Goal: Information Seeking & Learning: Check status

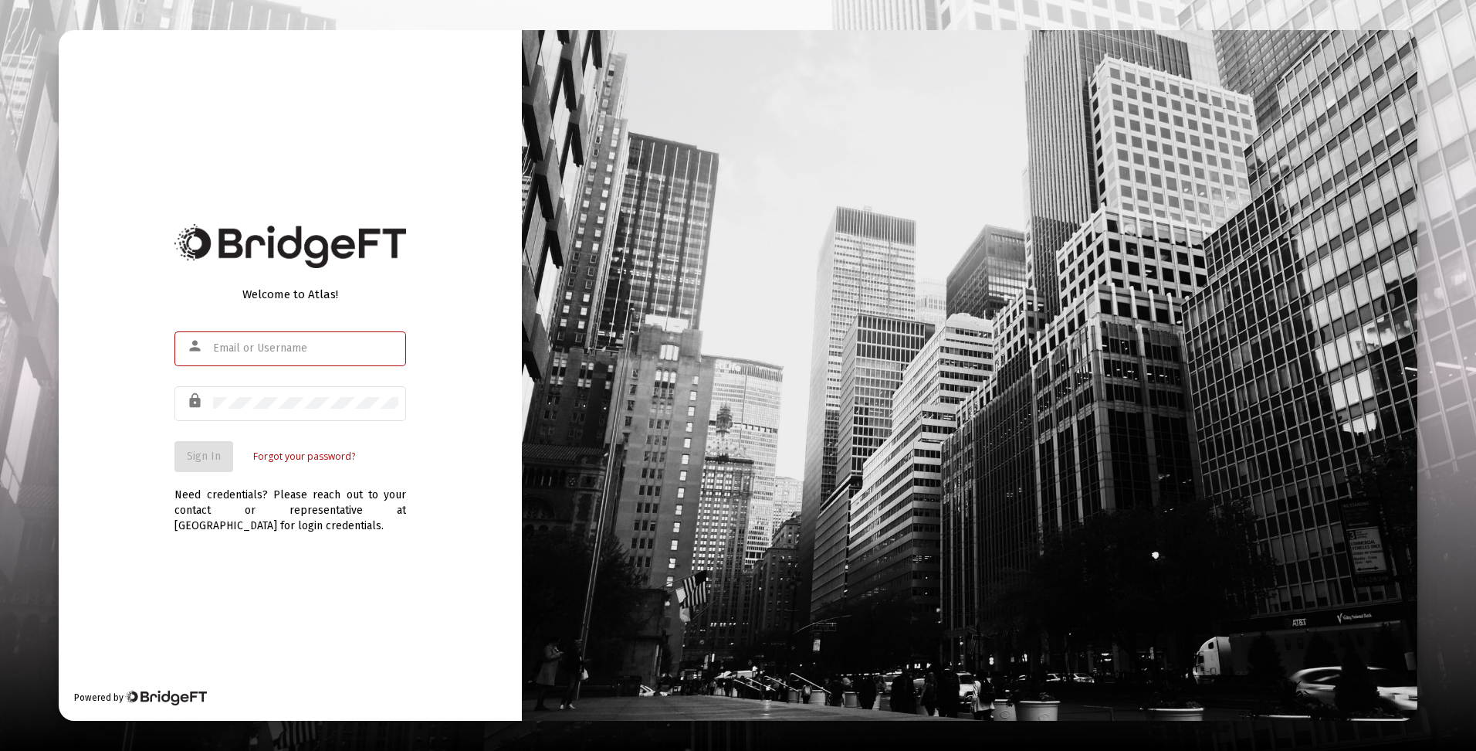
click at [338, 345] on input "text" at bounding box center [305, 348] width 185 height 12
click at [299, 347] on input "text" at bounding box center [305, 348] width 185 height 12
type input "dtrossman@passivecapital.com"
click at [218, 452] on span "Sign In" at bounding box center [204, 455] width 34 height 13
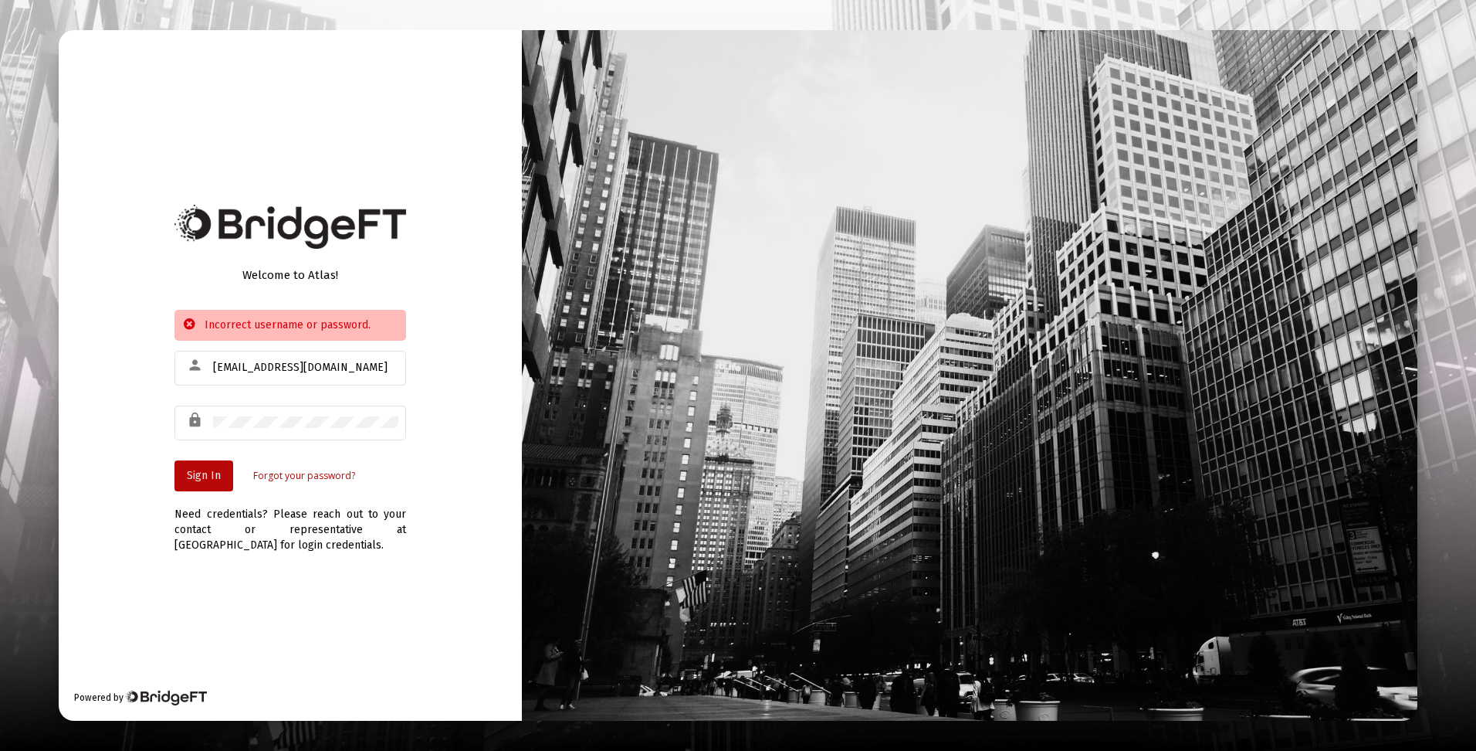
click at [188, 474] on span "Sign In" at bounding box center [204, 475] width 34 height 13
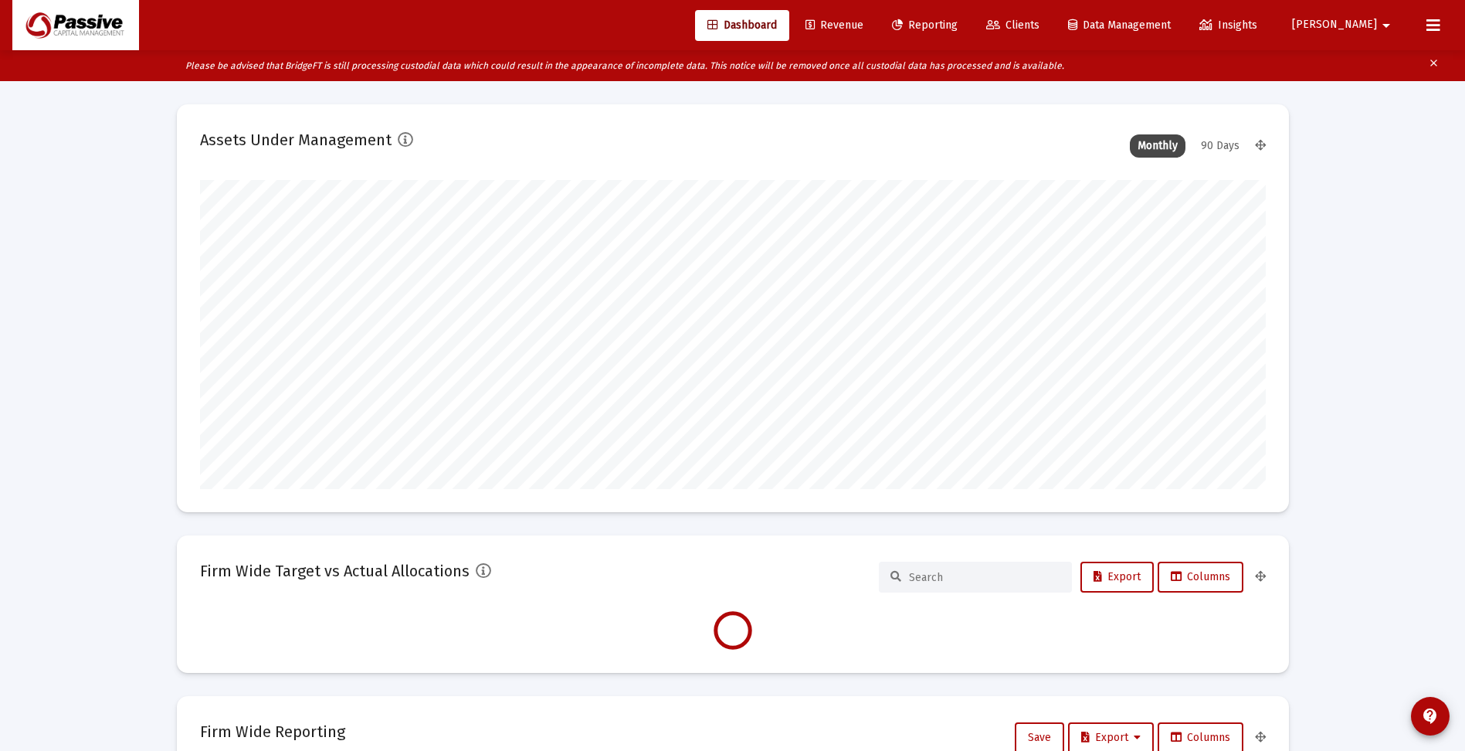
scroll to position [309, 574]
type input "[DATE]"
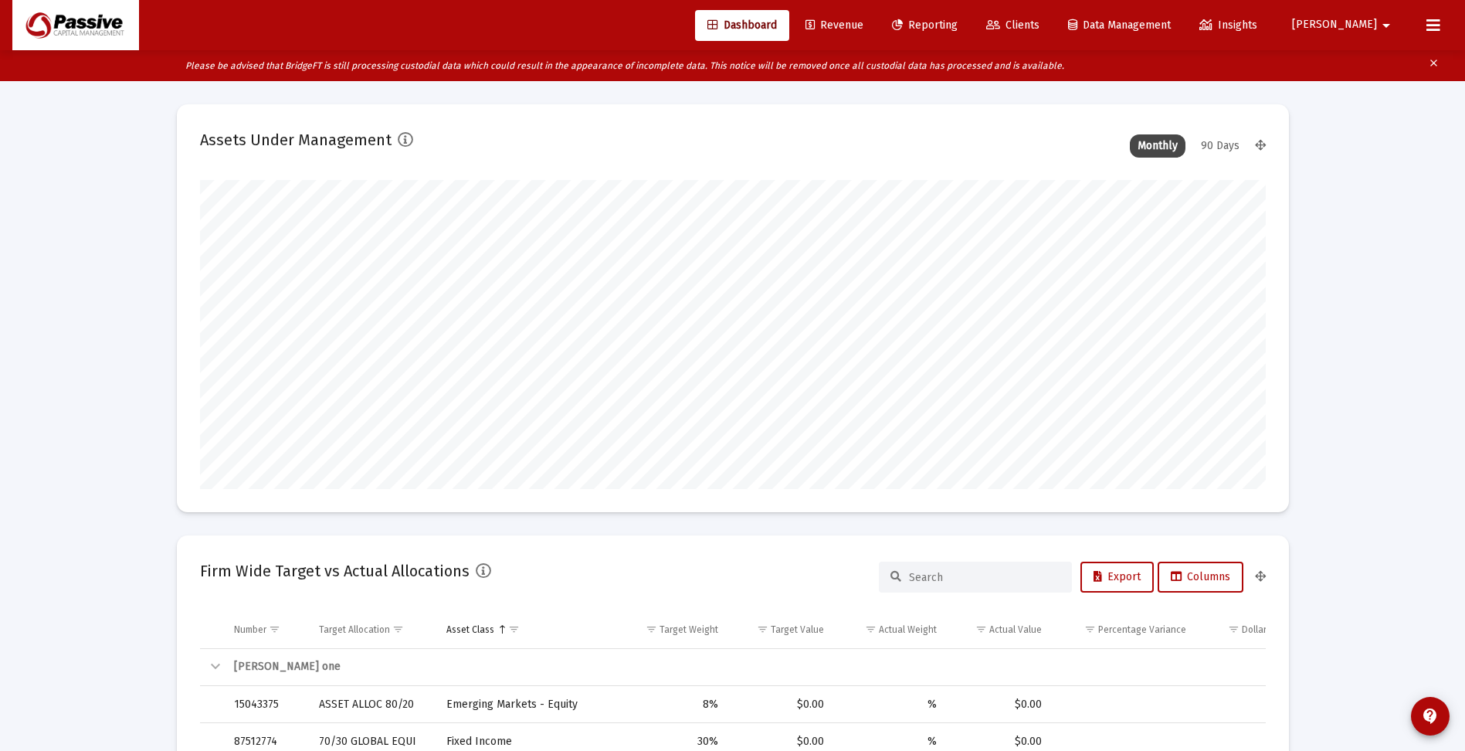
click at [1371, 22] on span "[PERSON_NAME]" at bounding box center [1334, 25] width 85 height 13
click at [1374, 100] on button "Logout" at bounding box center [1377, 102] width 92 height 37
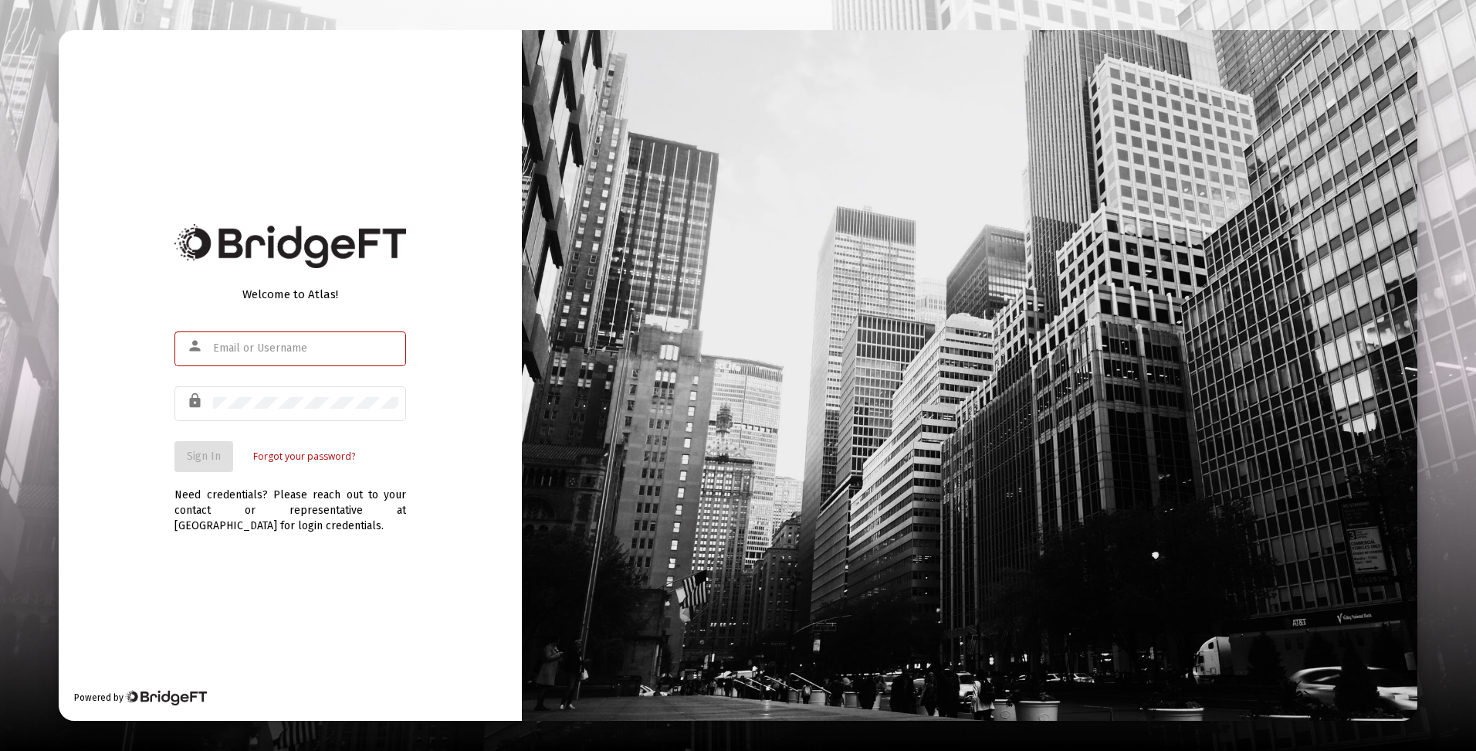
click at [242, 351] on input "text" at bounding box center [305, 348] width 185 height 12
type input "[EMAIL_ADDRESS][DOMAIN_NAME]"
click at [212, 452] on span "Sign In" at bounding box center [204, 455] width 34 height 13
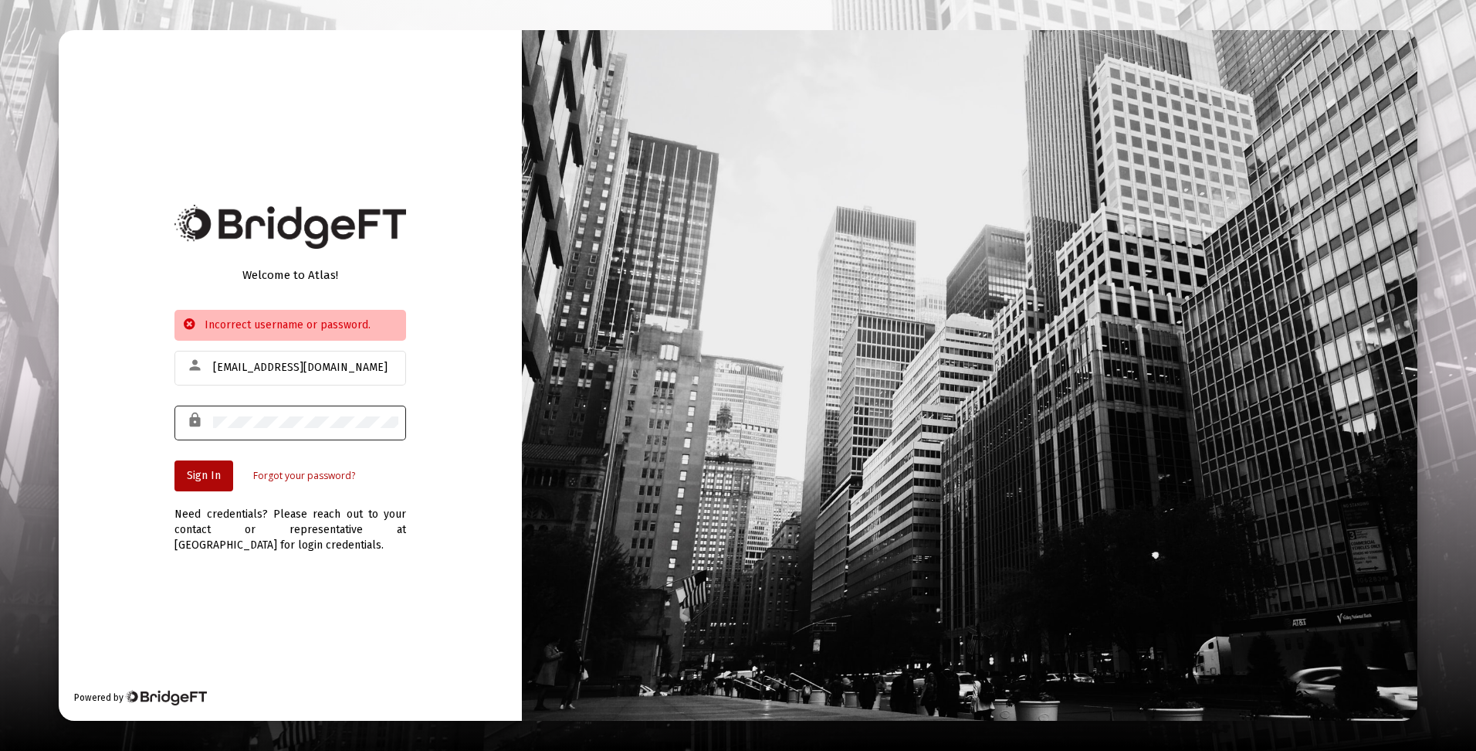
click at [263, 430] on div at bounding box center [305, 422] width 185 height 38
click at [184, 434] on div "lock" at bounding box center [291, 422] width 232 height 38
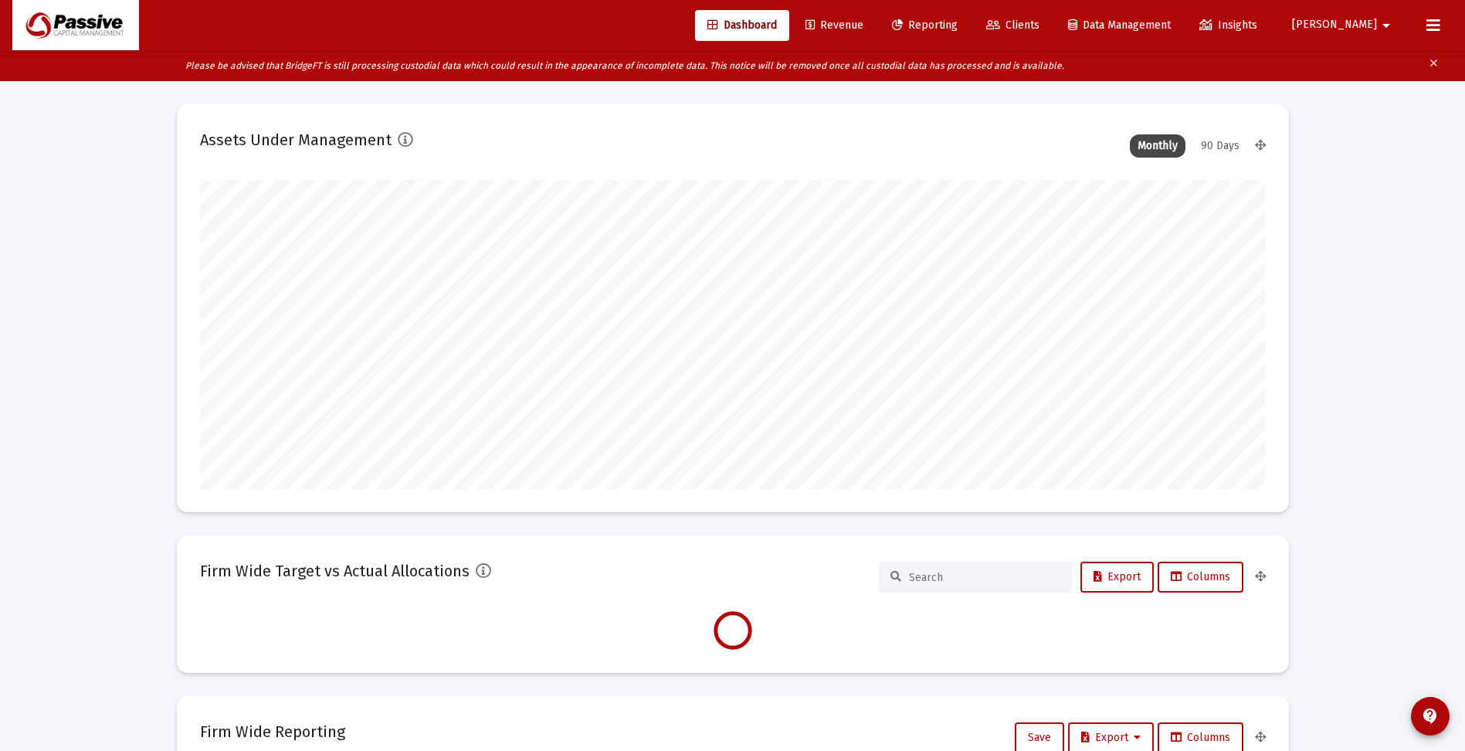
scroll to position [309, 1066]
type input "[DATE]"
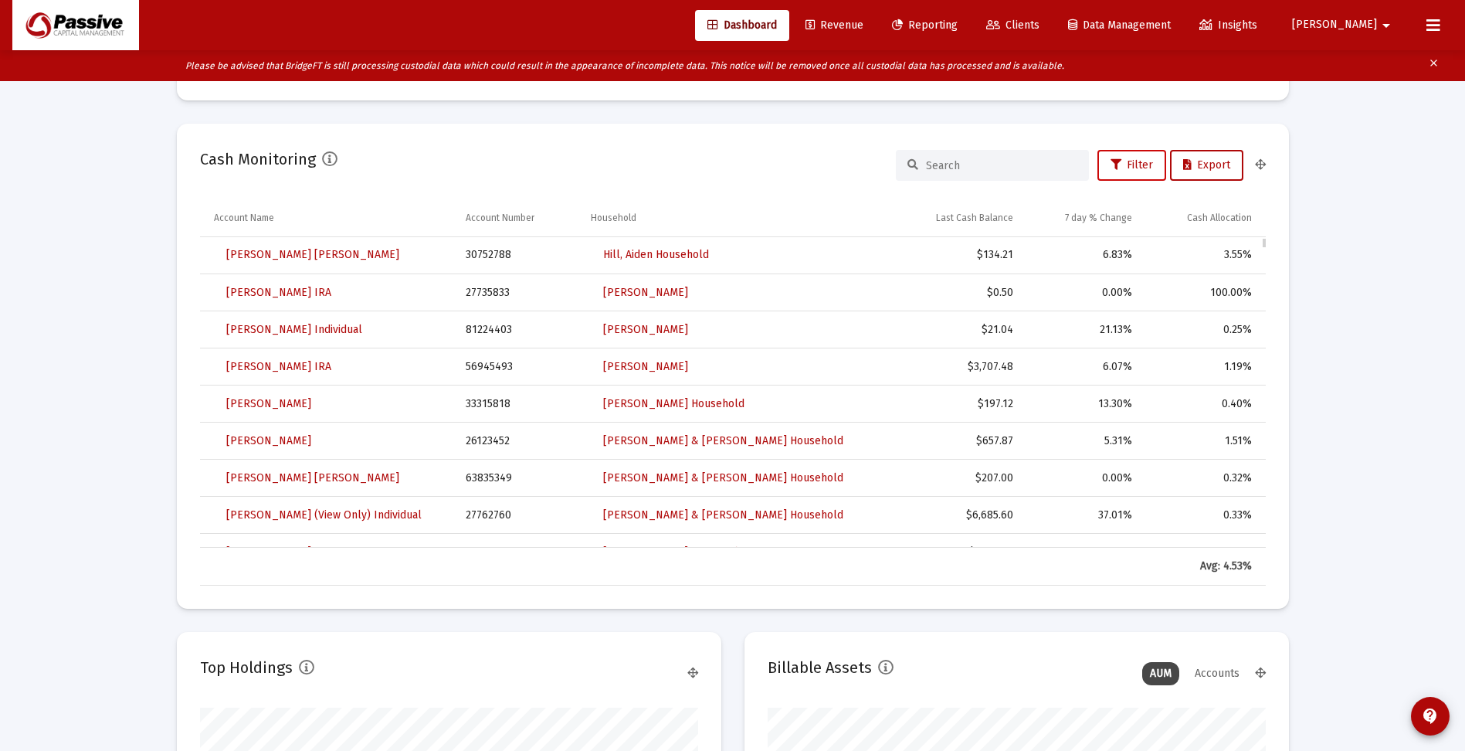
scroll to position [966, 0]
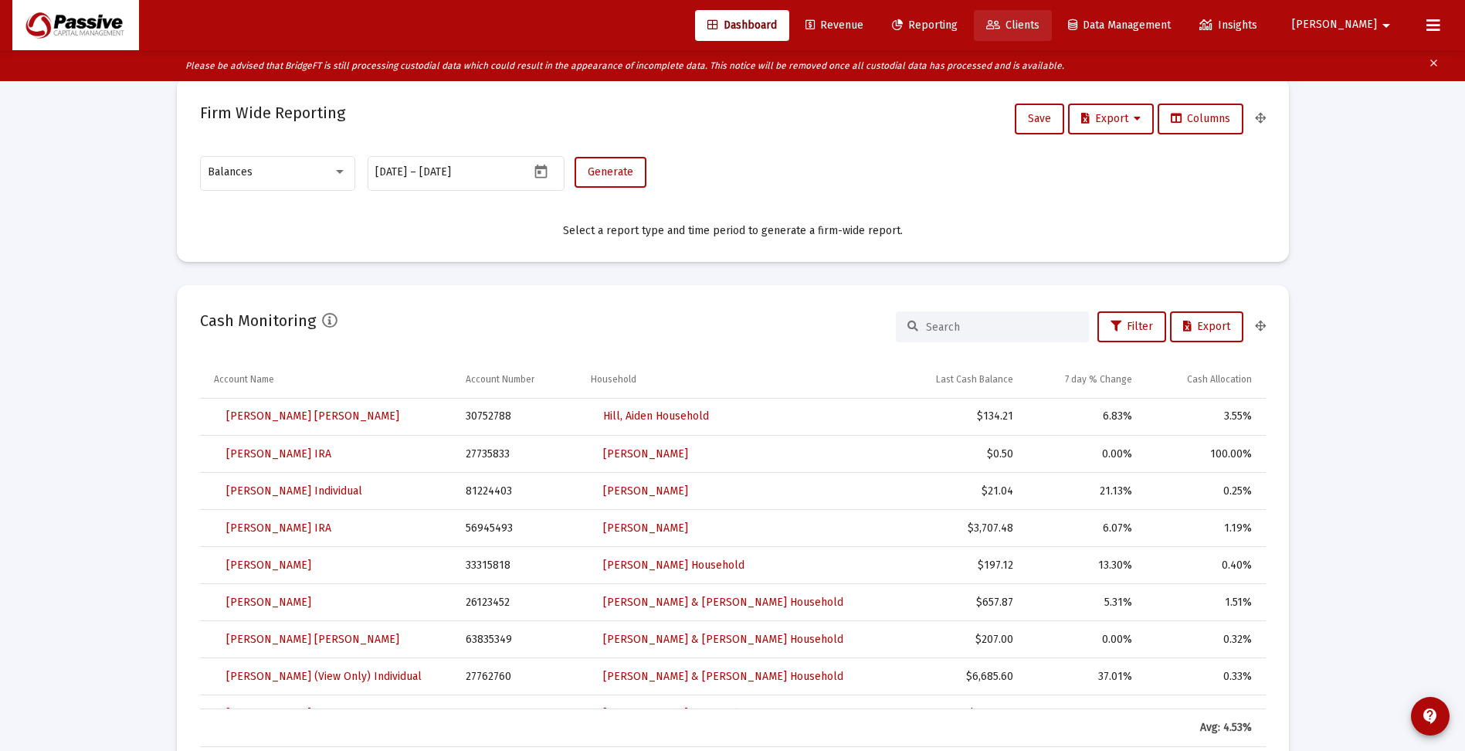
click at [1039, 21] on span "Clients" at bounding box center [1012, 25] width 53 height 13
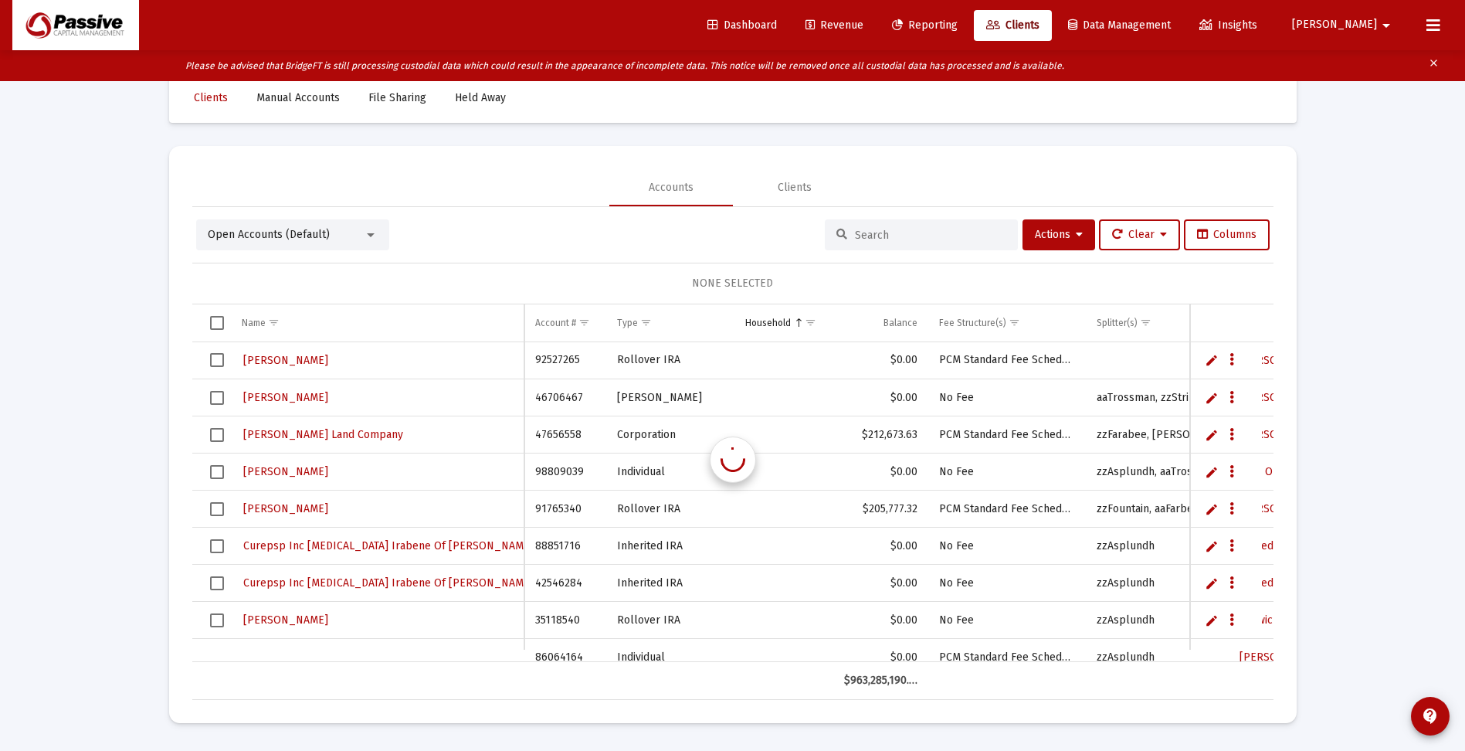
scroll to position [31, 0]
click at [908, 239] on input at bounding box center [930, 235] width 151 height 13
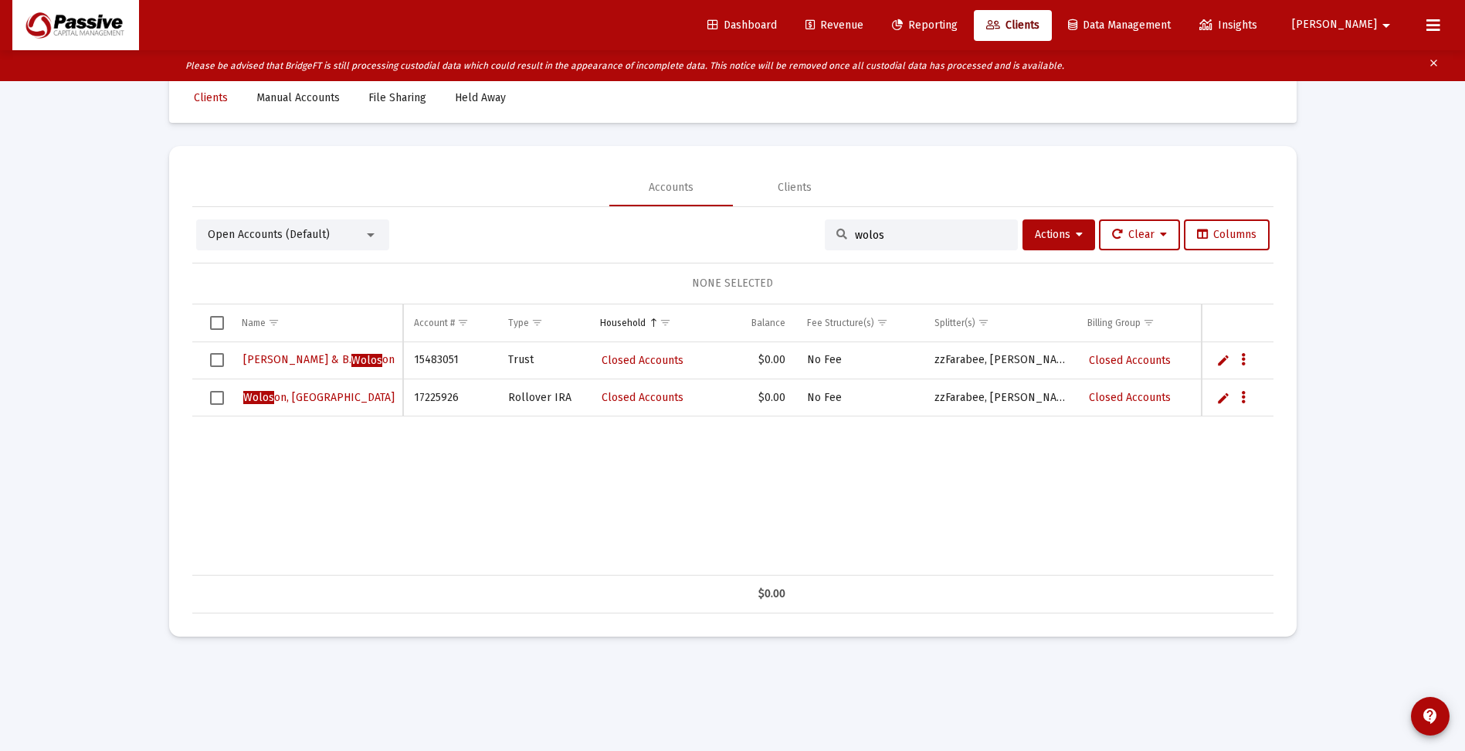
click at [344, 236] on div "Open Accounts (Default)" at bounding box center [286, 234] width 156 height 15
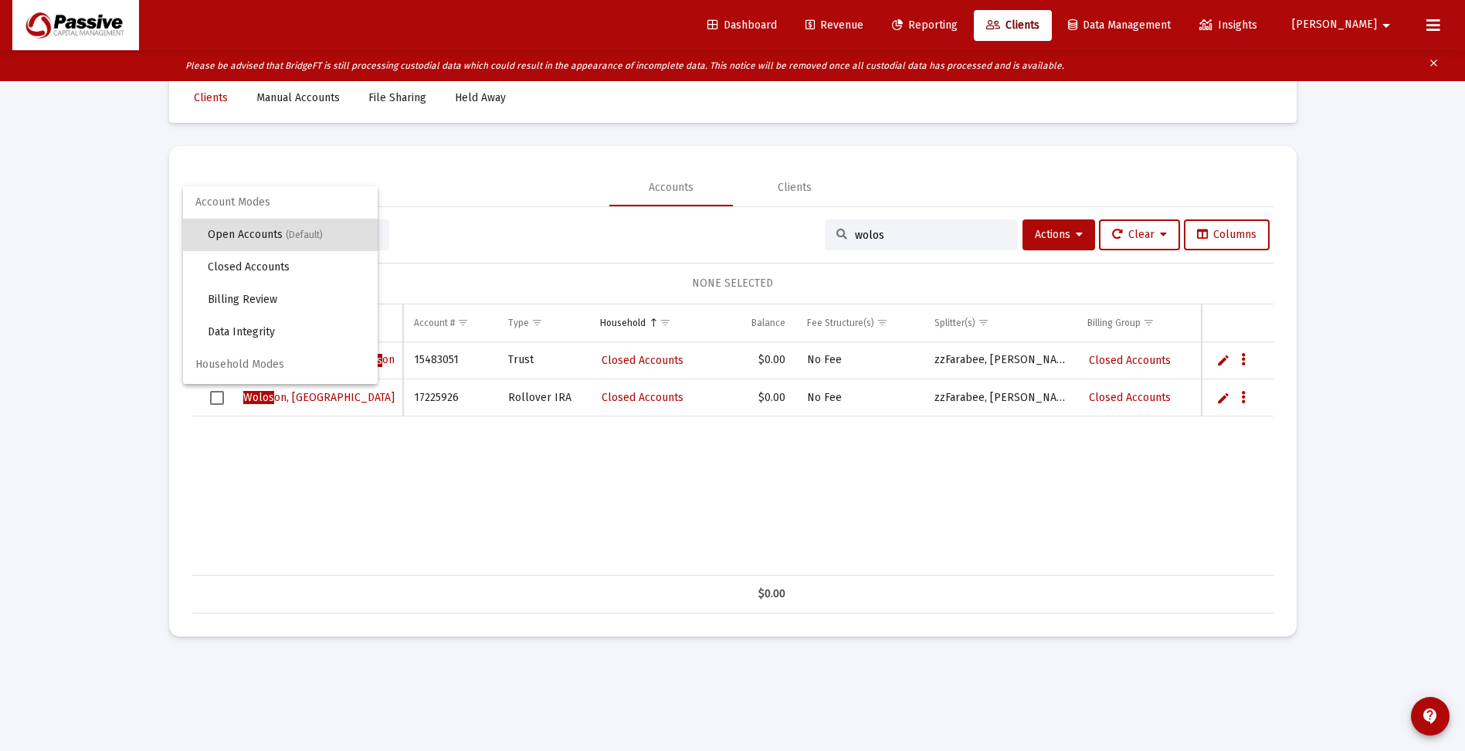
scroll to position [29, 0]
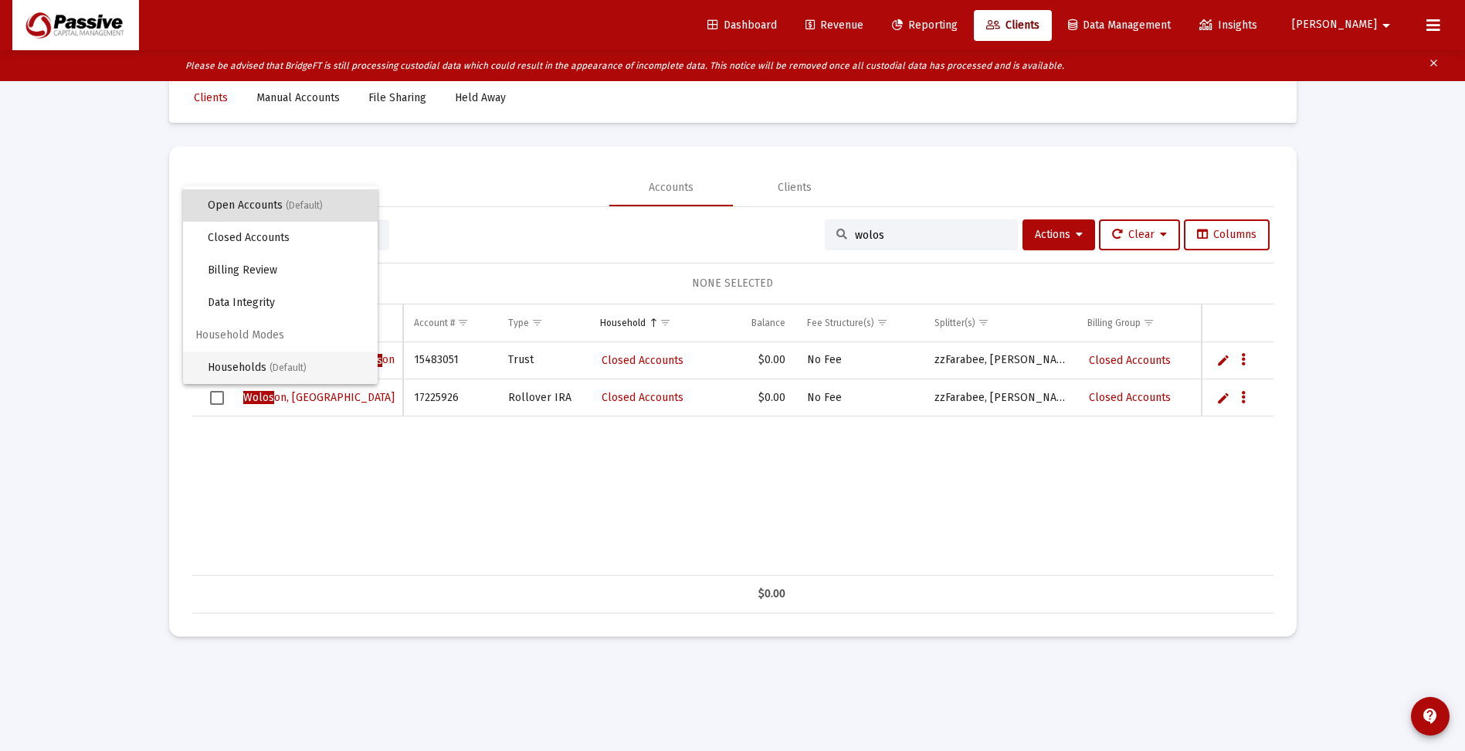
click at [225, 364] on span "Households (Default)" at bounding box center [287, 367] width 158 height 32
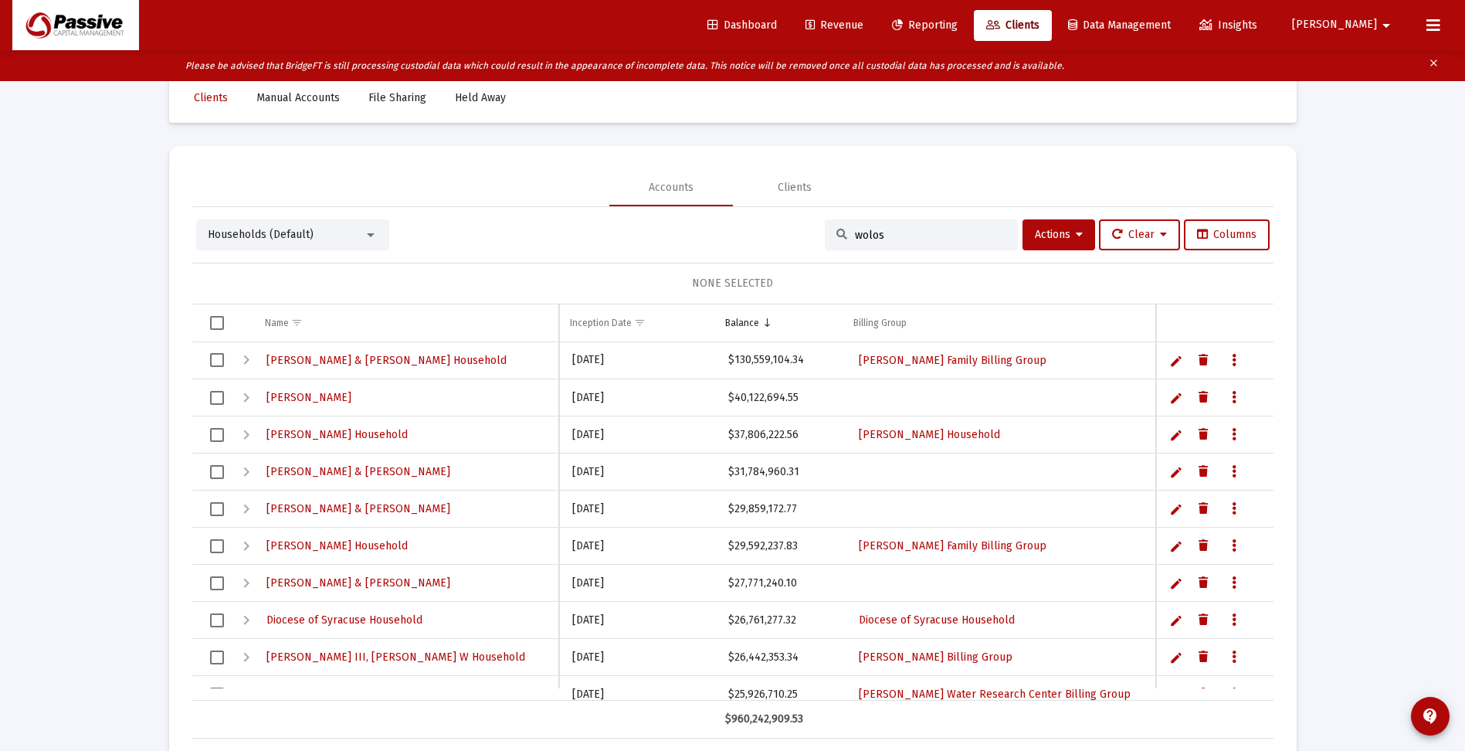
click at [876, 235] on input "wolos" at bounding box center [930, 235] width 151 height 13
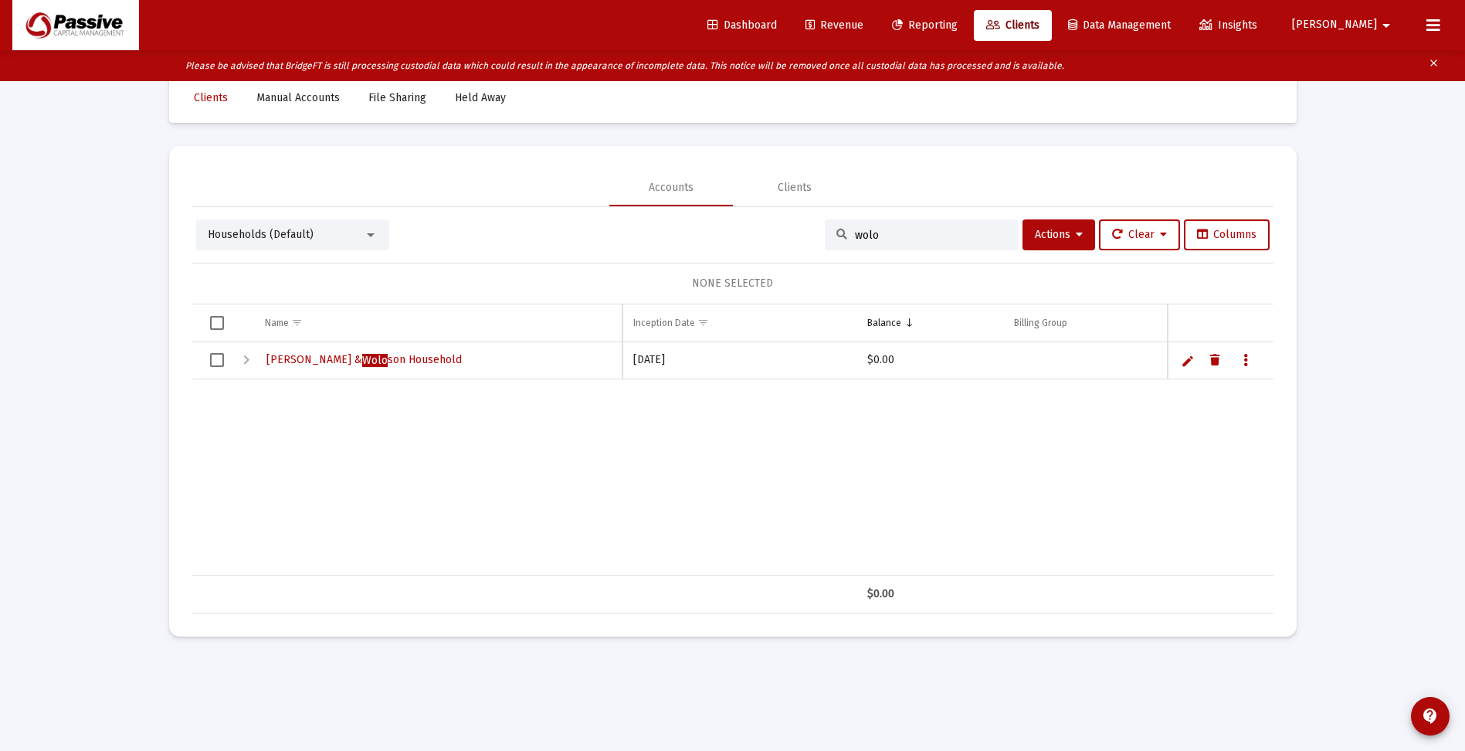
click at [246, 358] on div "Expand" at bounding box center [246, 360] width 19 height 19
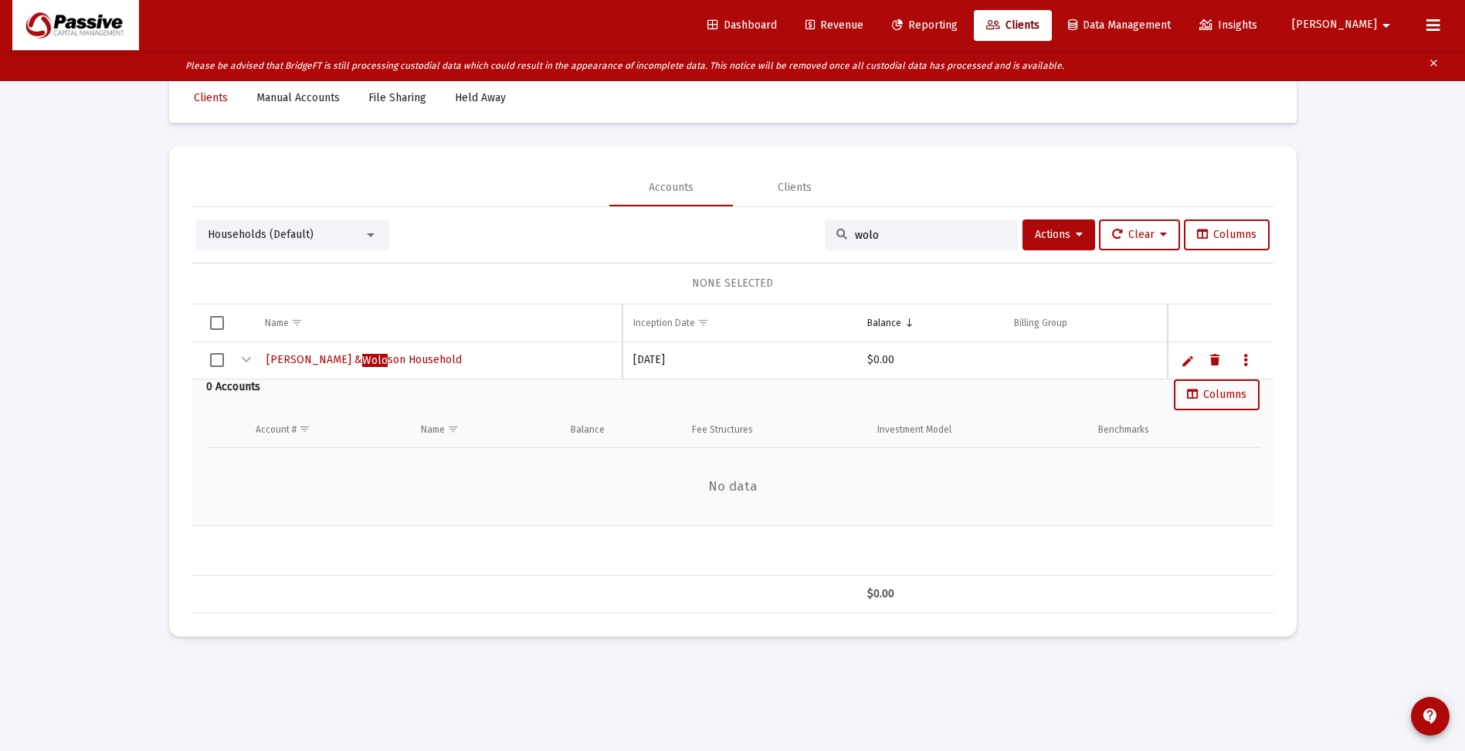
click at [873, 239] on input "wolo" at bounding box center [930, 235] width 151 height 13
type input "w"
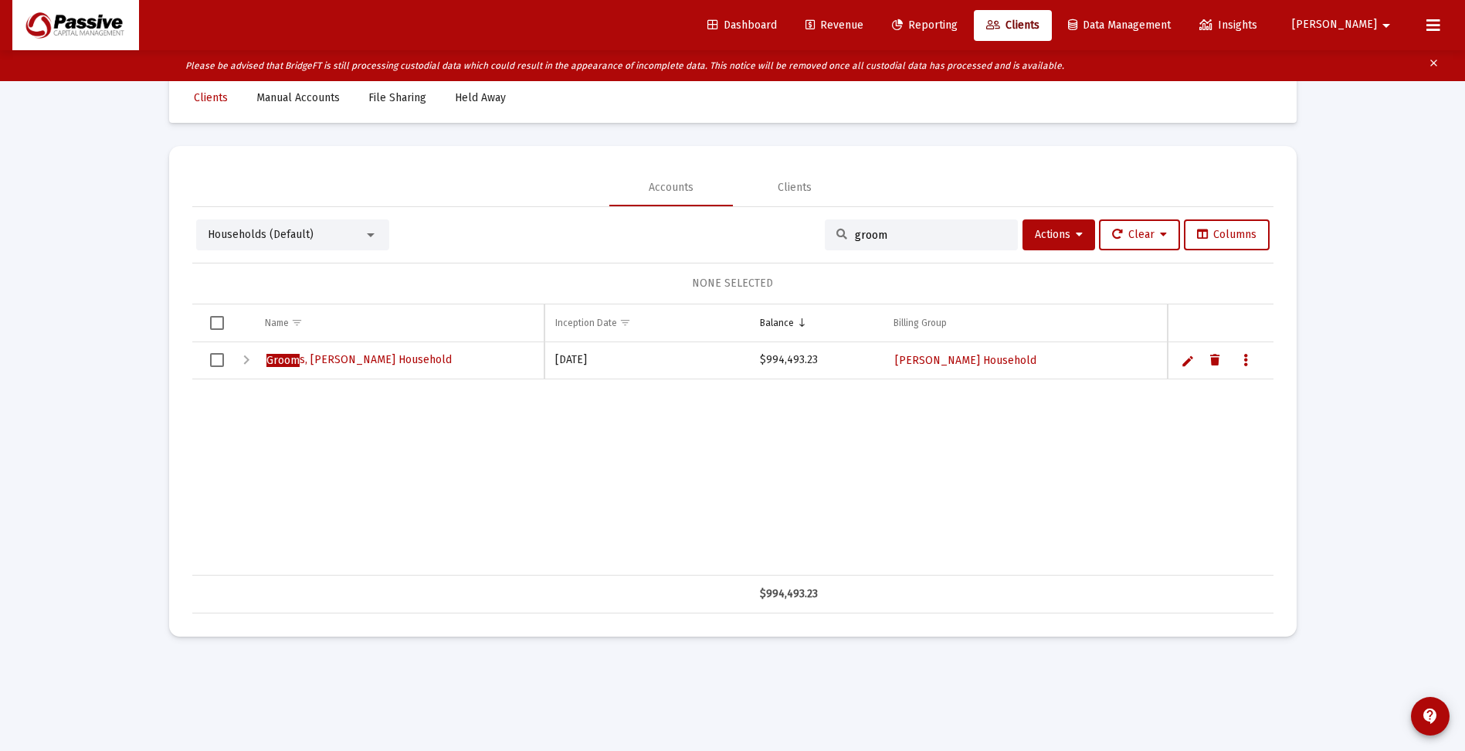
type input "groom"
click at [247, 361] on div "Expand" at bounding box center [246, 360] width 19 height 19
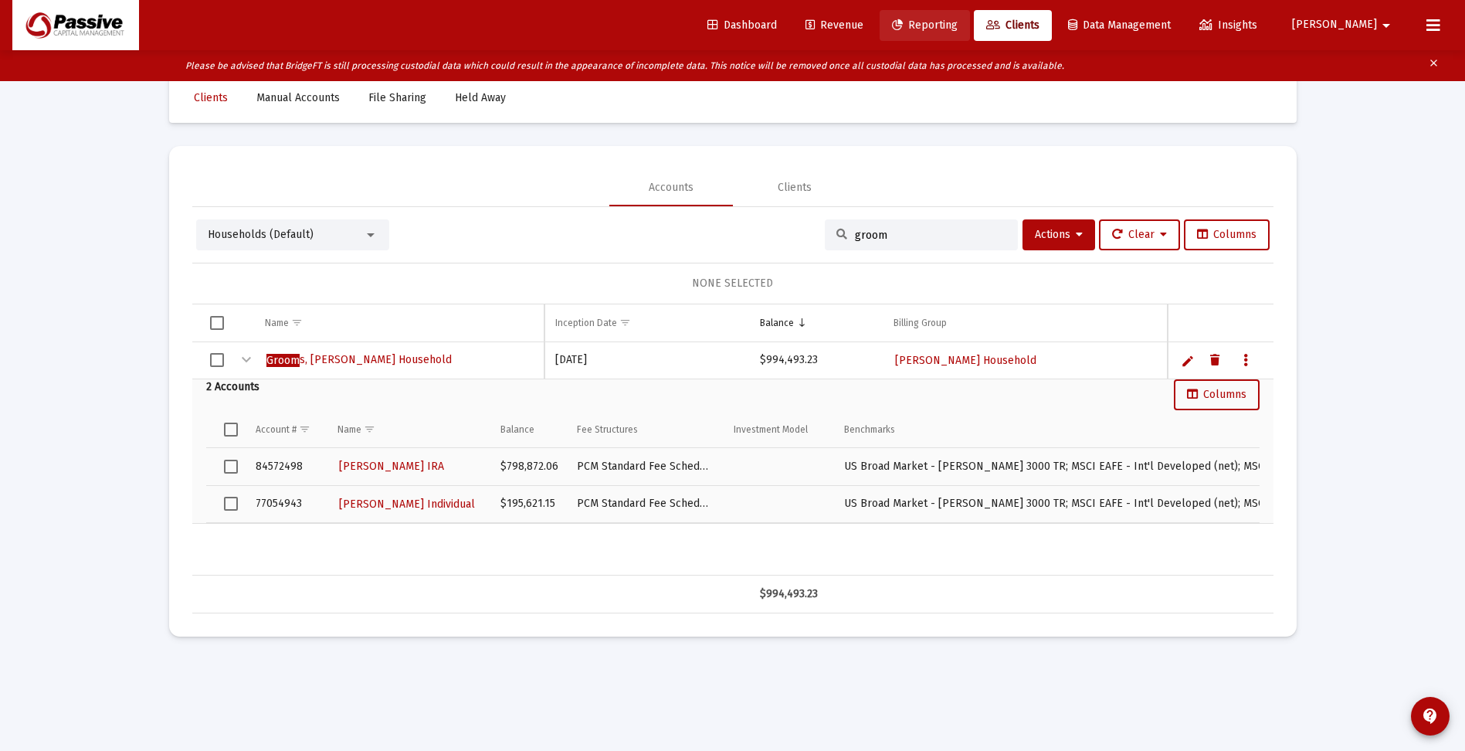
click at [957, 25] on span "Reporting" at bounding box center [925, 25] width 66 height 13
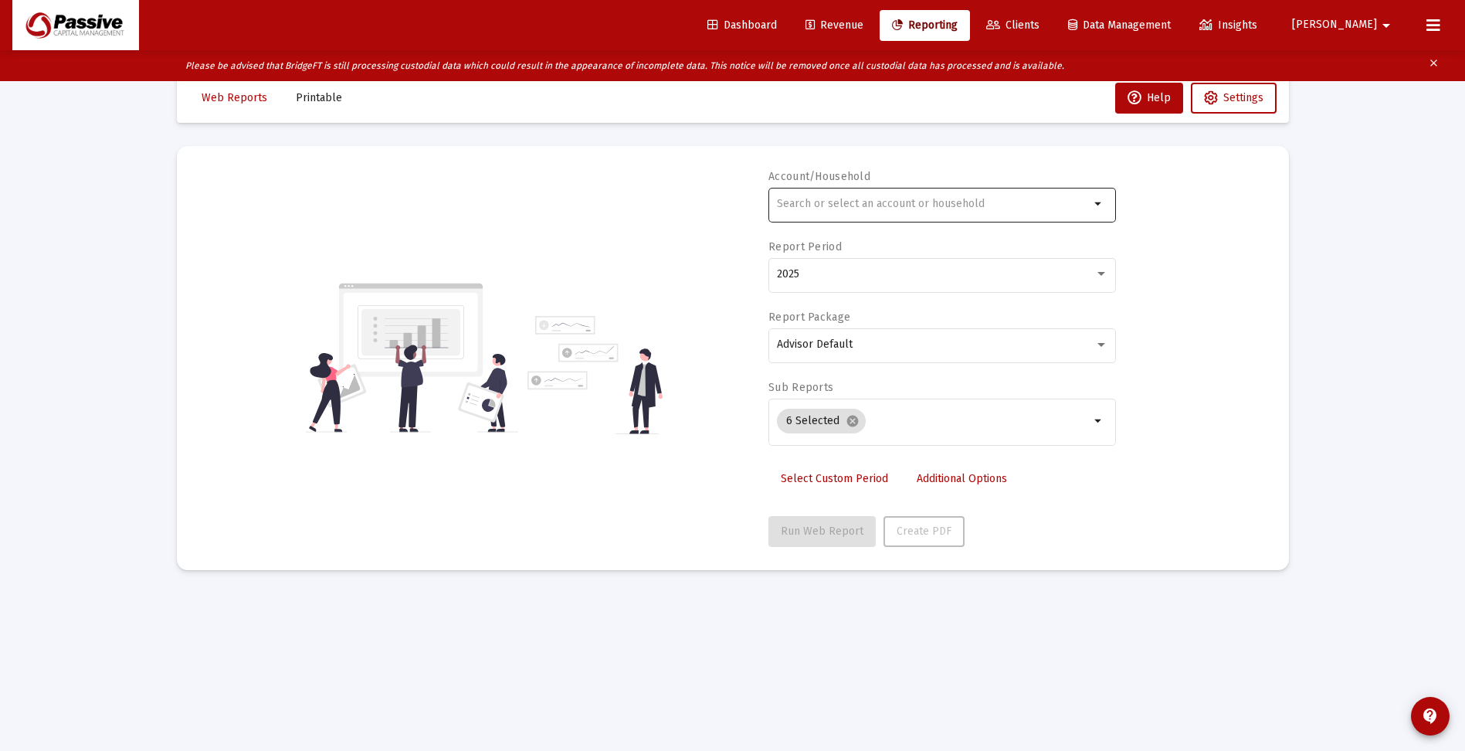
click at [825, 197] on div at bounding box center [933, 204] width 313 height 38
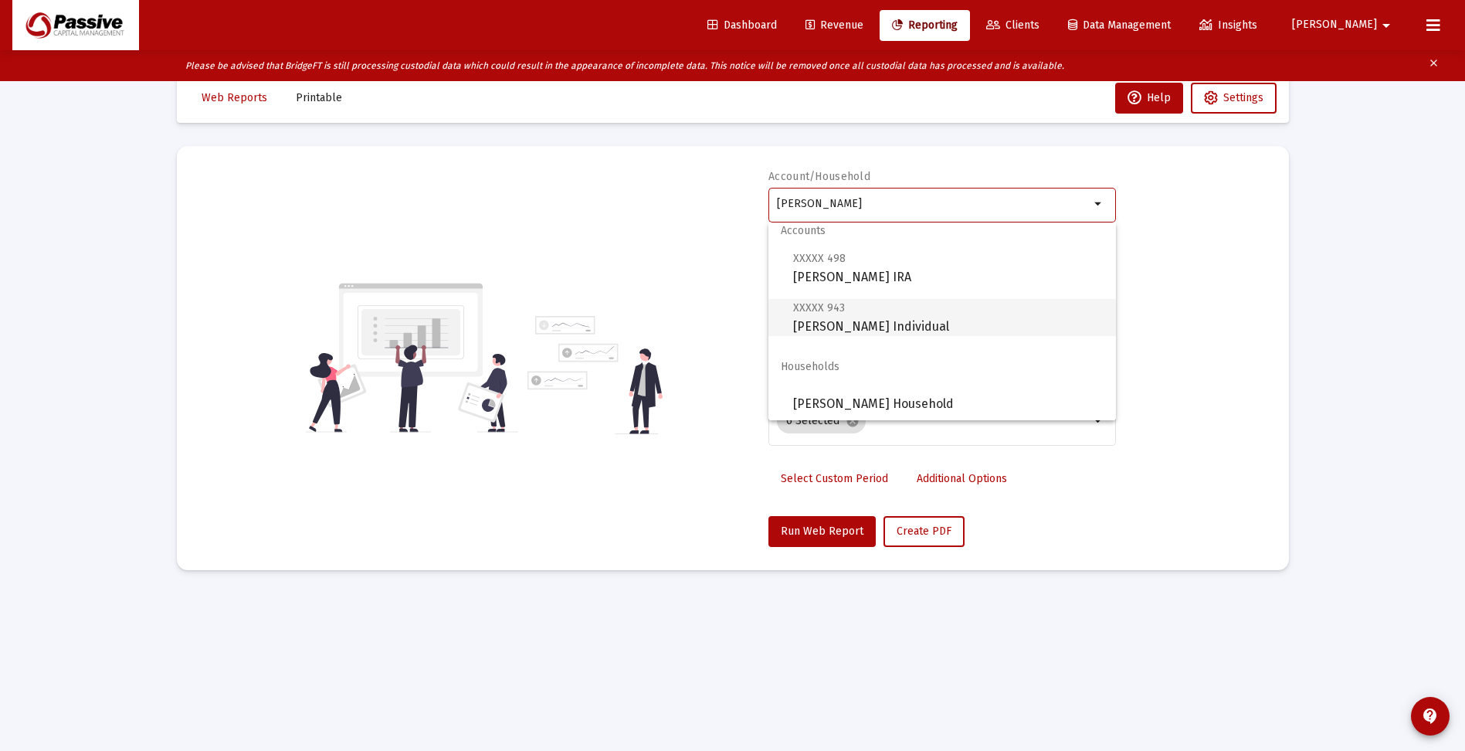
scroll to position [12, 0]
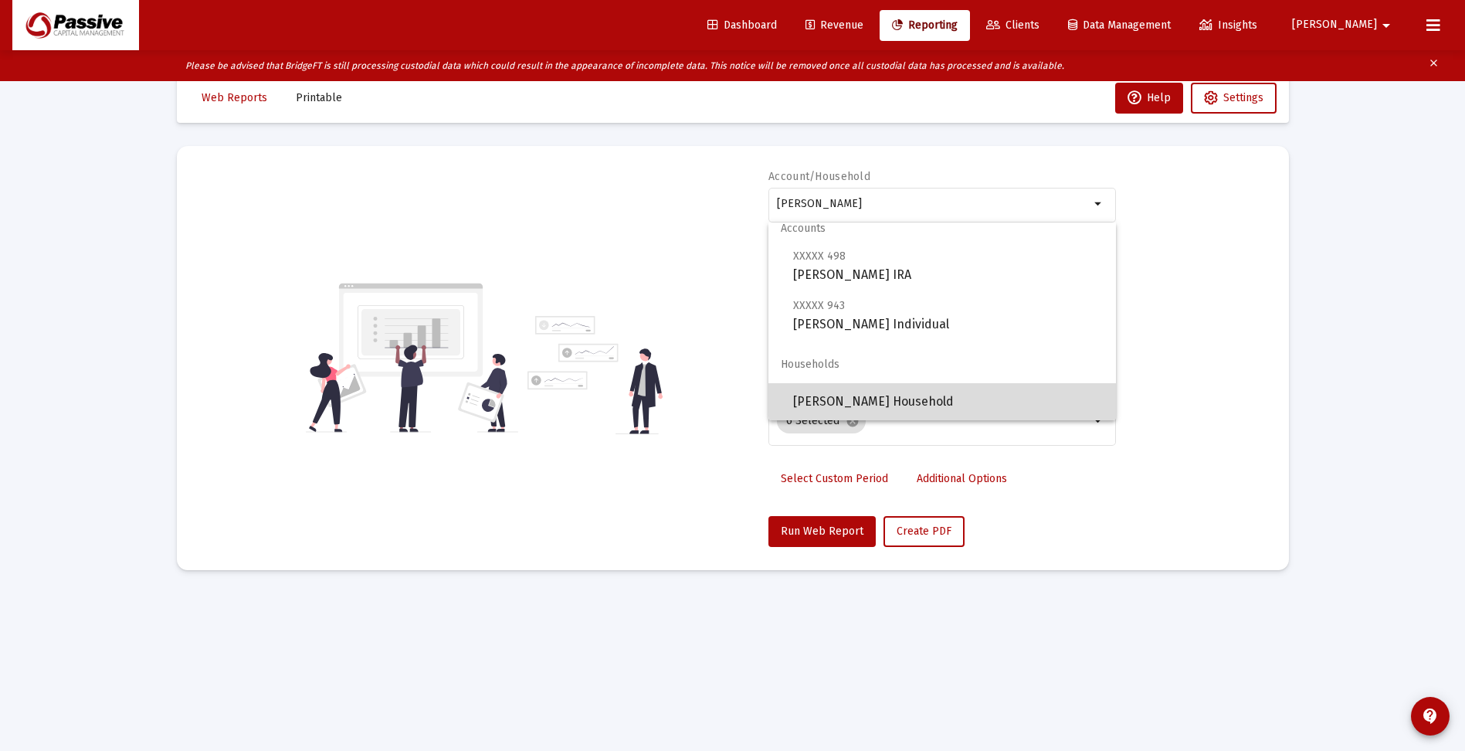
click at [944, 399] on span "[PERSON_NAME] Household" at bounding box center [948, 401] width 310 height 37
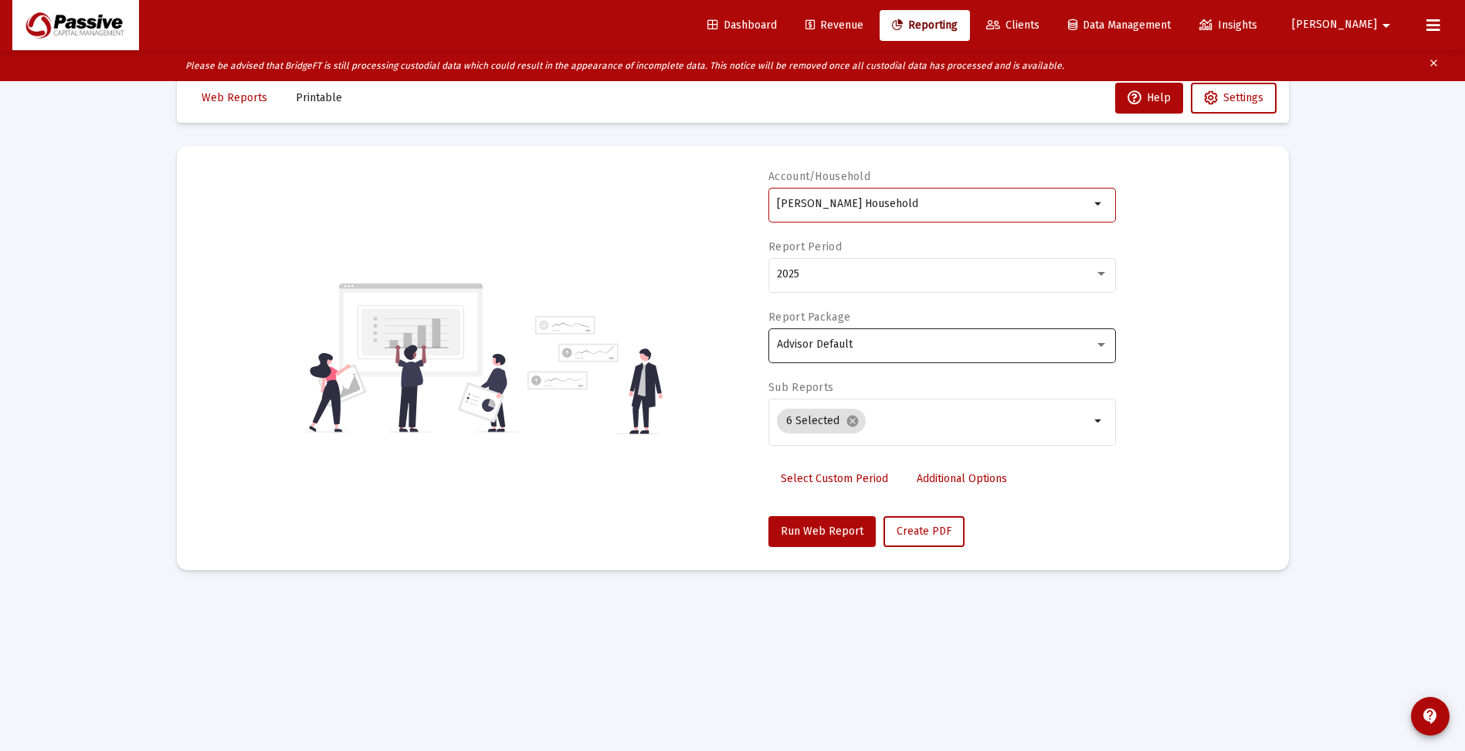
click at [851, 345] on span "Advisor Default" at bounding box center [815, 343] width 76 height 13
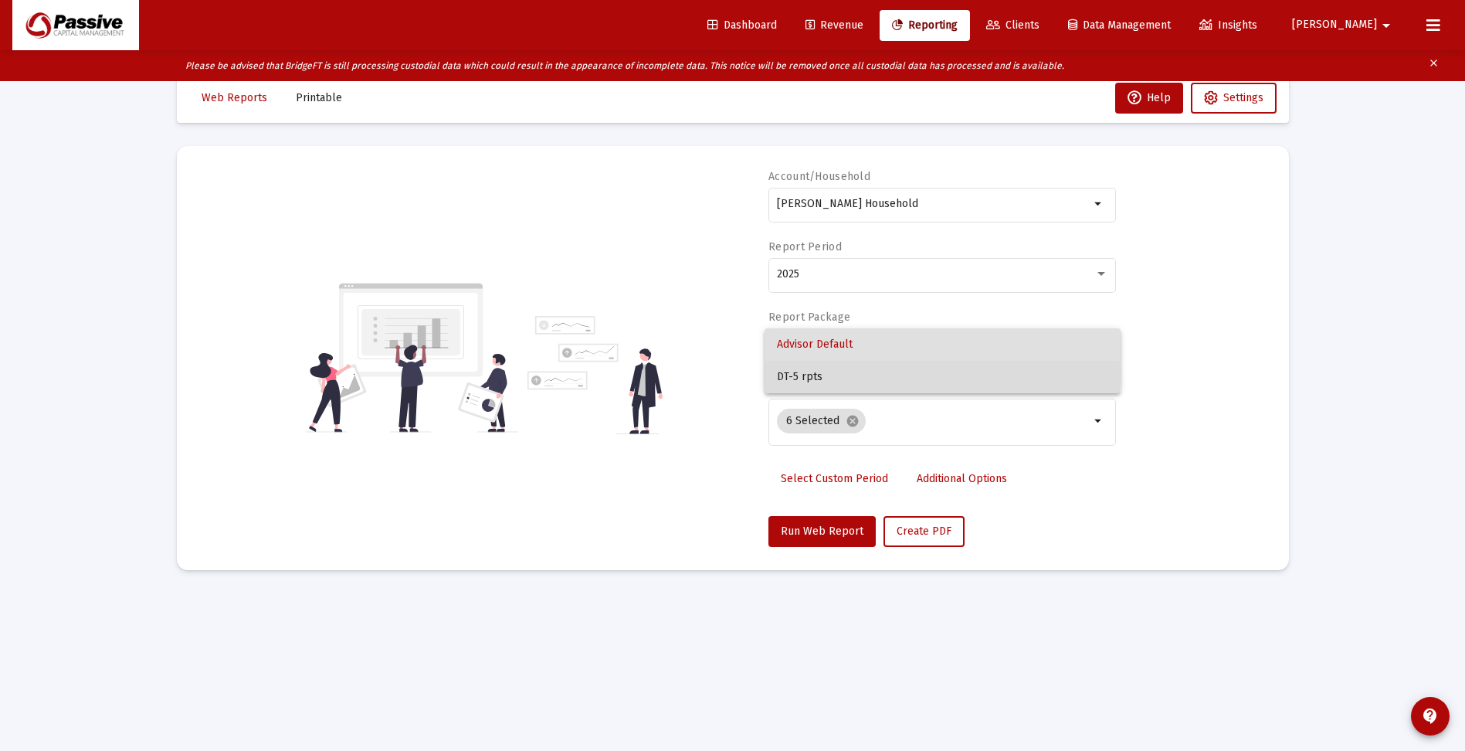
drag, startPoint x: 835, startPoint y: 374, endPoint x: 835, endPoint y: 385, distance: 10.8
click at [835, 375] on span "DT-5 rpts" at bounding box center [942, 377] width 331 height 32
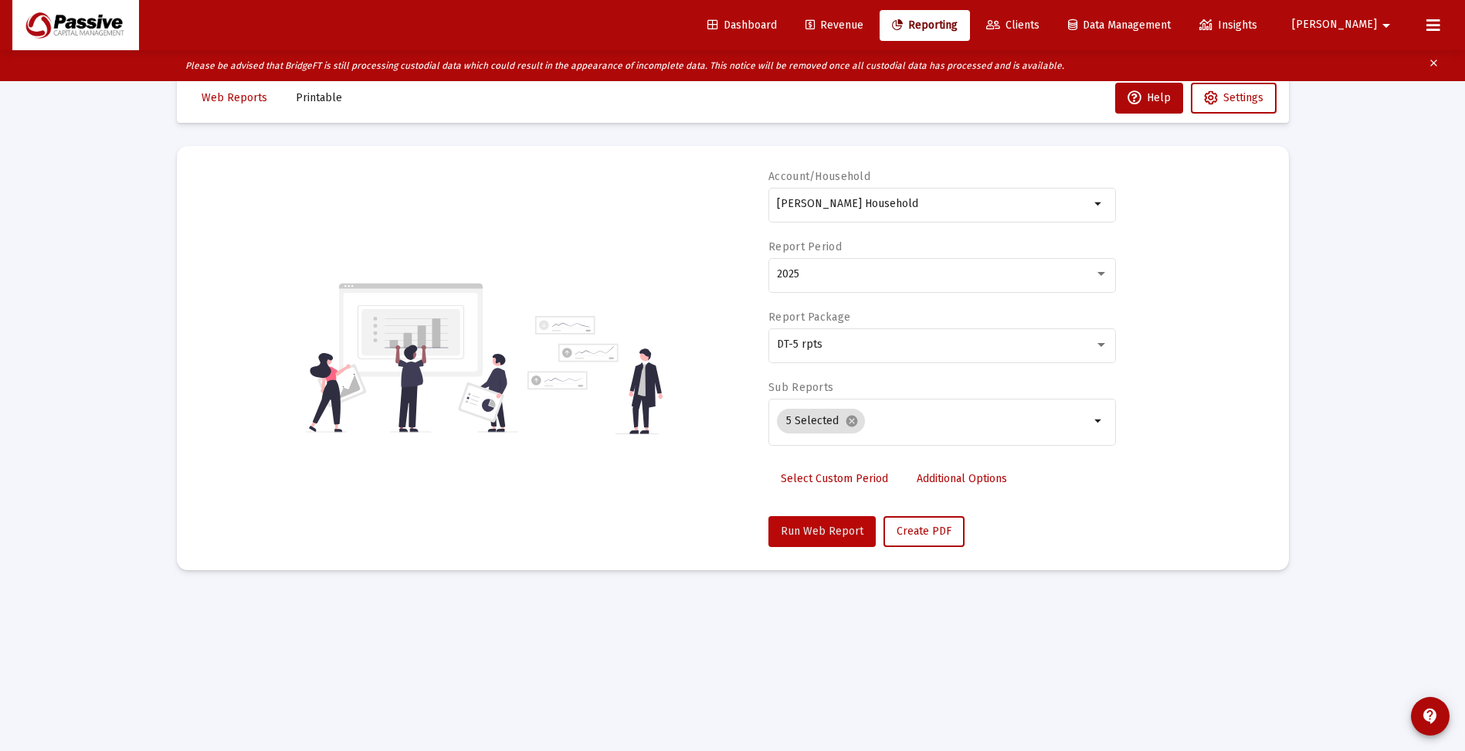
click at [833, 530] on span "Run Web Report" at bounding box center [822, 530] width 83 height 13
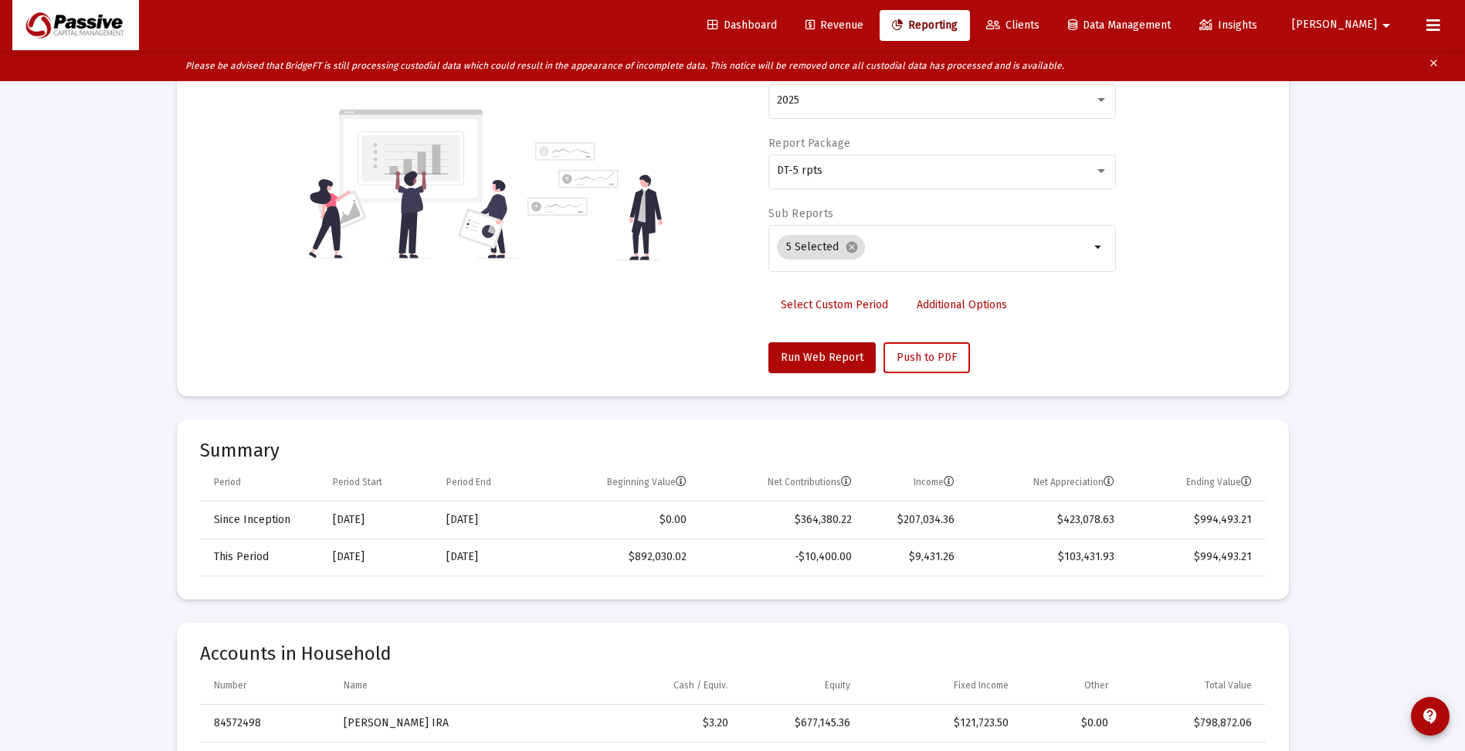
scroll to position [0, 0]
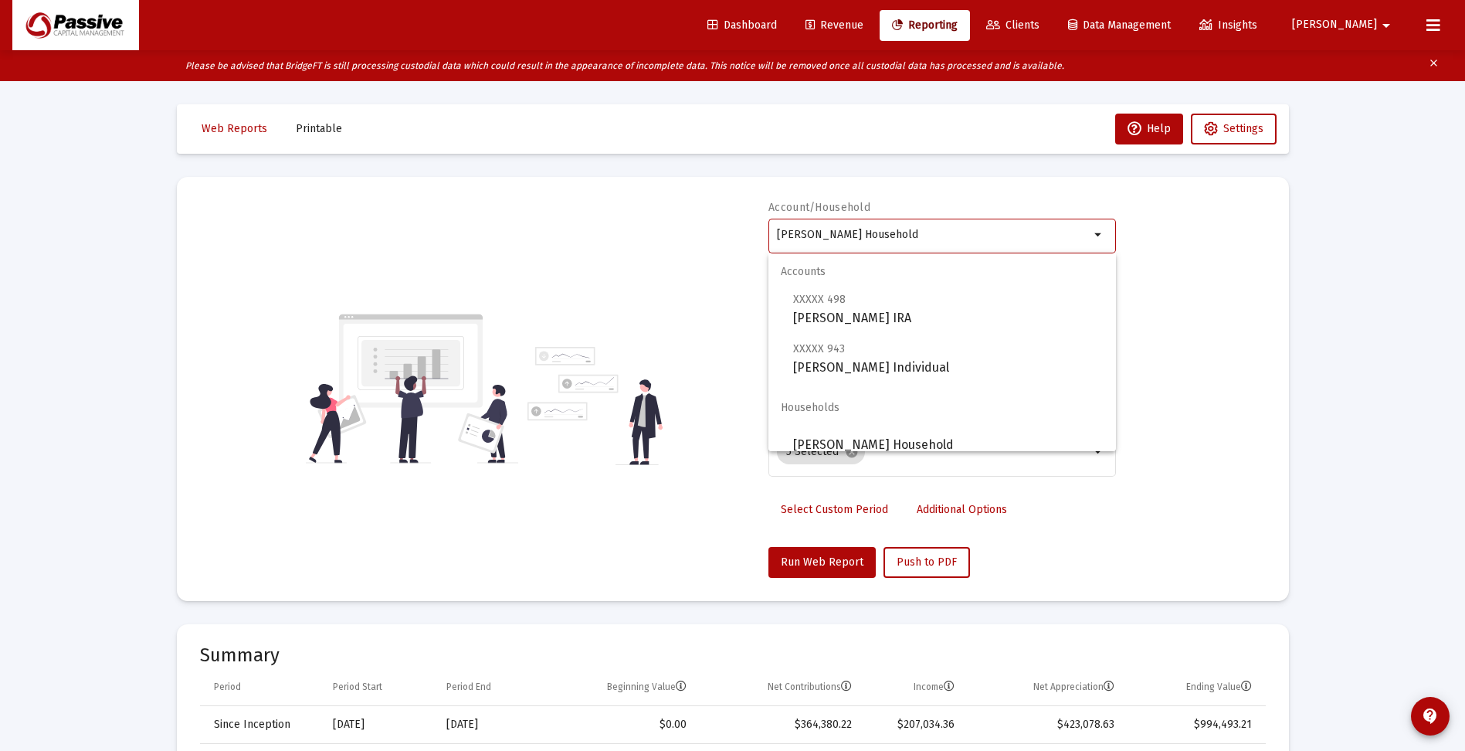
click at [883, 240] on input "[PERSON_NAME] Household" at bounding box center [933, 235] width 313 height 12
click at [866, 231] on input "[PERSON_NAME] Household" at bounding box center [933, 235] width 313 height 12
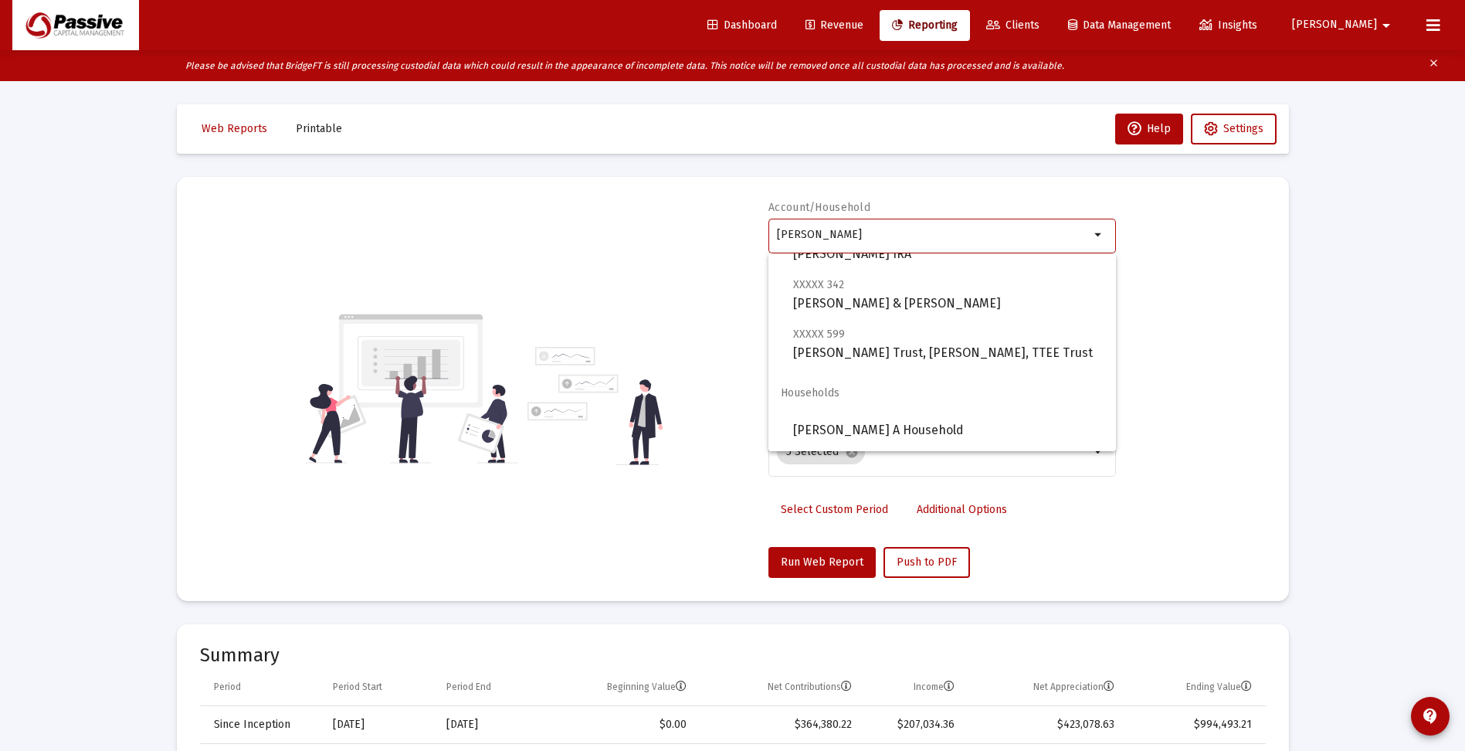
scroll to position [849, 0]
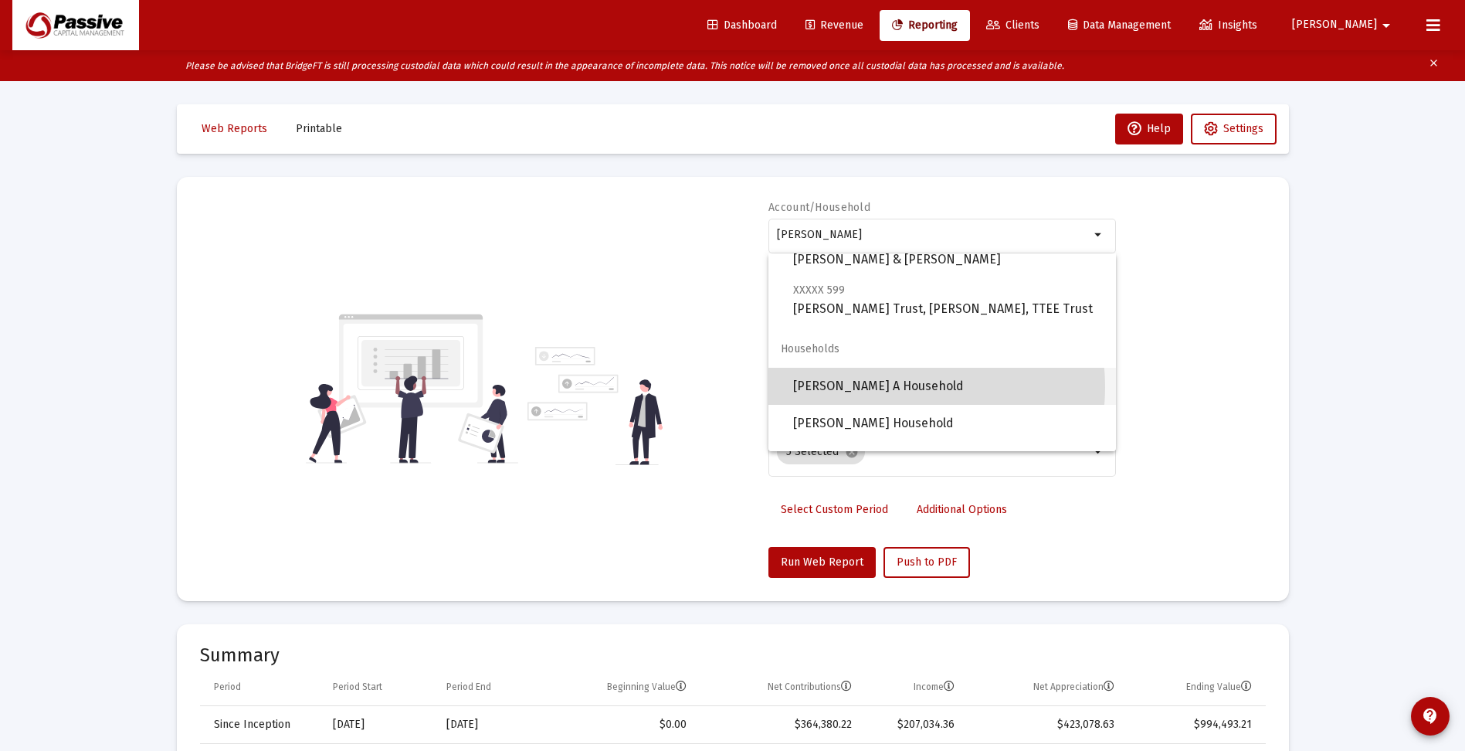
click at [883, 387] on span "[PERSON_NAME] A Household" at bounding box center [948, 386] width 310 height 37
type input "[PERSON_NAME] A Household"
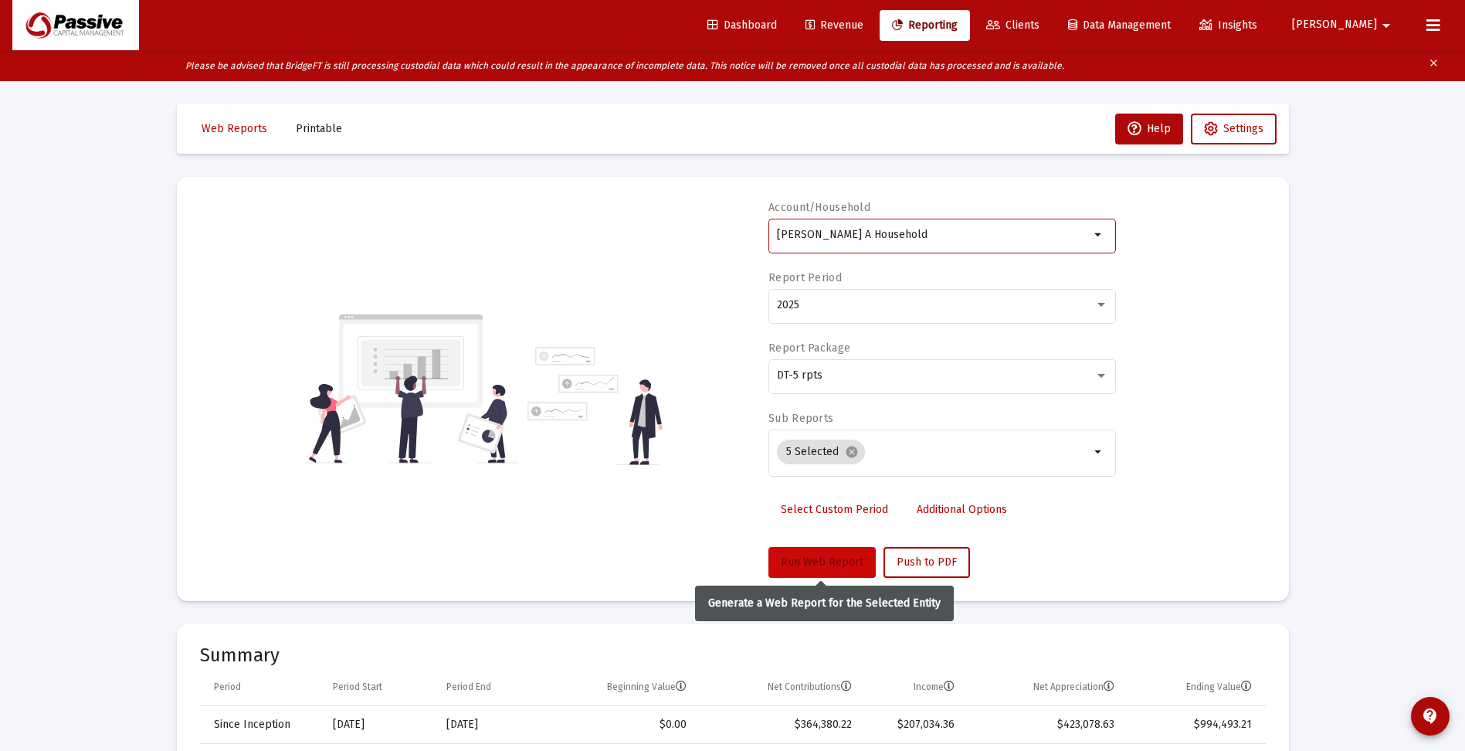
click at [829, 562] on span "Run Web Report" at bounding box center [822, 561] width 83 height 13
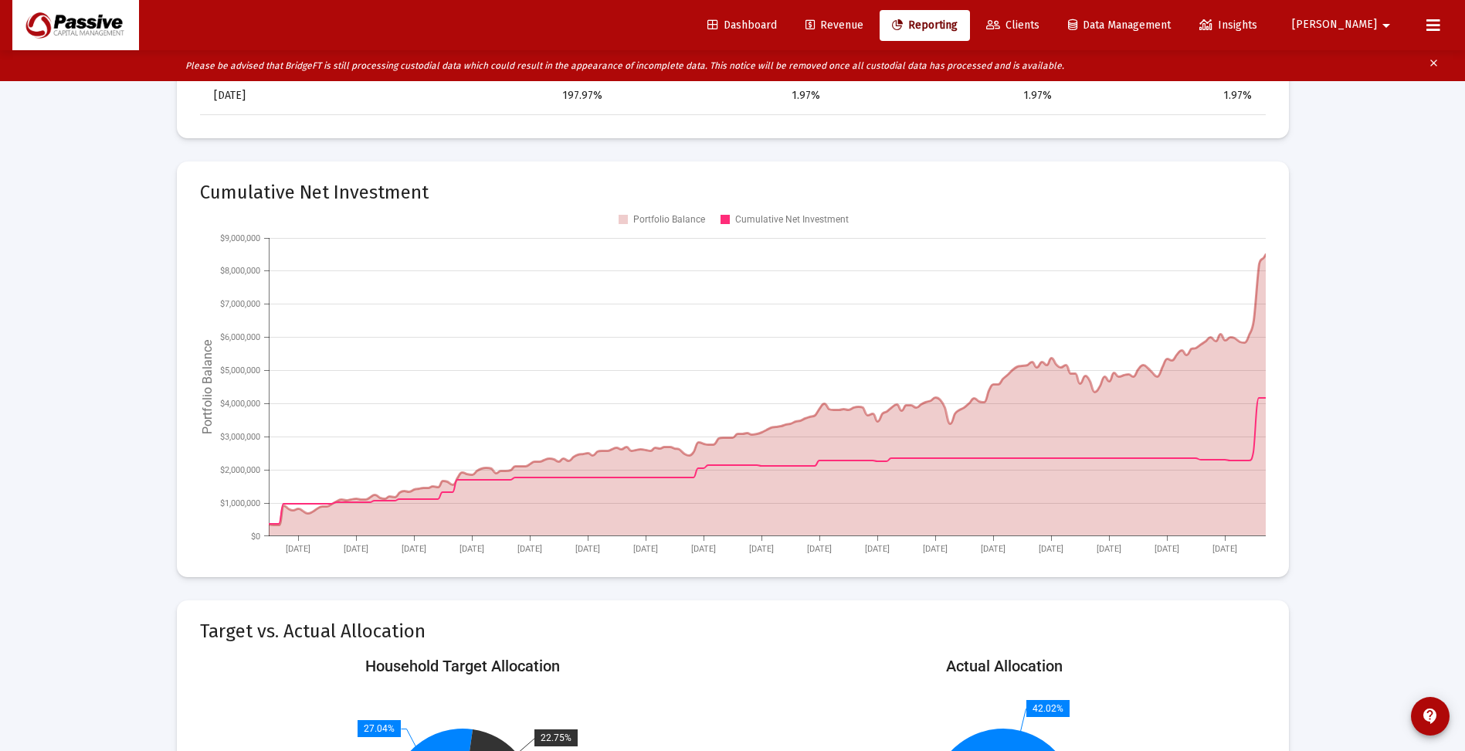
scroll to position [1930, 0]
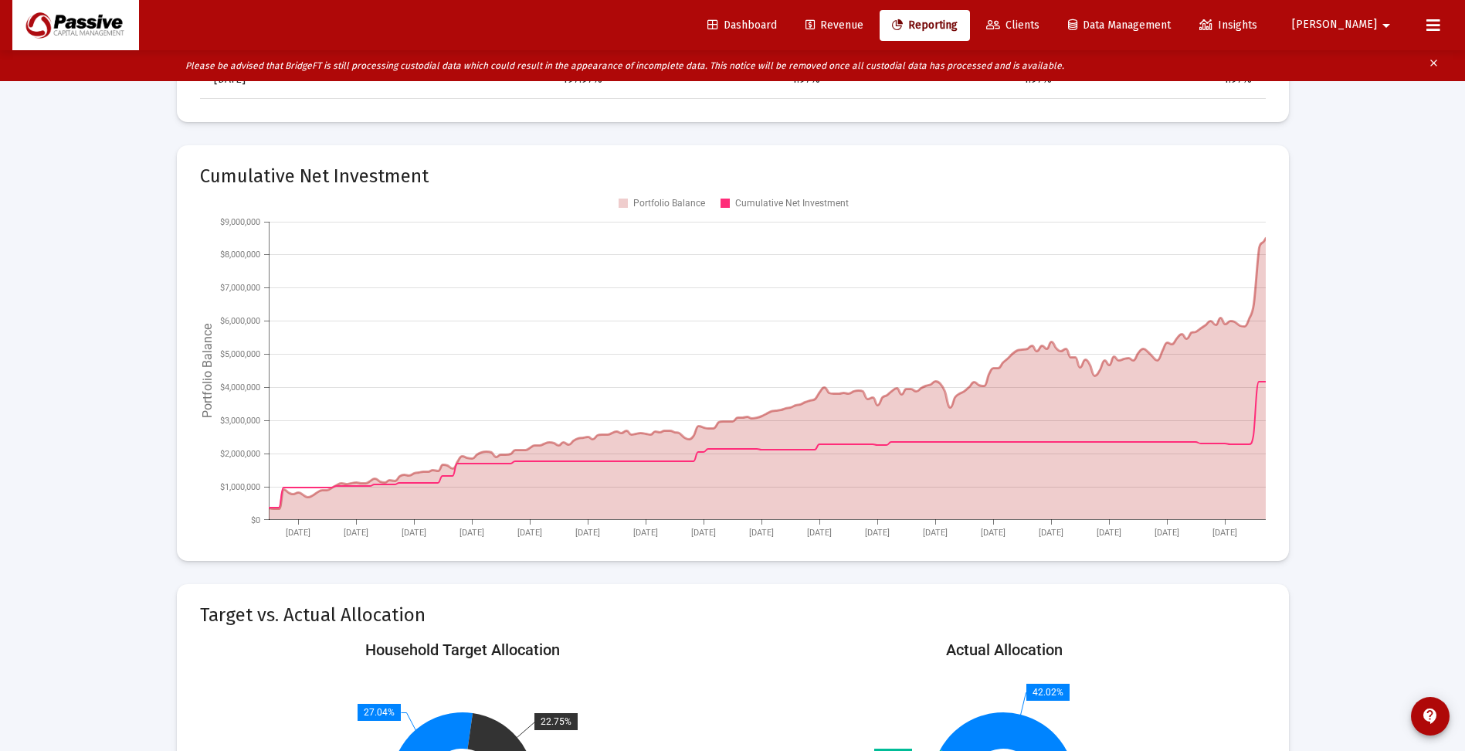
click at [1372, 24] on span "[PERSON_NAME]" at bounding box center [1334, 25] width 85 height 13
click at [1332, 273] on div at bounding box center [732, 375] width 1465 height 751
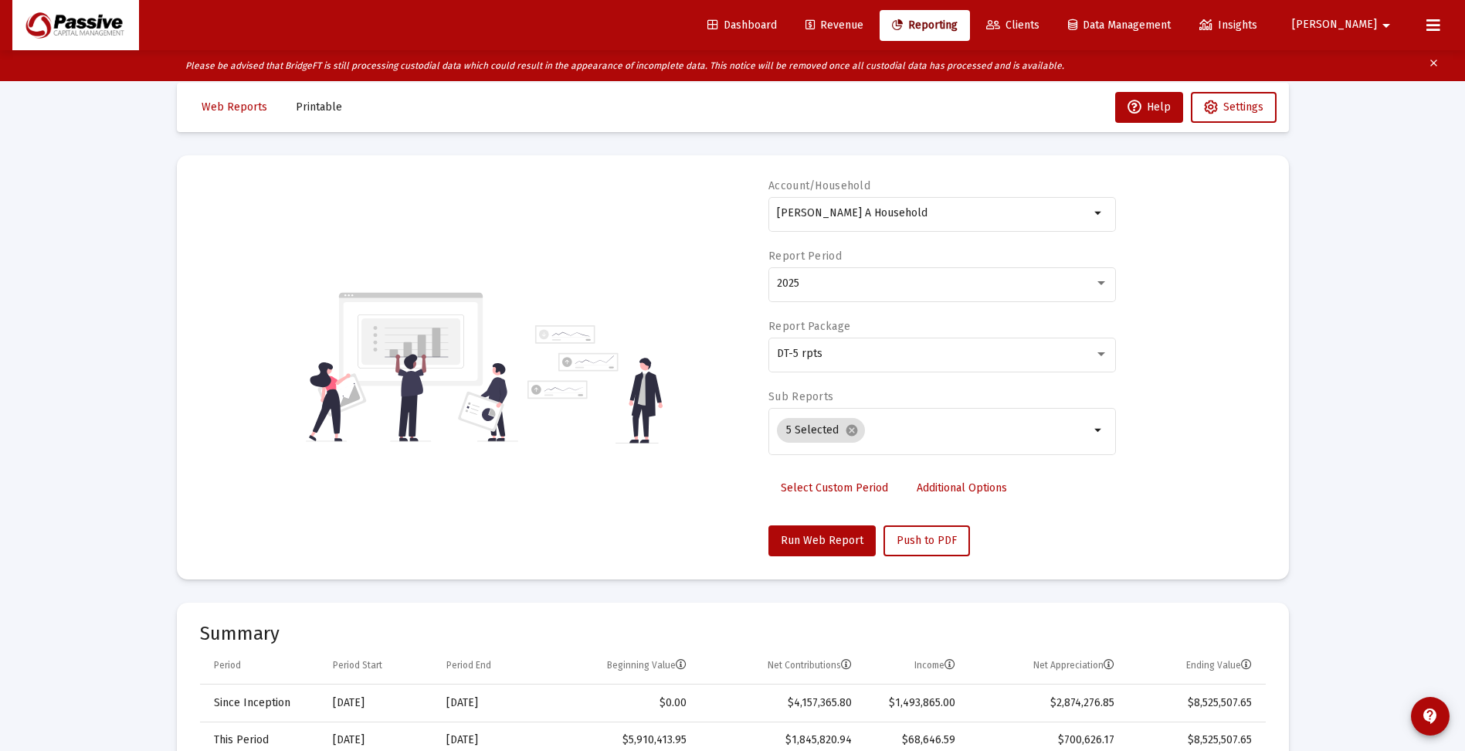
scroll to position [0, 0]
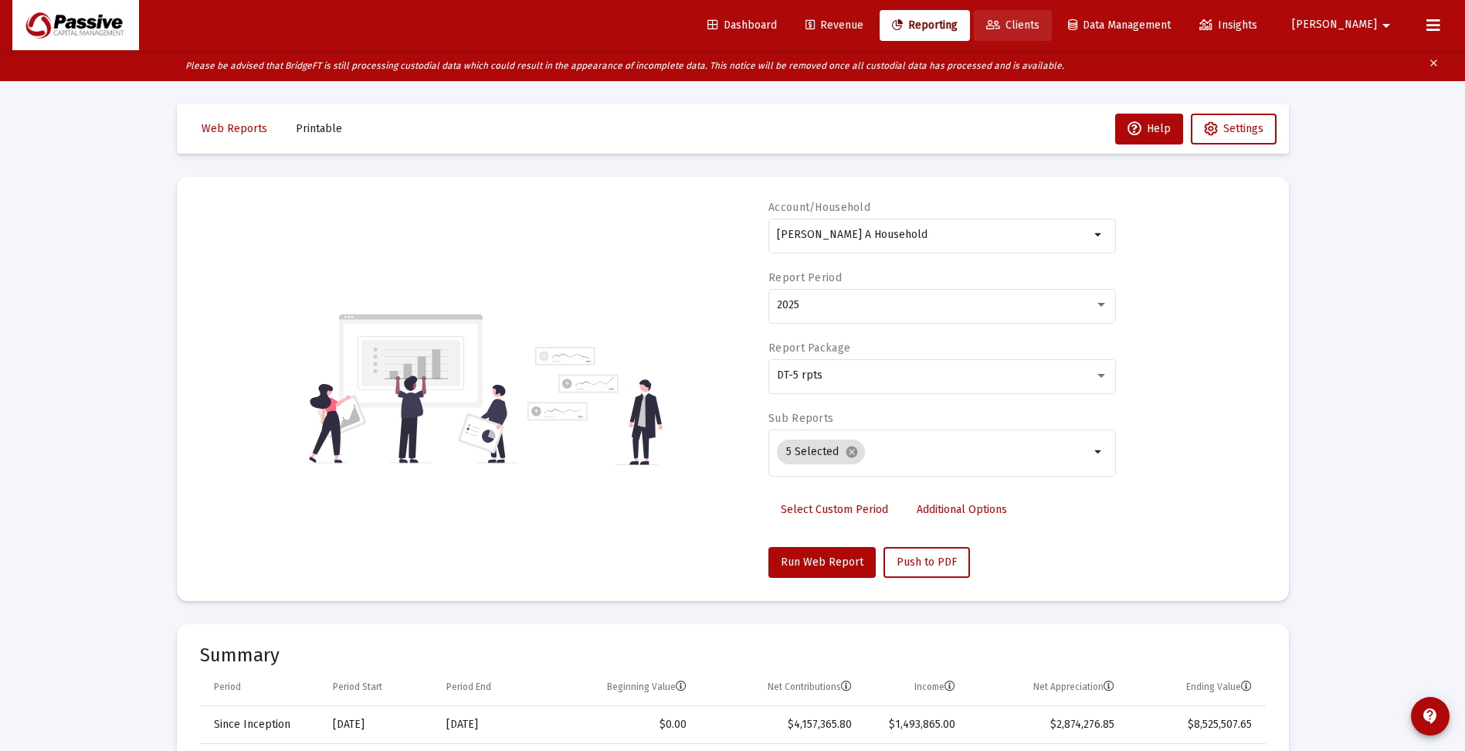
click at [1039, 19] on span "Clients" at bounding box center [1012, 25] width 53 height 13
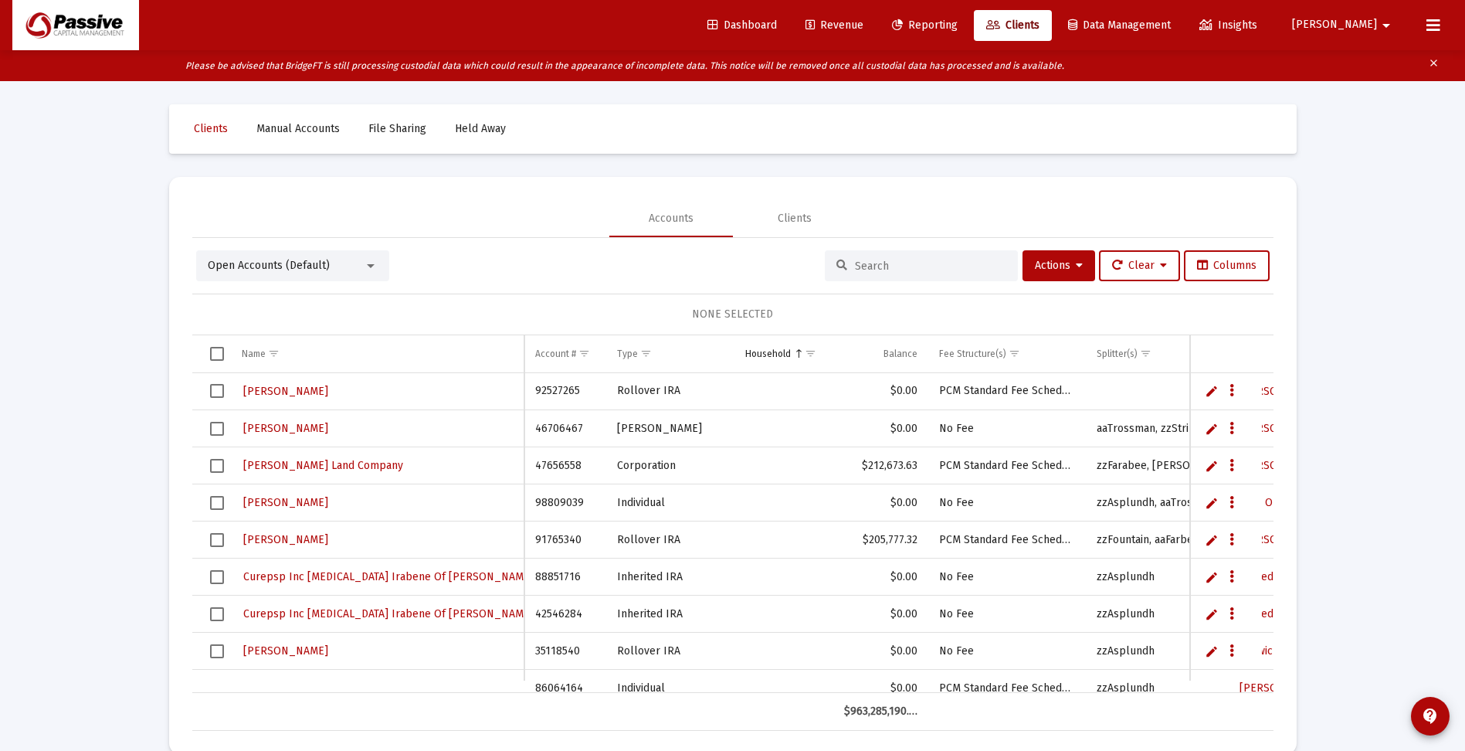
click at [907, 265] on input at bounding box center [930, 265] width 151 height 13
click at [346, 266] on div "Open Accounts (Default)" at bounding box center [286, 265] width 156 height 15
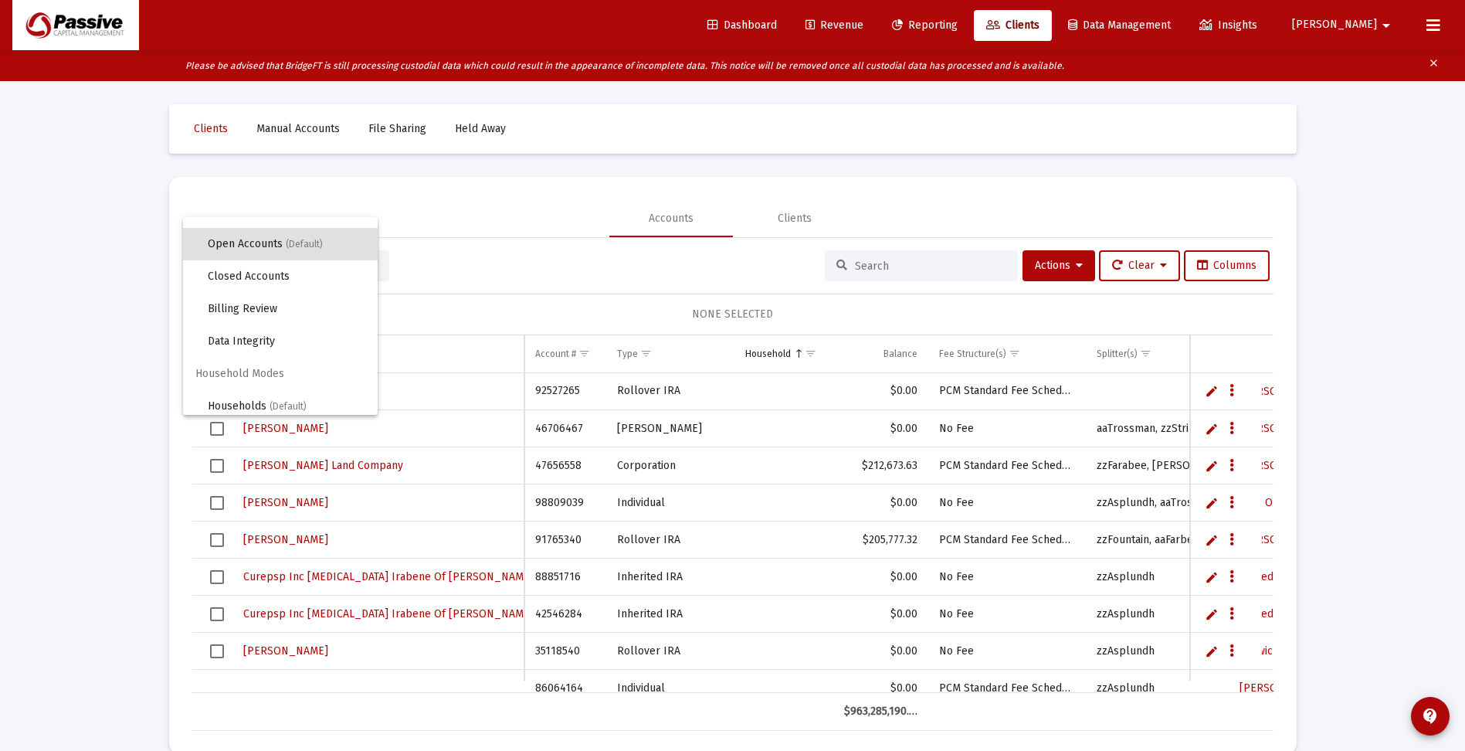
scroll to position [29, 0]
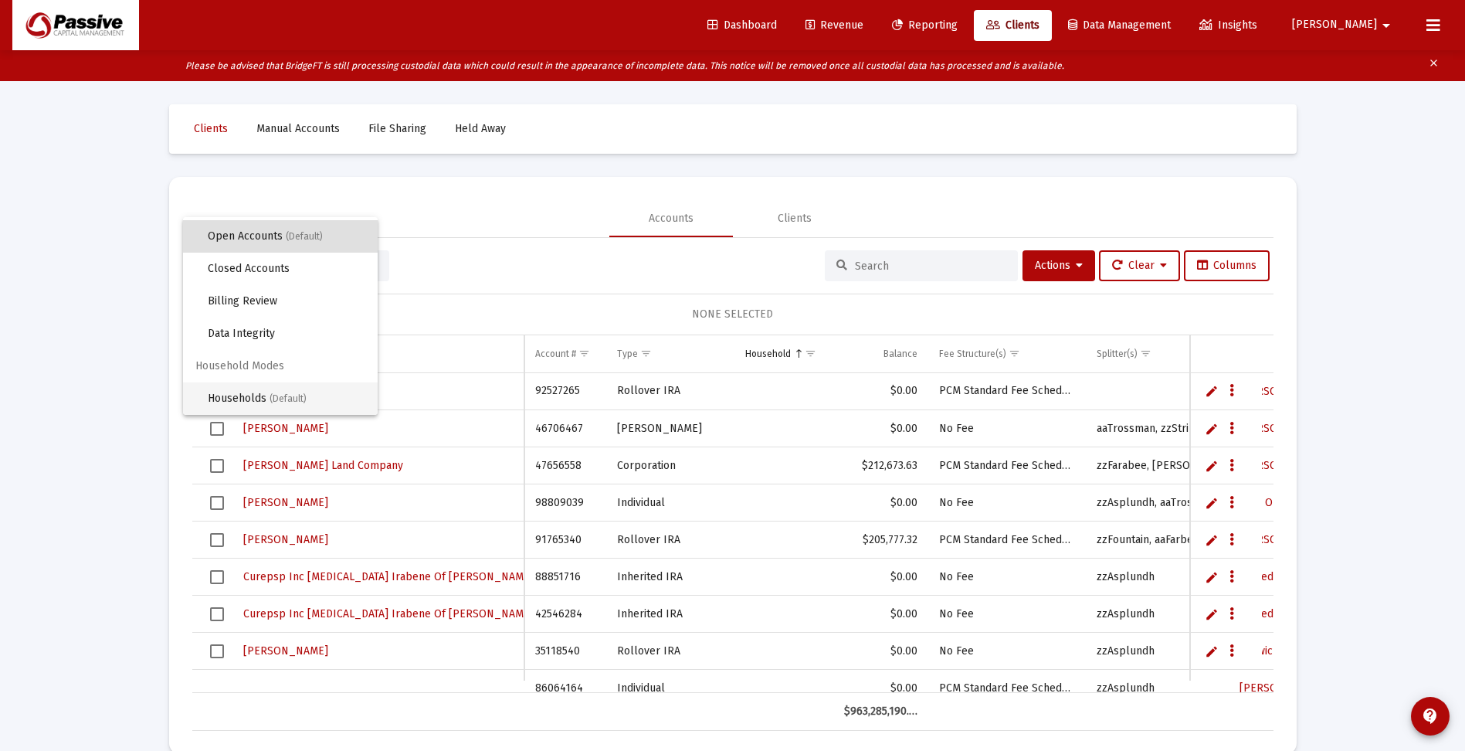
click at [251, 398] on span "Households (Default)" at bounding box center [287, 398] width 158 height 32
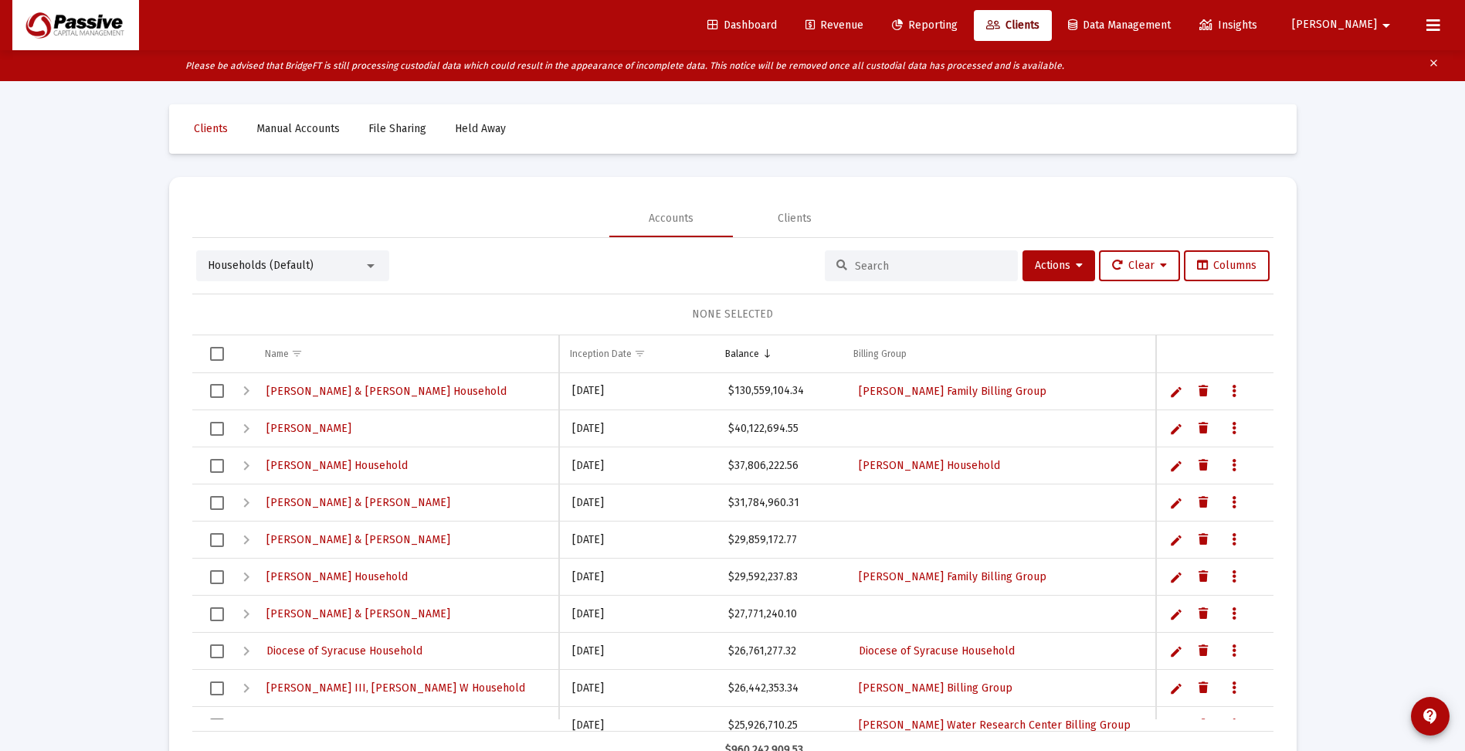
click at [859, 263] on input at bounding box center [930, 265] width 151 height 13
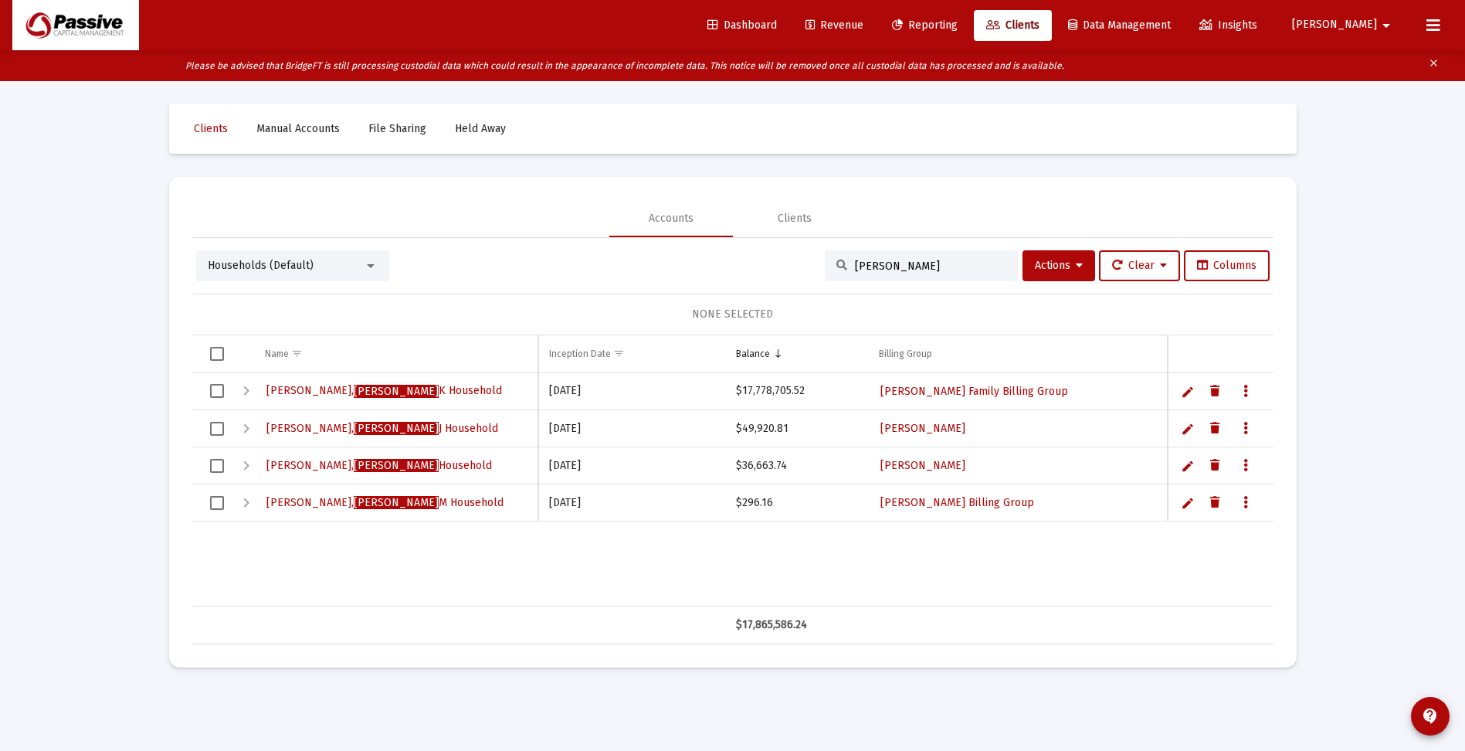
click at [246, 503] on div "Expand" at bounding box center [246, 502] width 19 height 19
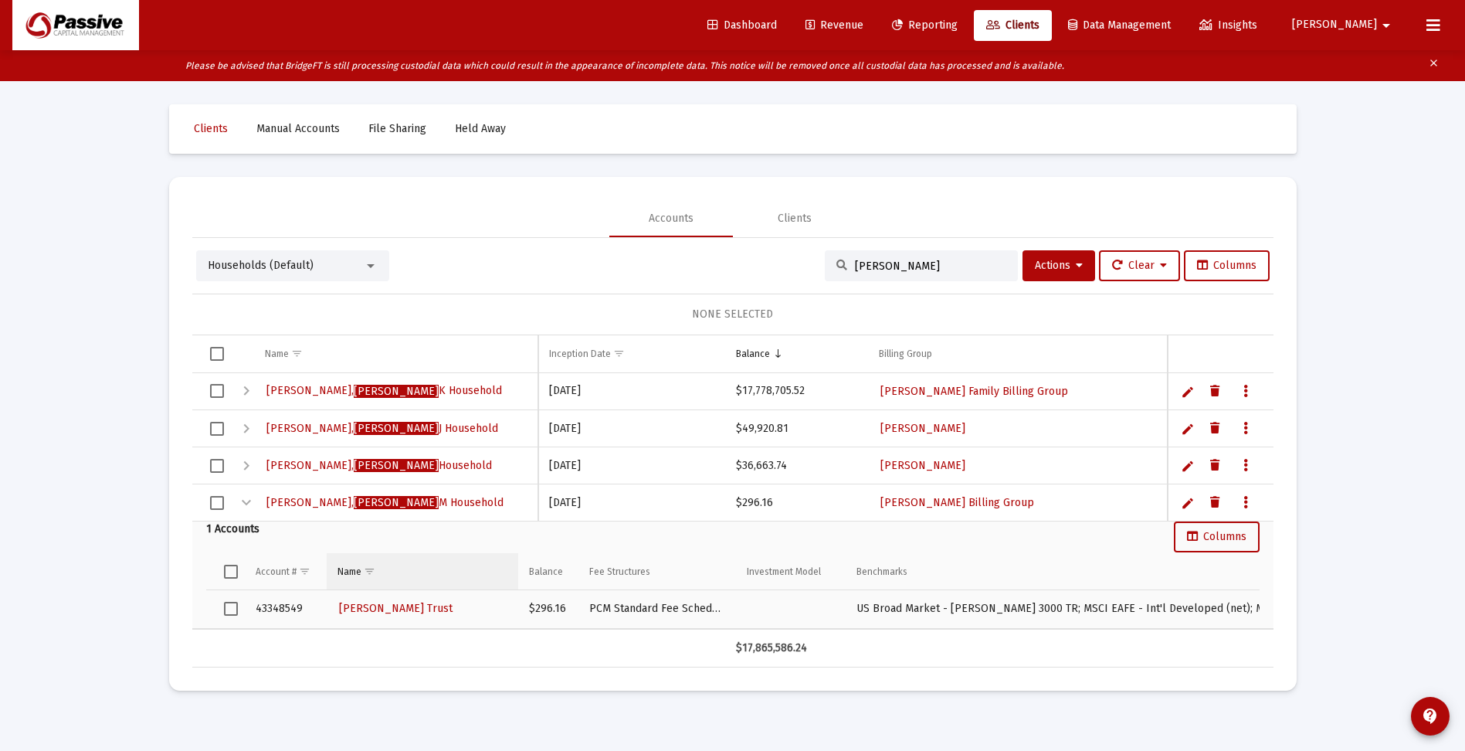
scroll to position [31, 0]
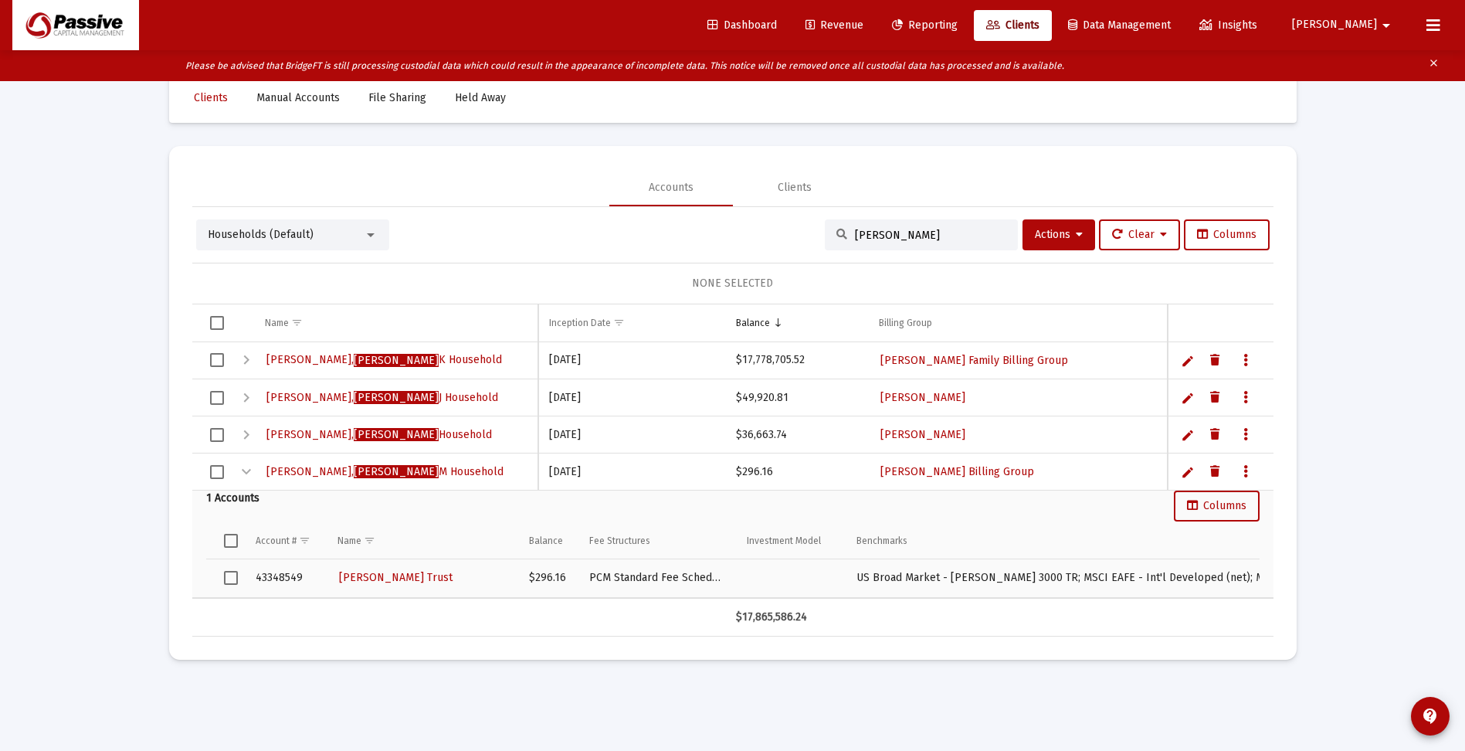
drag, startPoint x: 900, startPoint y: 236, endPoint x: 822, endPoint y: 236, distance: 78.0
click at [825, 236] on div "[PERSON_NAME]" at bounding box center [921, 234] width 193 height 31
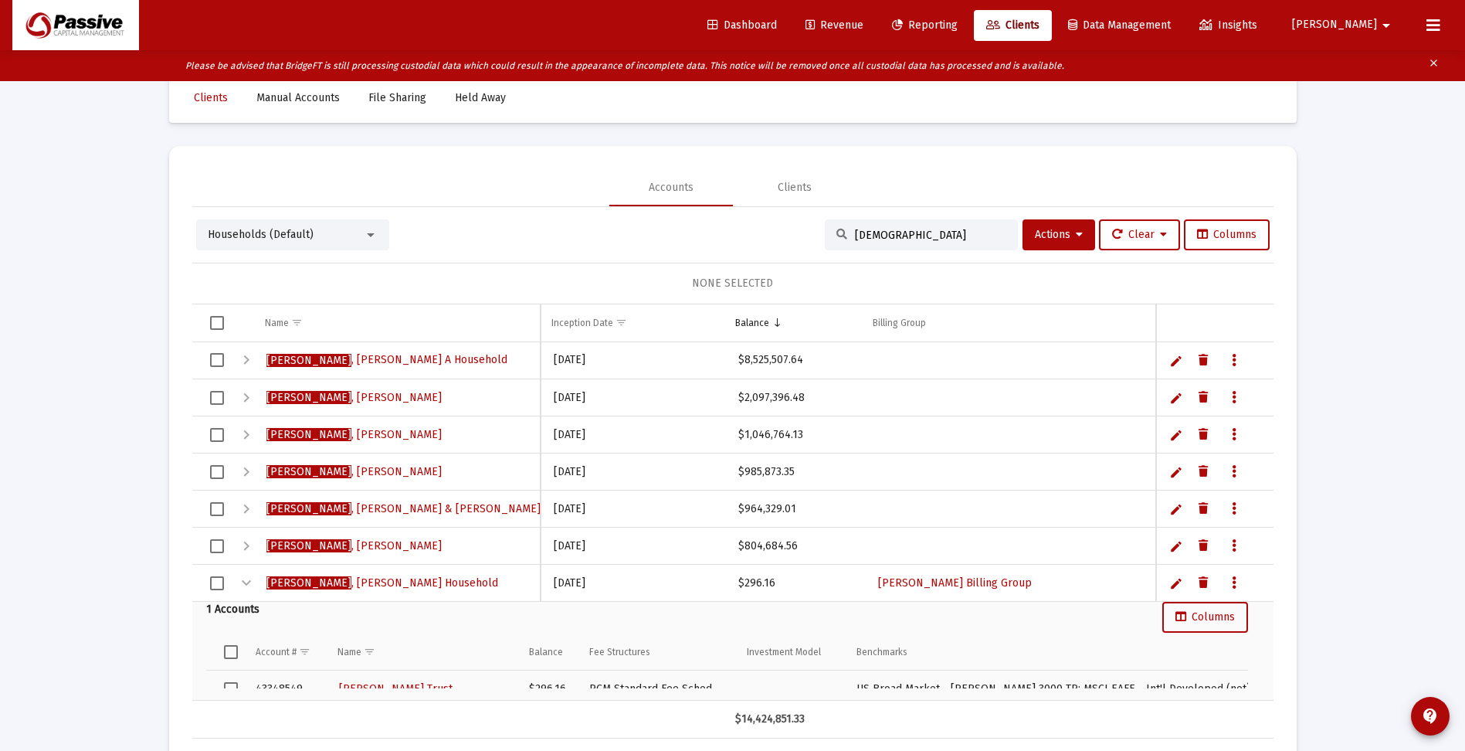
type input "[DEMOGRAPHIC_DATA]"
click at [246, 360] on div "Expand" at bounding box center [246, 360] width 19 height 19
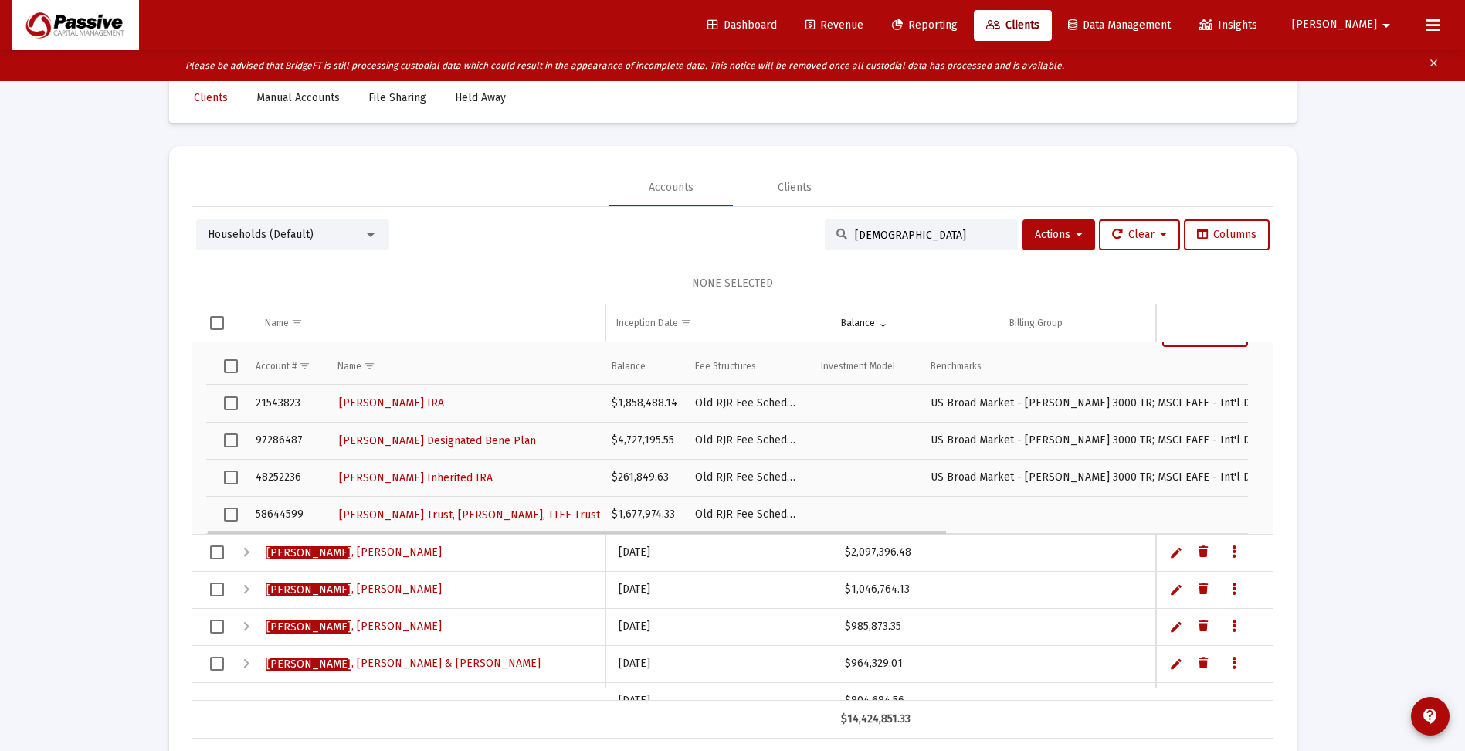
scroll to position [0, 0]
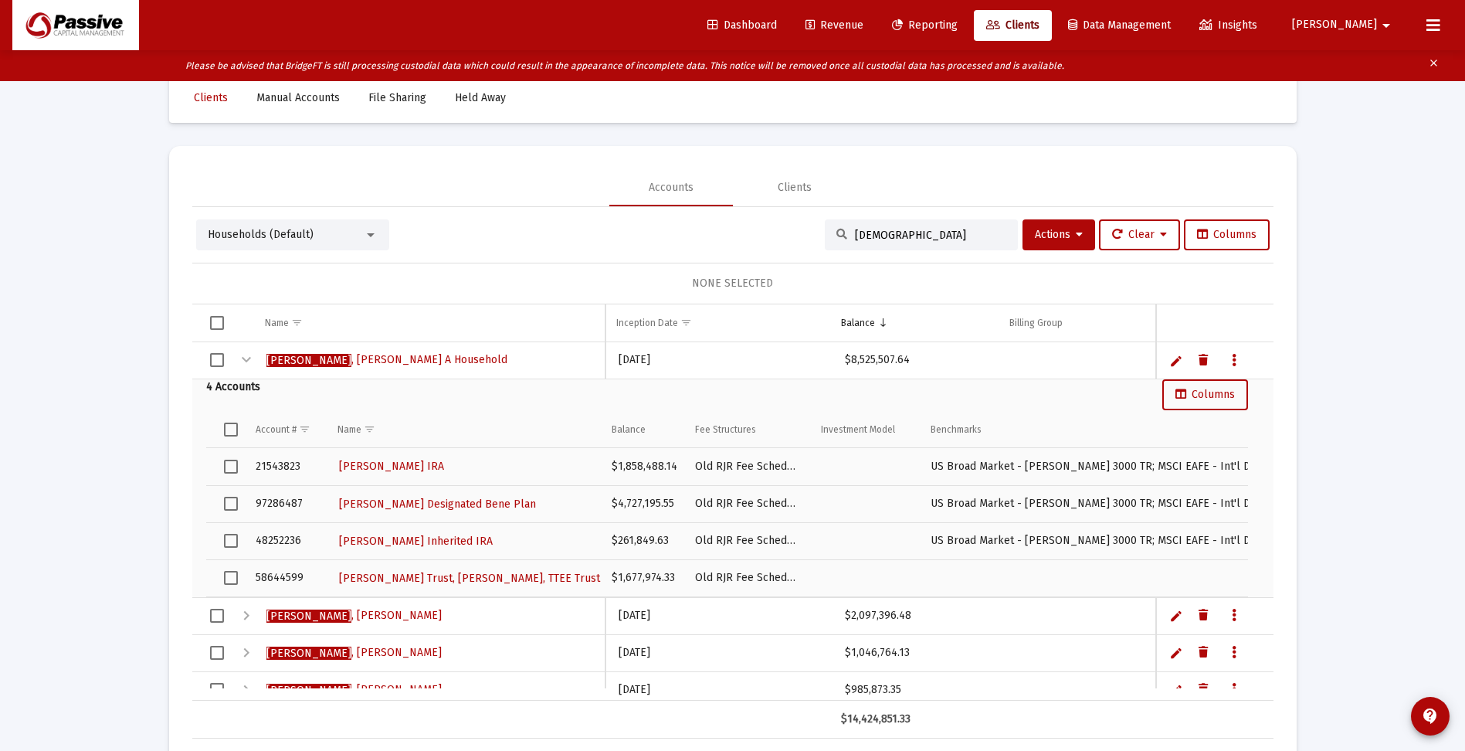
click at [1389, 433] on div "Loading... Clients Manual Accounts File Sharing Held Away Accounts Clients Hous…" at bounding box center [732, 392] width 1465 height 785
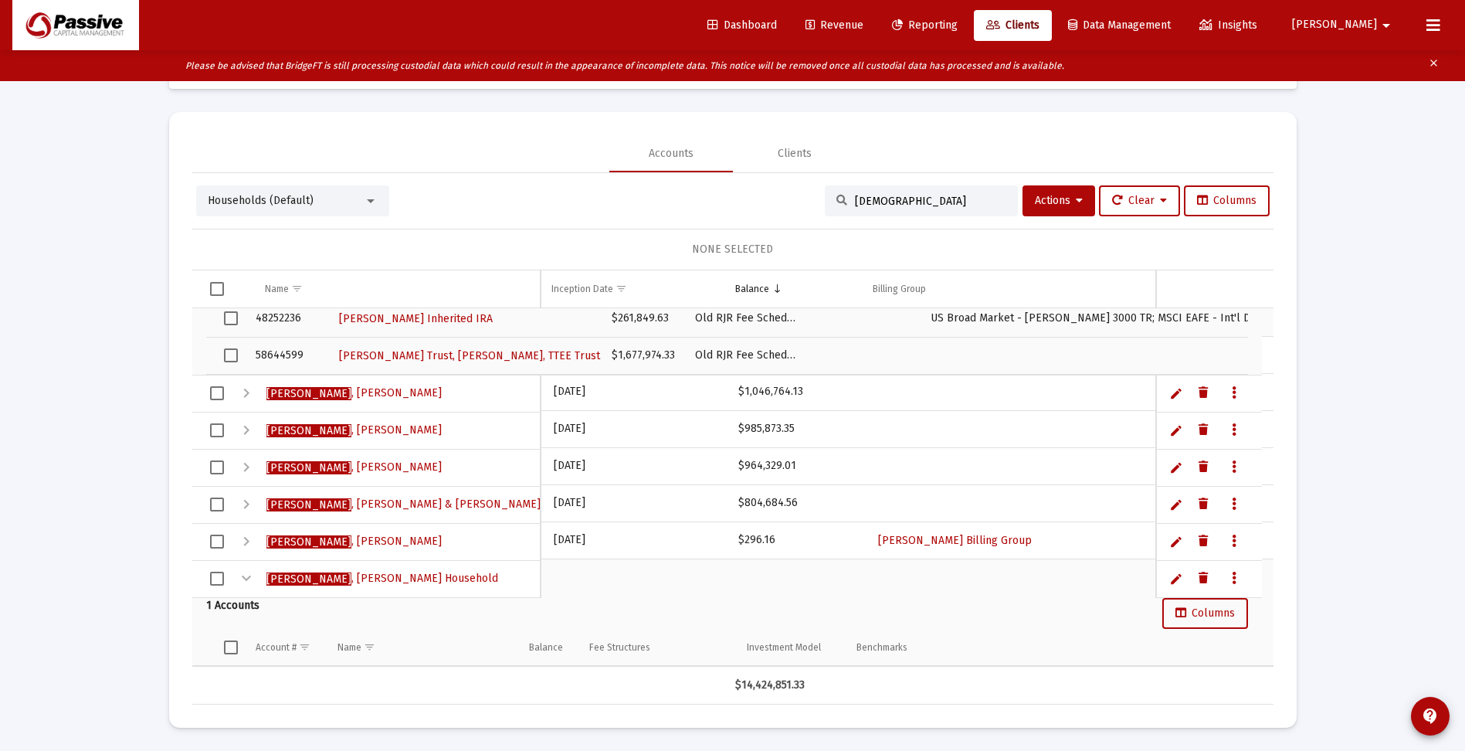
scroll to position [239, 0]
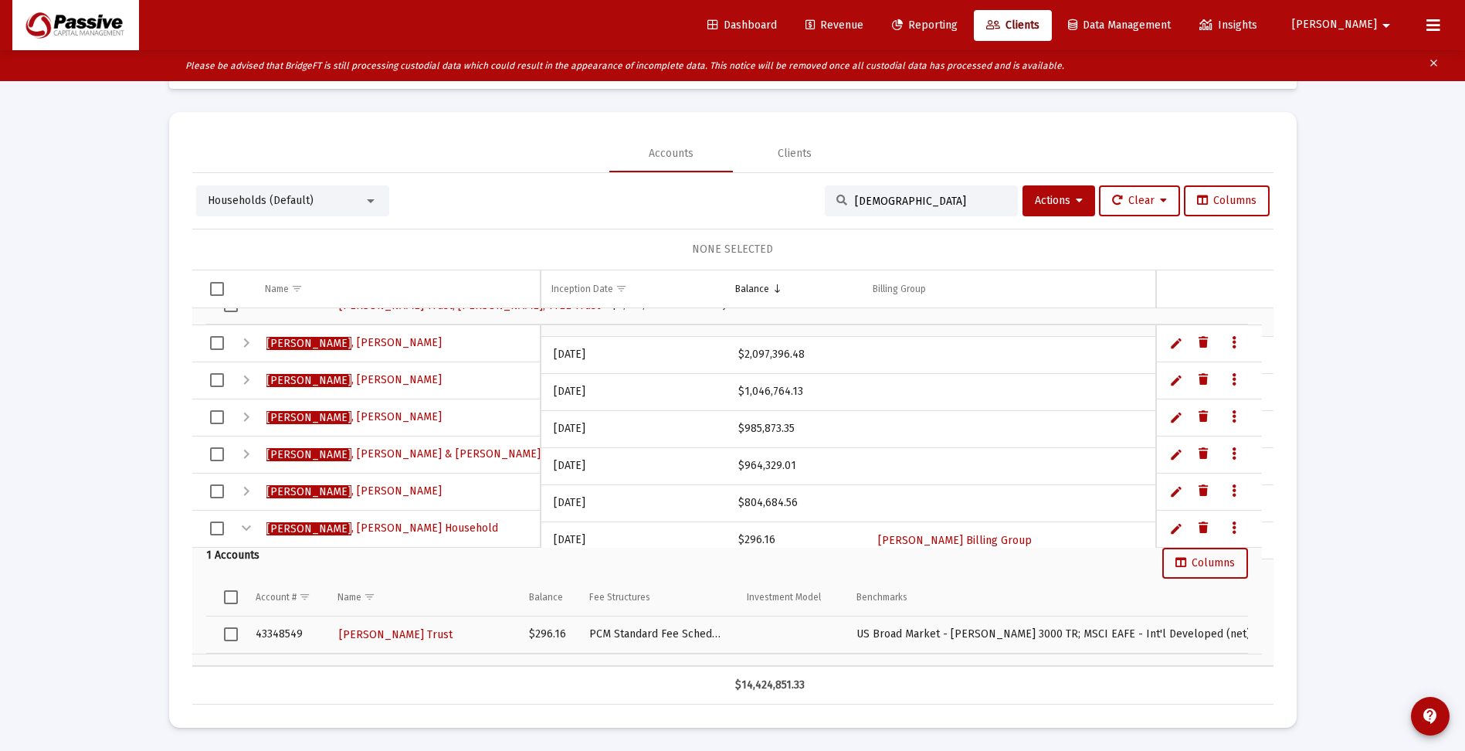
click at [326, 201] on div "Households (Default)" at bounding box center [286, 200] width 156 height 15
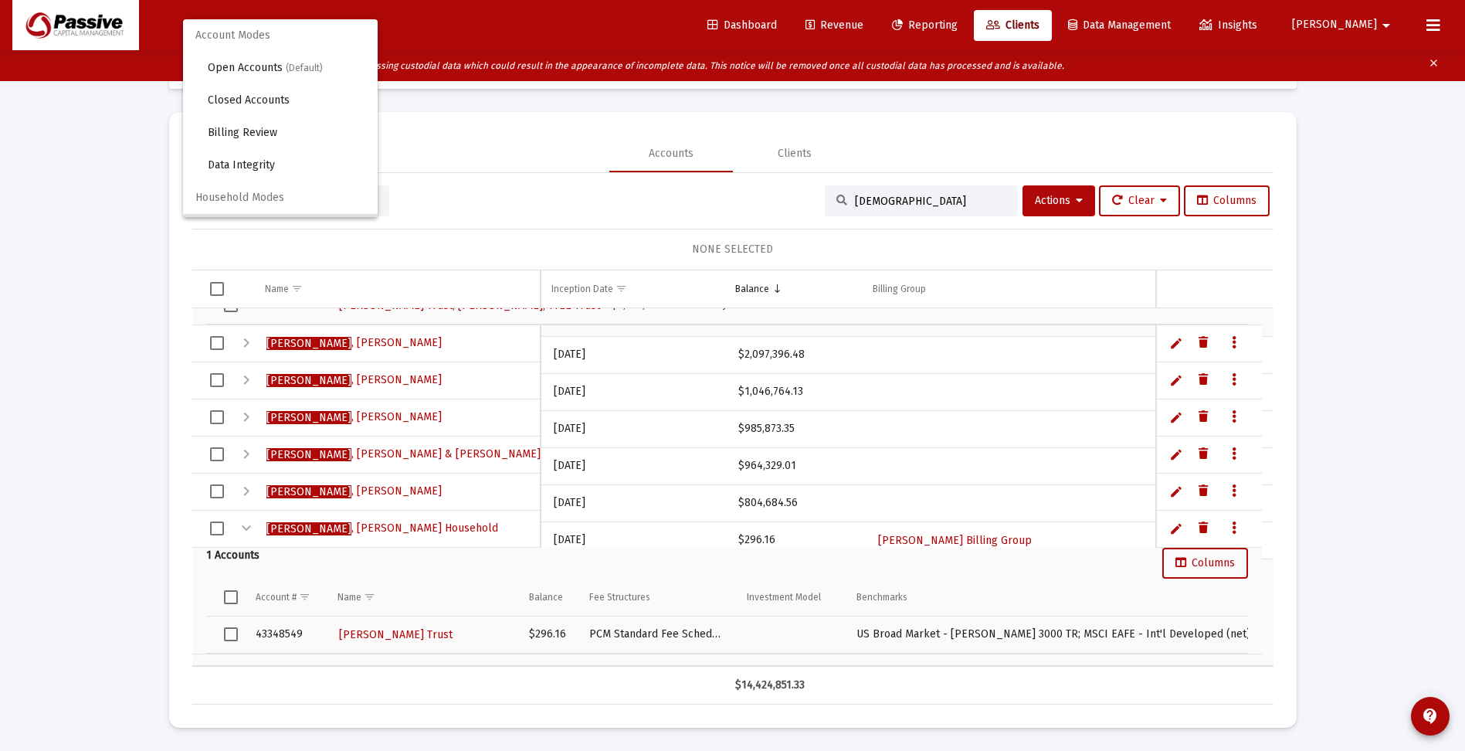
scroll to position [29, 0]
click at [778, 21] on div at bounding box center [732, 375] width 1465 height 751
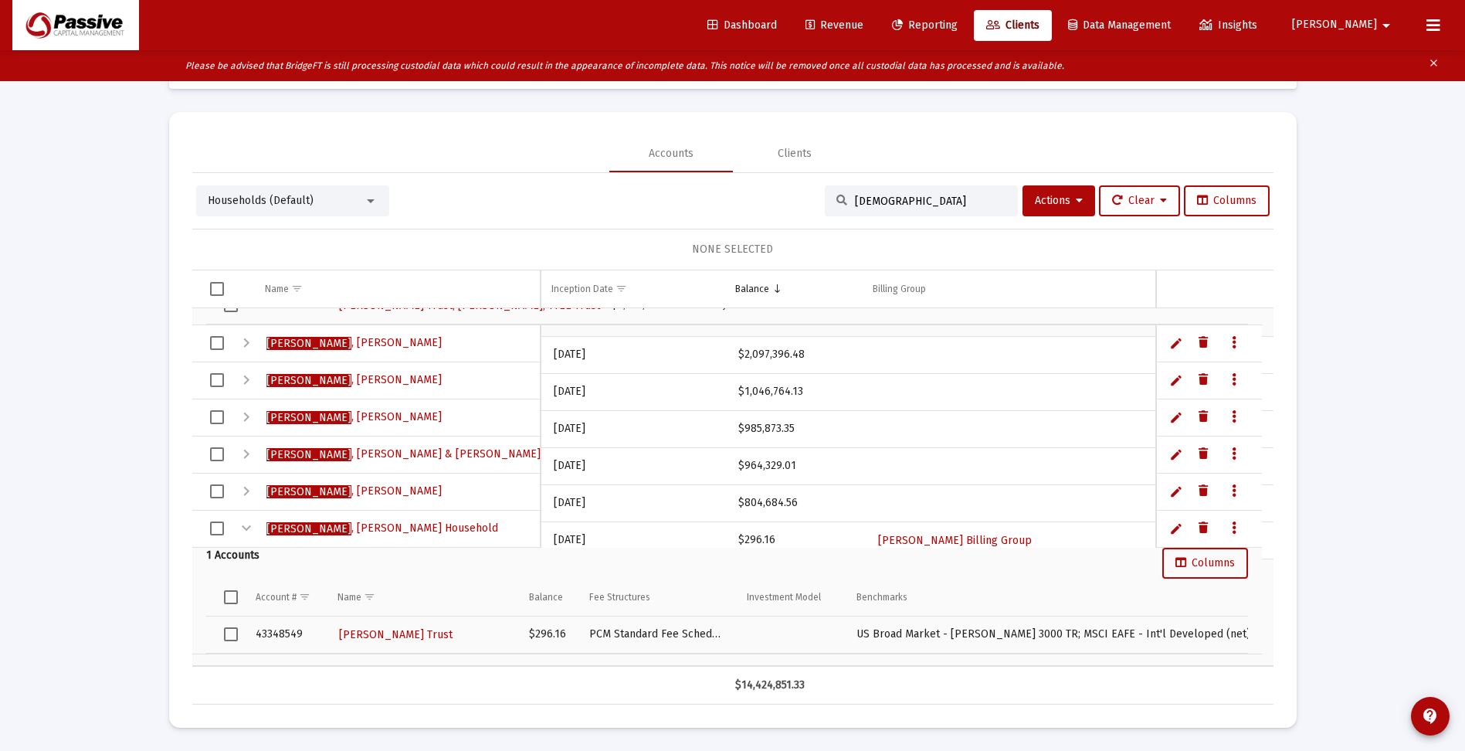
click at [777, 27] on span "Dashboard" at bounding box center [741, 25] width 69 height 13
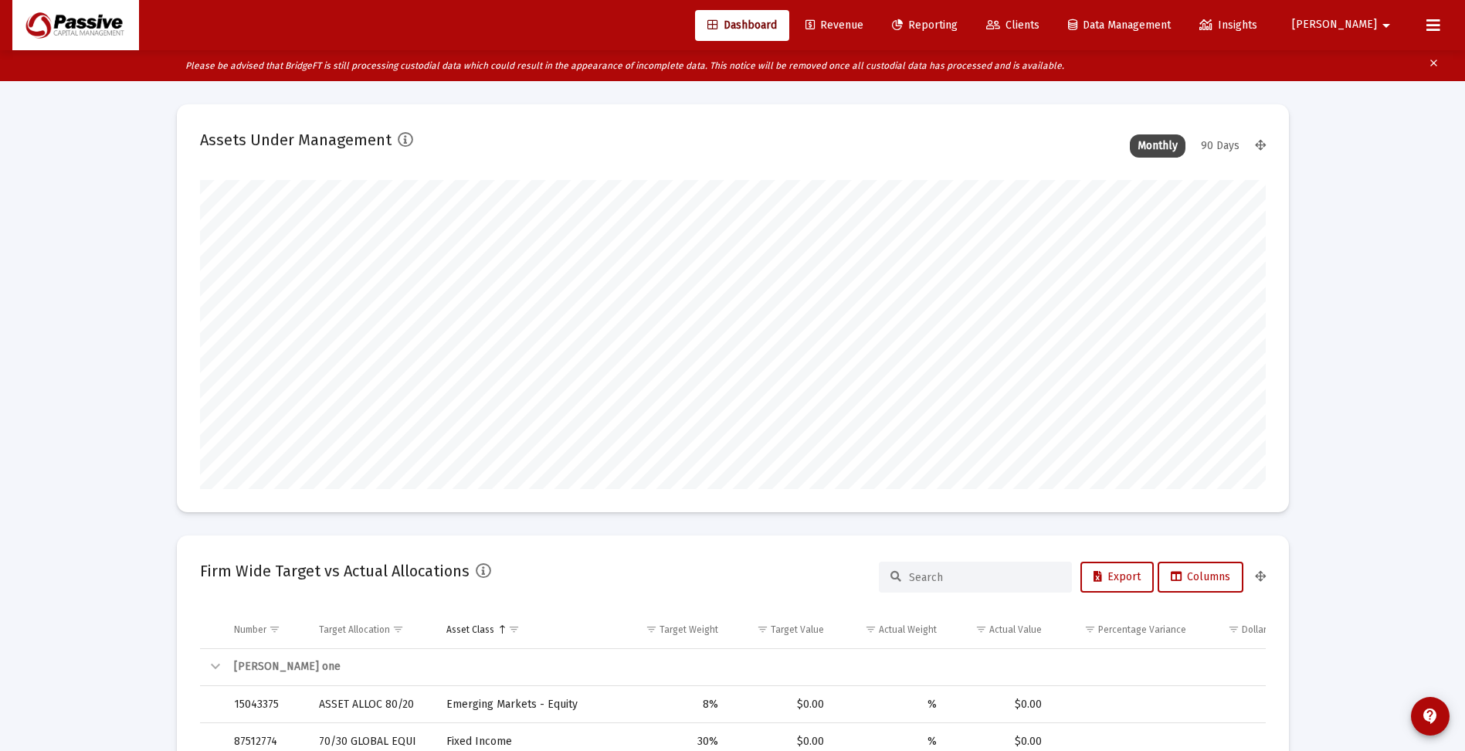
click at [1039, 23] on span "Clients" at bounding box center [1012, 25] width 53 height 13
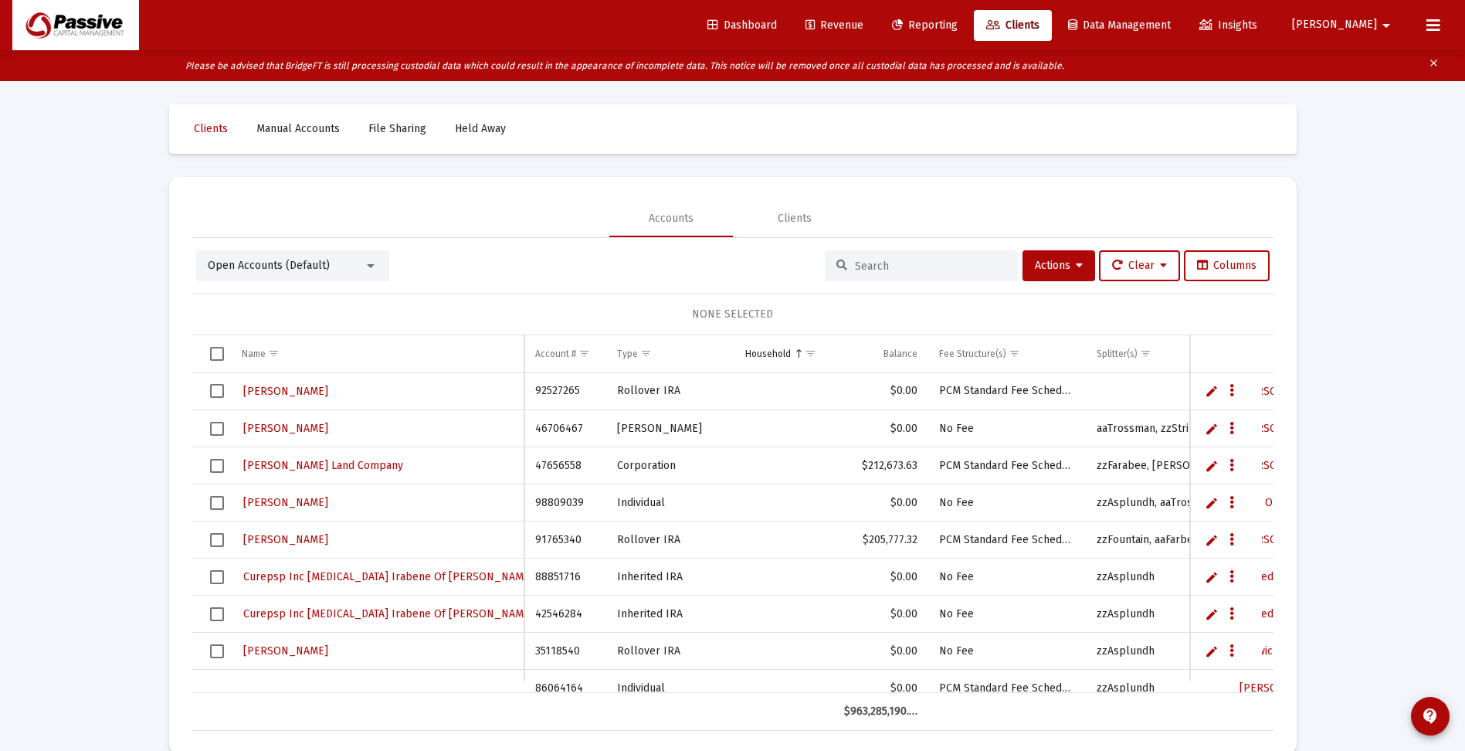
click at [361, 265] on div "Open Accounts (Default)" at bounding box center [286, 265] width 156 height 15
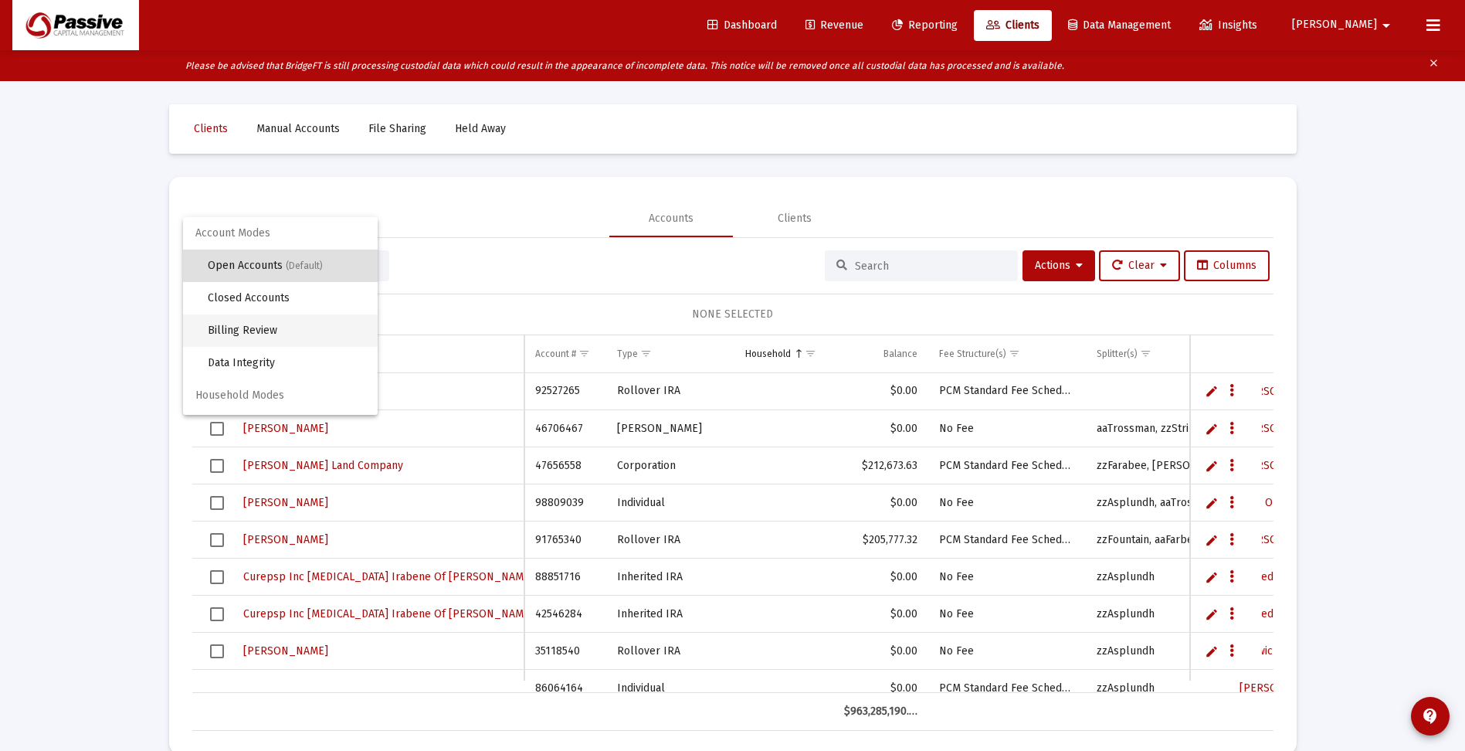
scroll to position [29, 0]
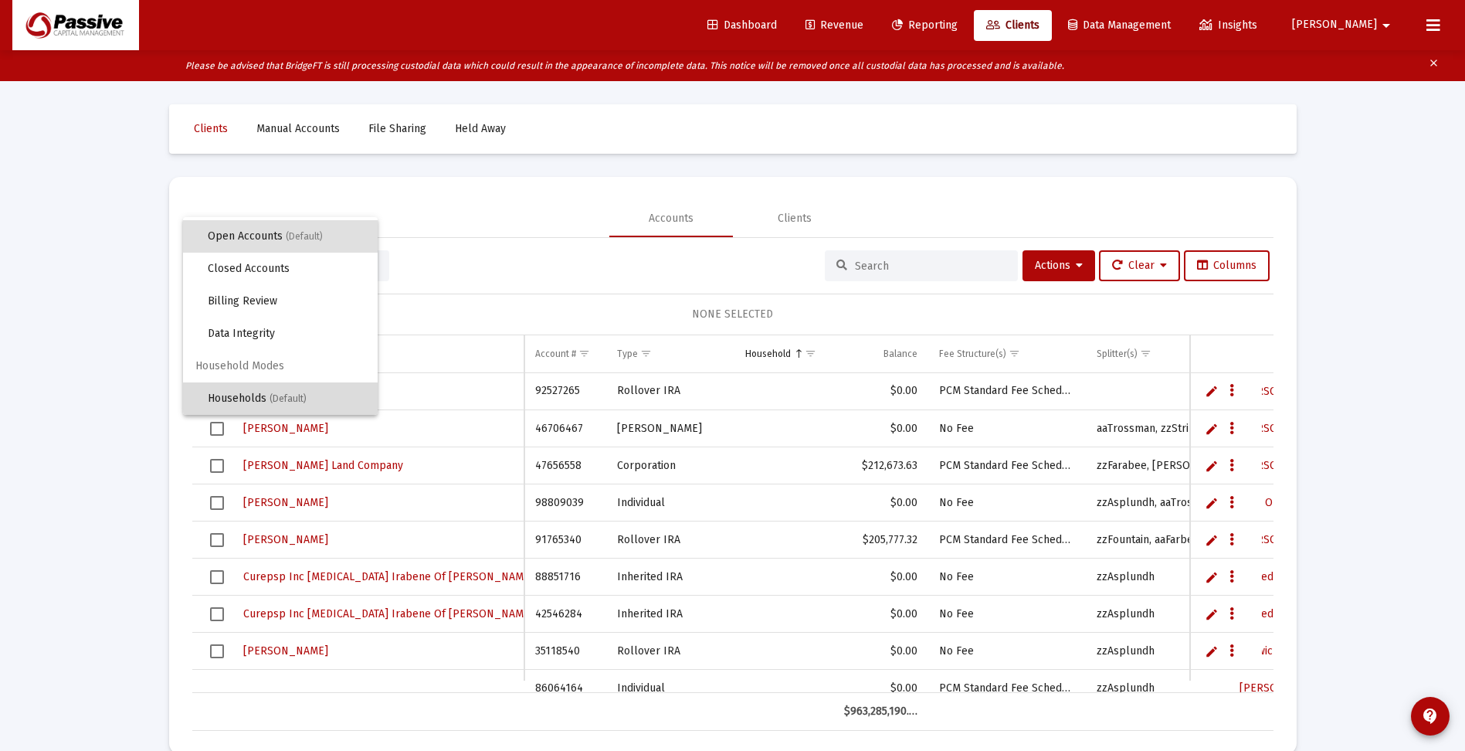
click at [283, 398] on span "(Default)" at bounding box center [287, 398] width 37 height 11
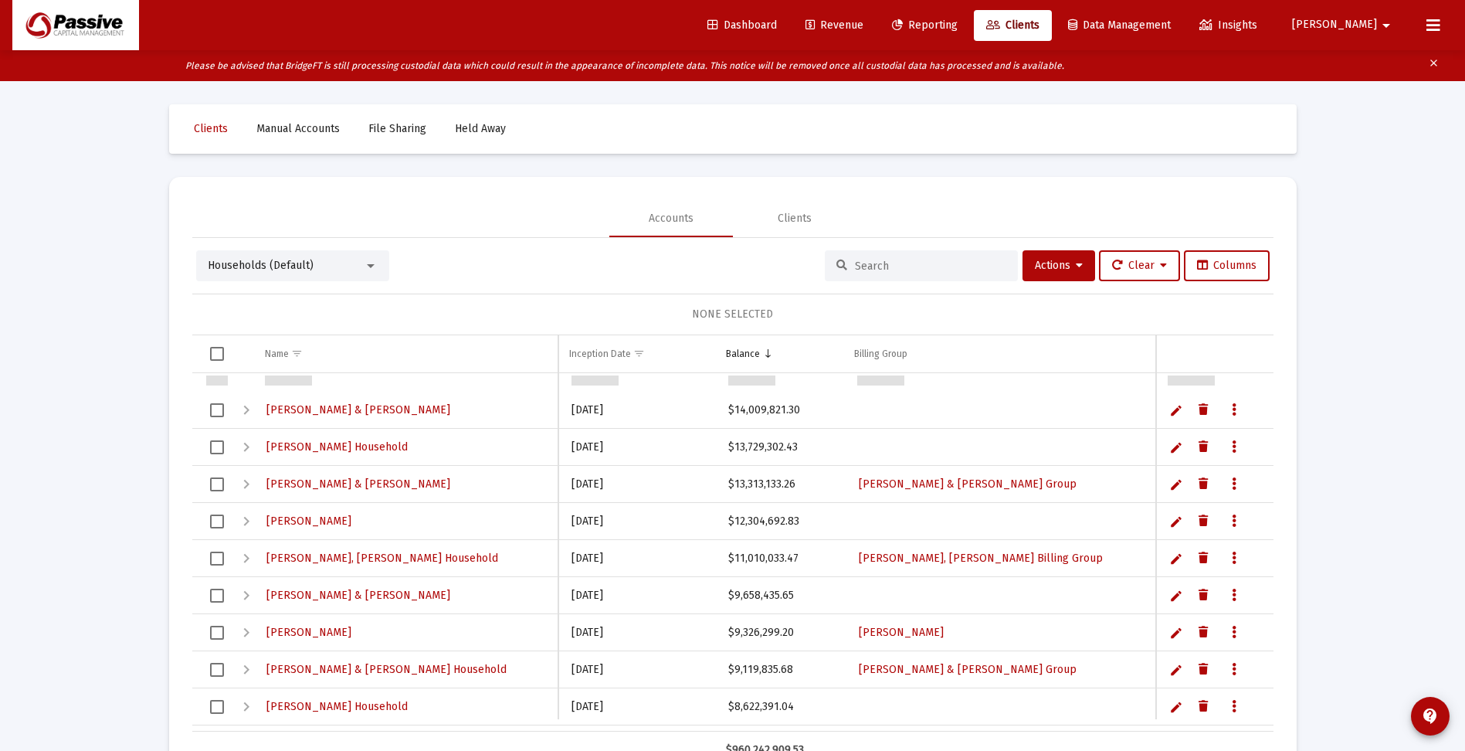
scroll to position [541, 0]
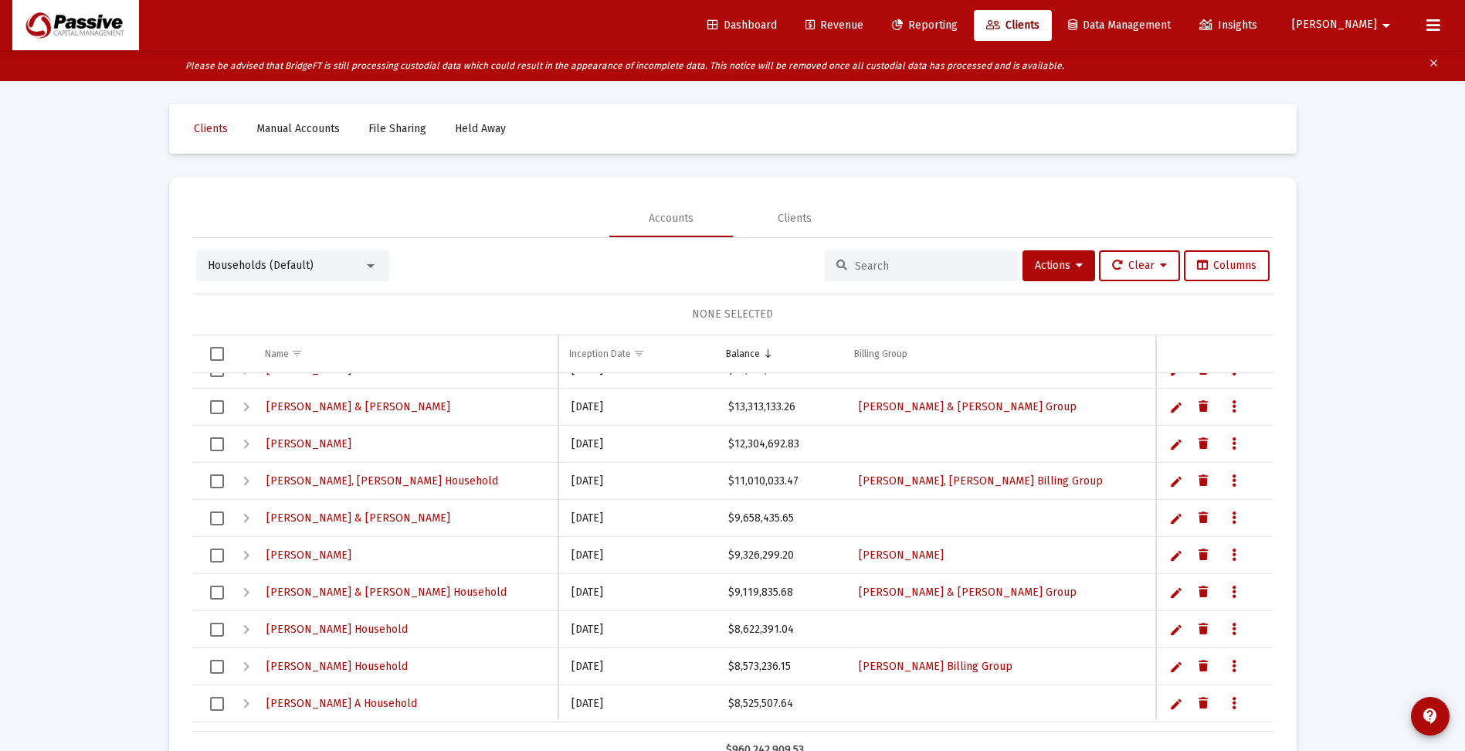
click at [957, 20] on span "Reporting" at bounding box center [925, 25] width 66 height 13
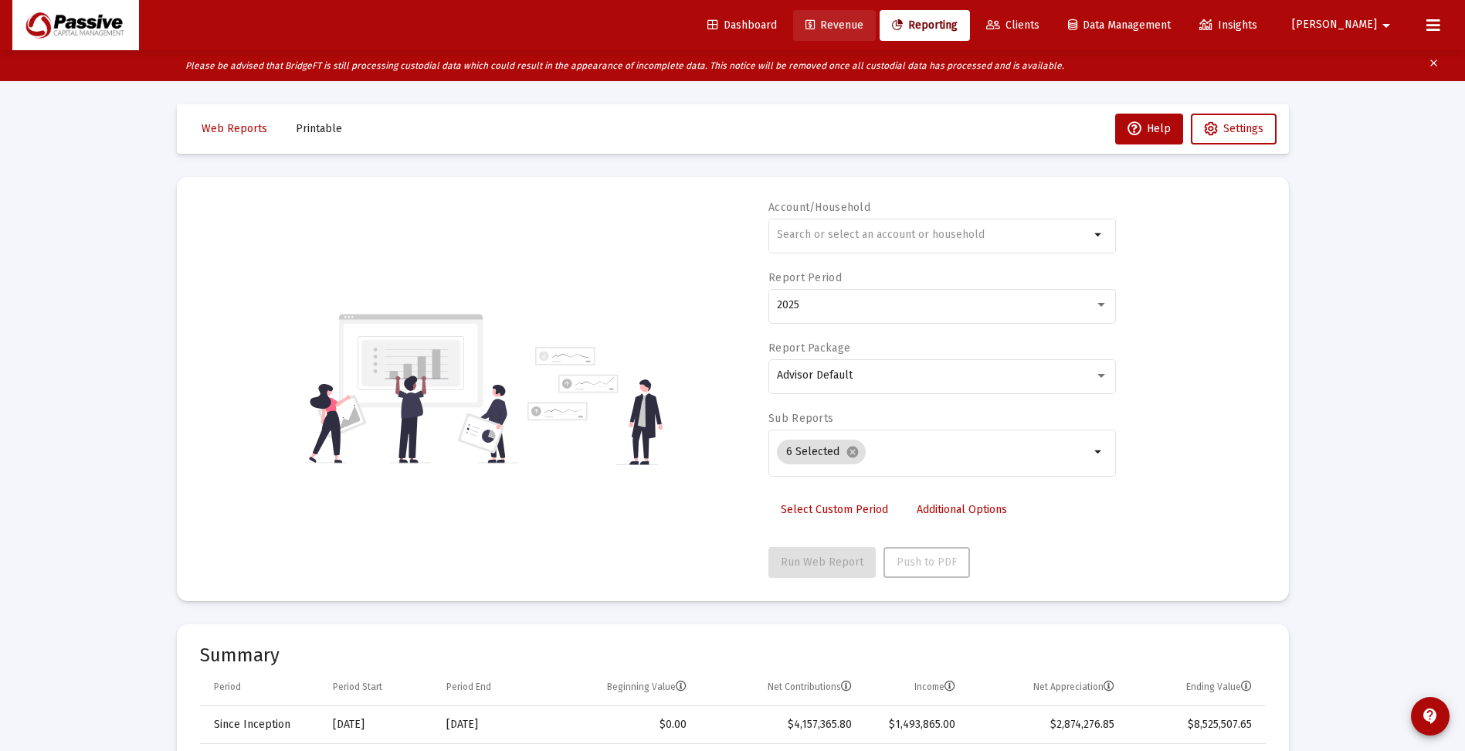
click at [863, 25] on span "Revenue" at bounding box center [834, 25] width 58 height 13
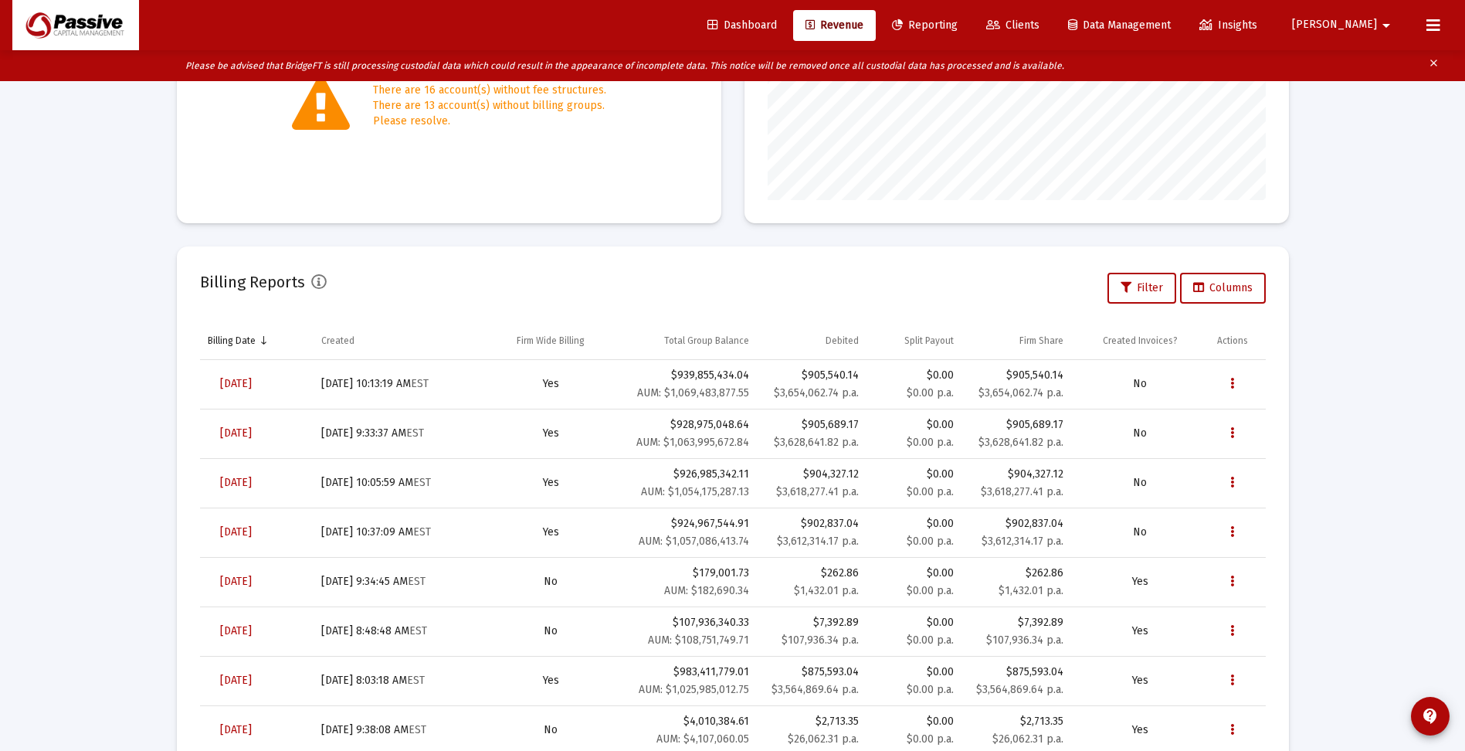
scroll to position [323, 0]
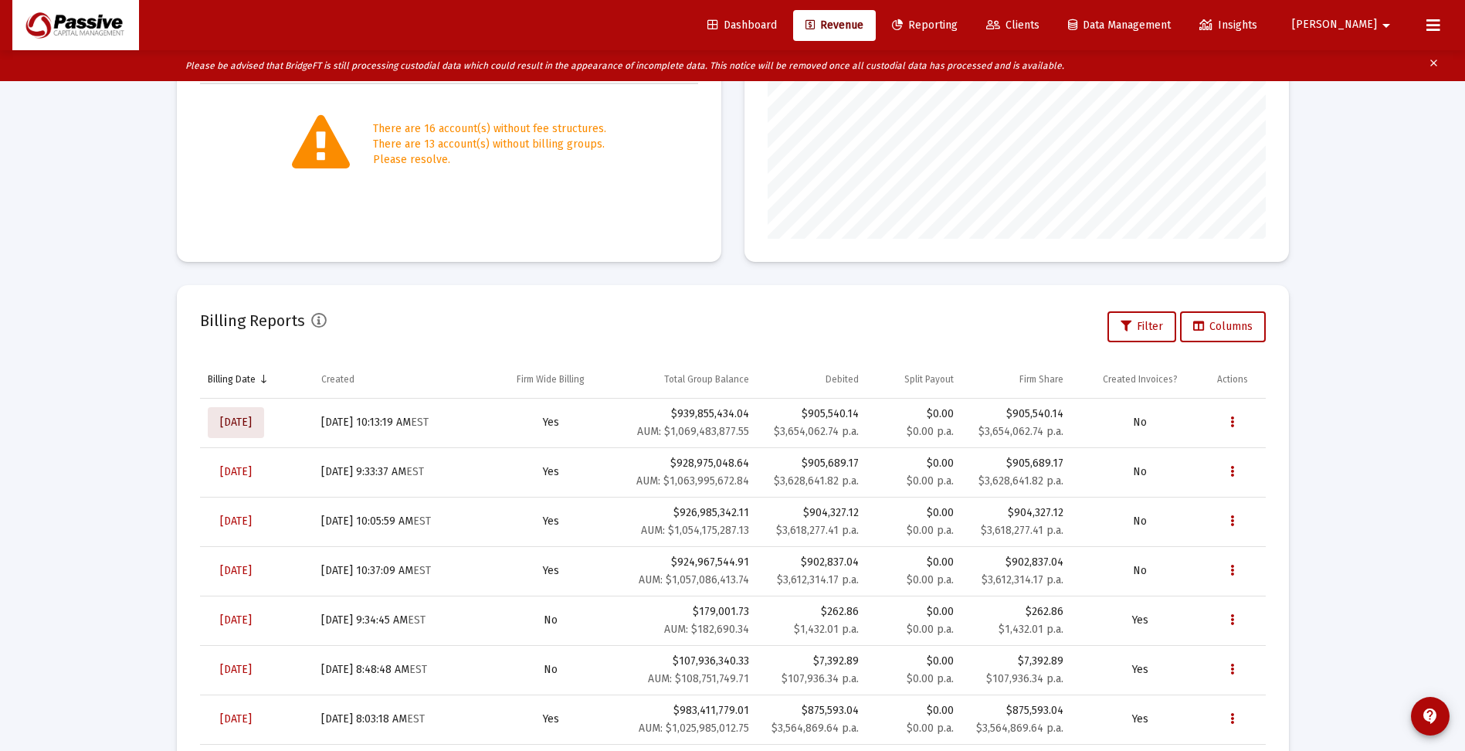
click at [248, 422] on span "[DATE]" at bounding box center [236, 421] width 32 height 13
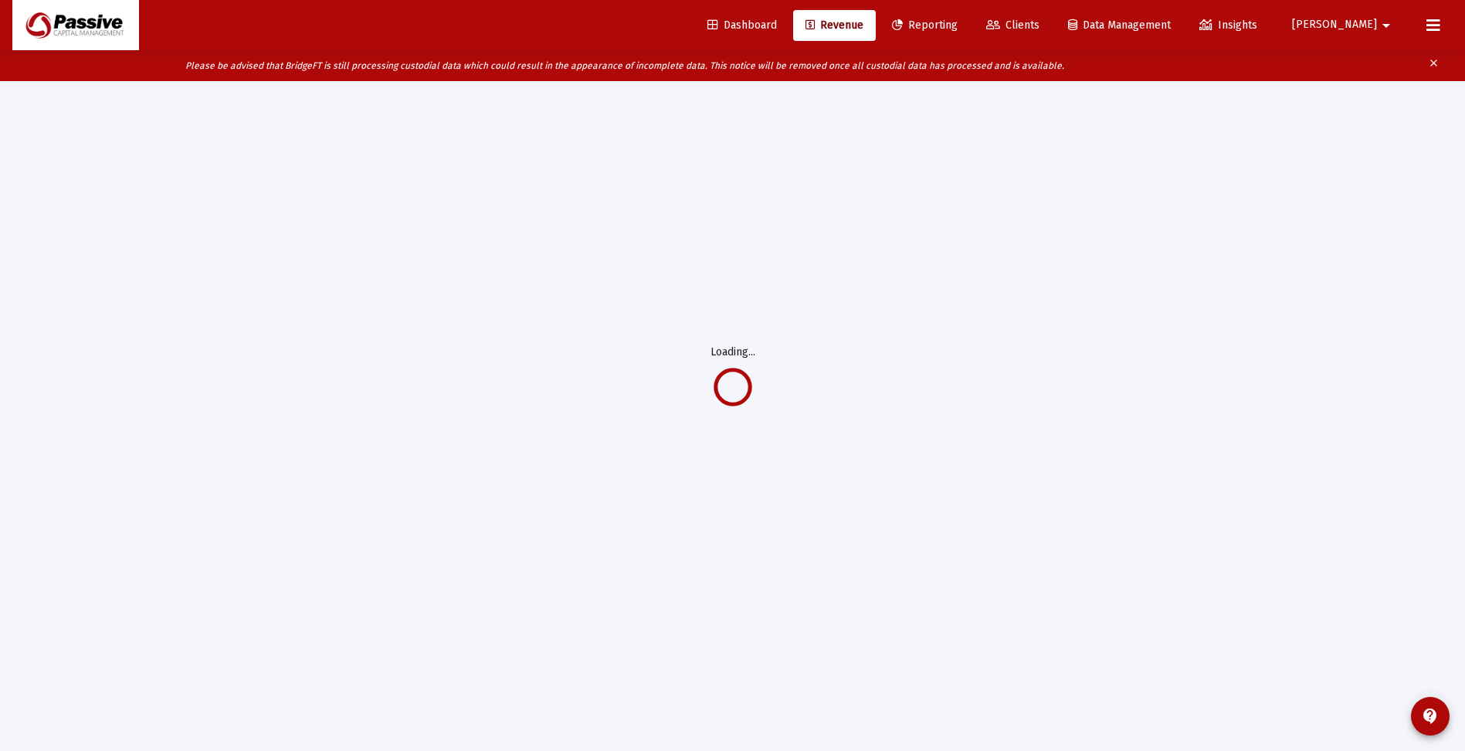
scroll to position [81, 0]
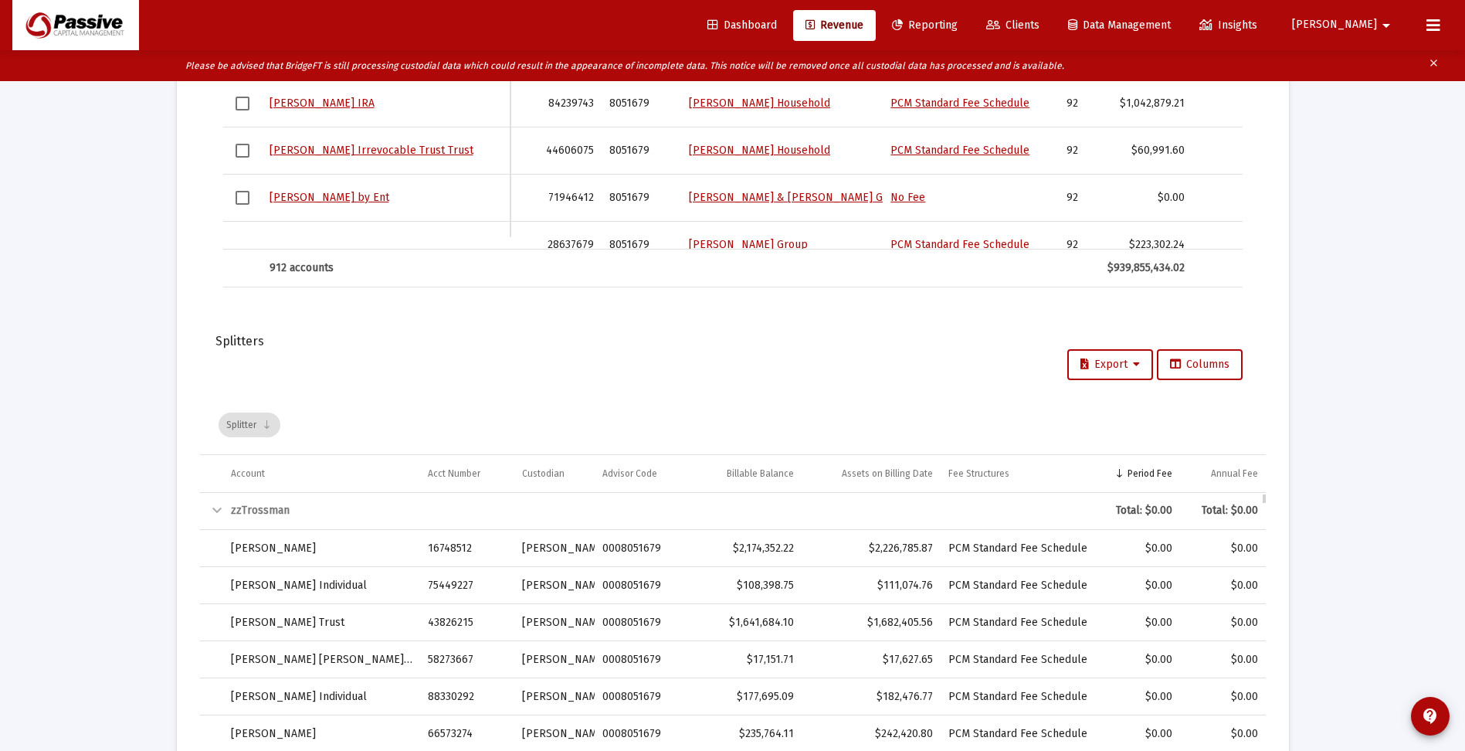
click at [214, 509] on div "Collapse" at bounding box center [217, 510] width 19 height 19
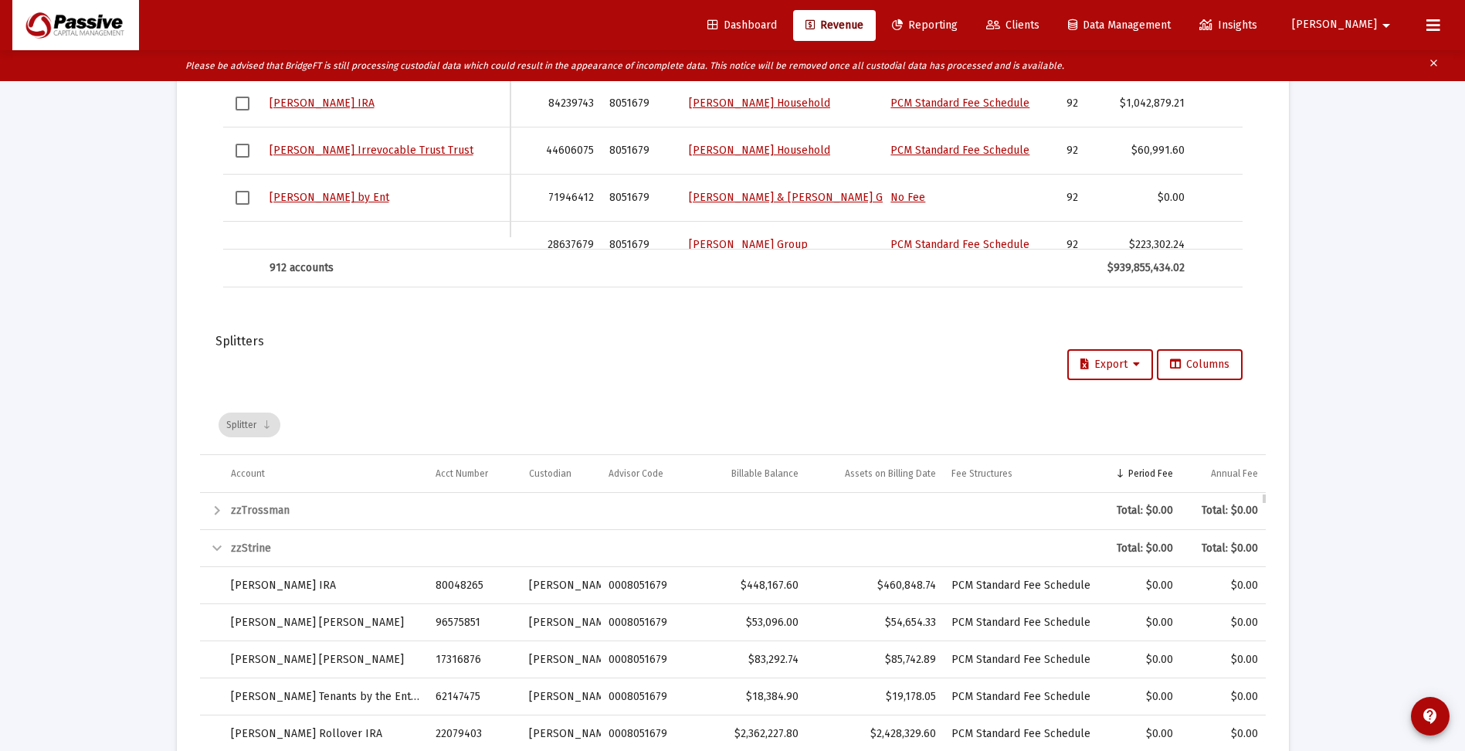
click at [210, 548] on div "Collapse" at bounding box center [217, 548] width 19 height 19
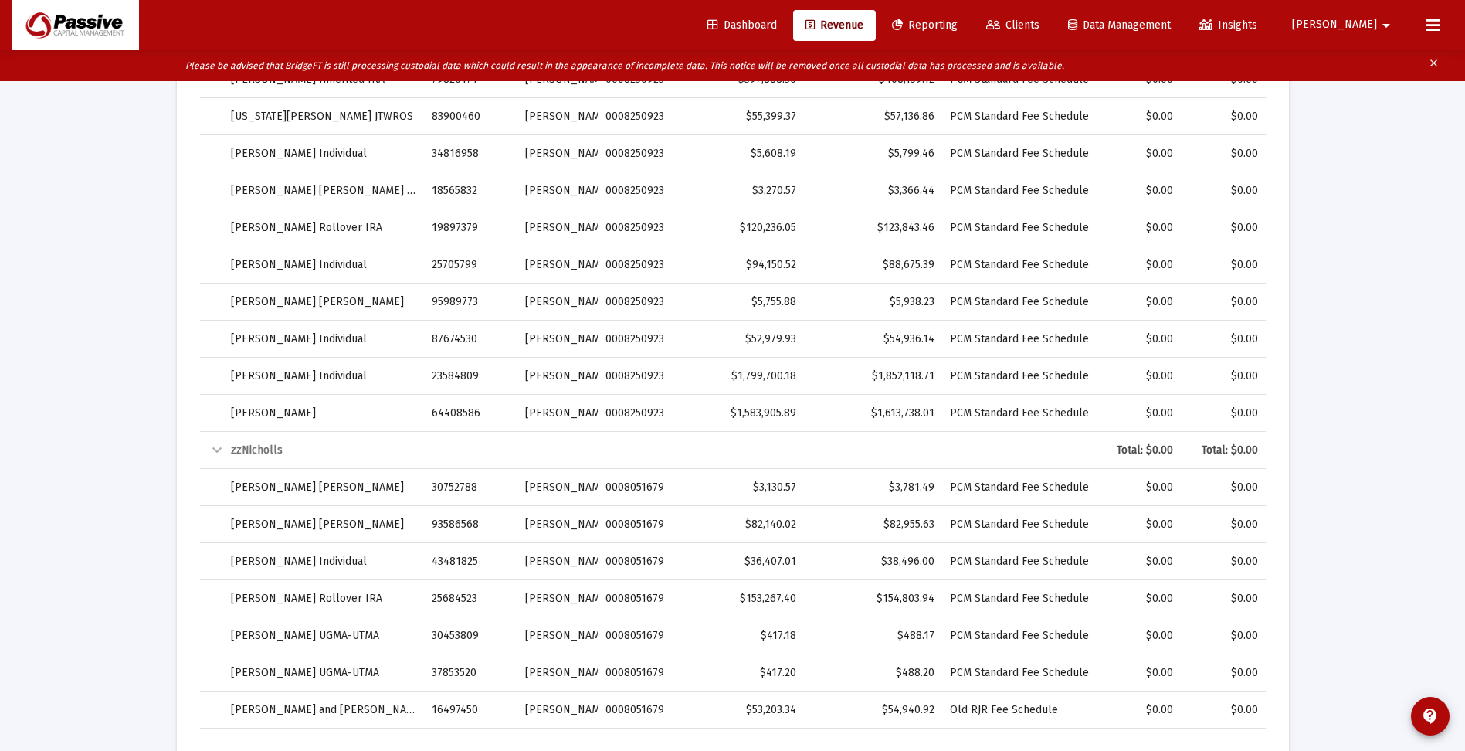
scroll to position [2662, 0]
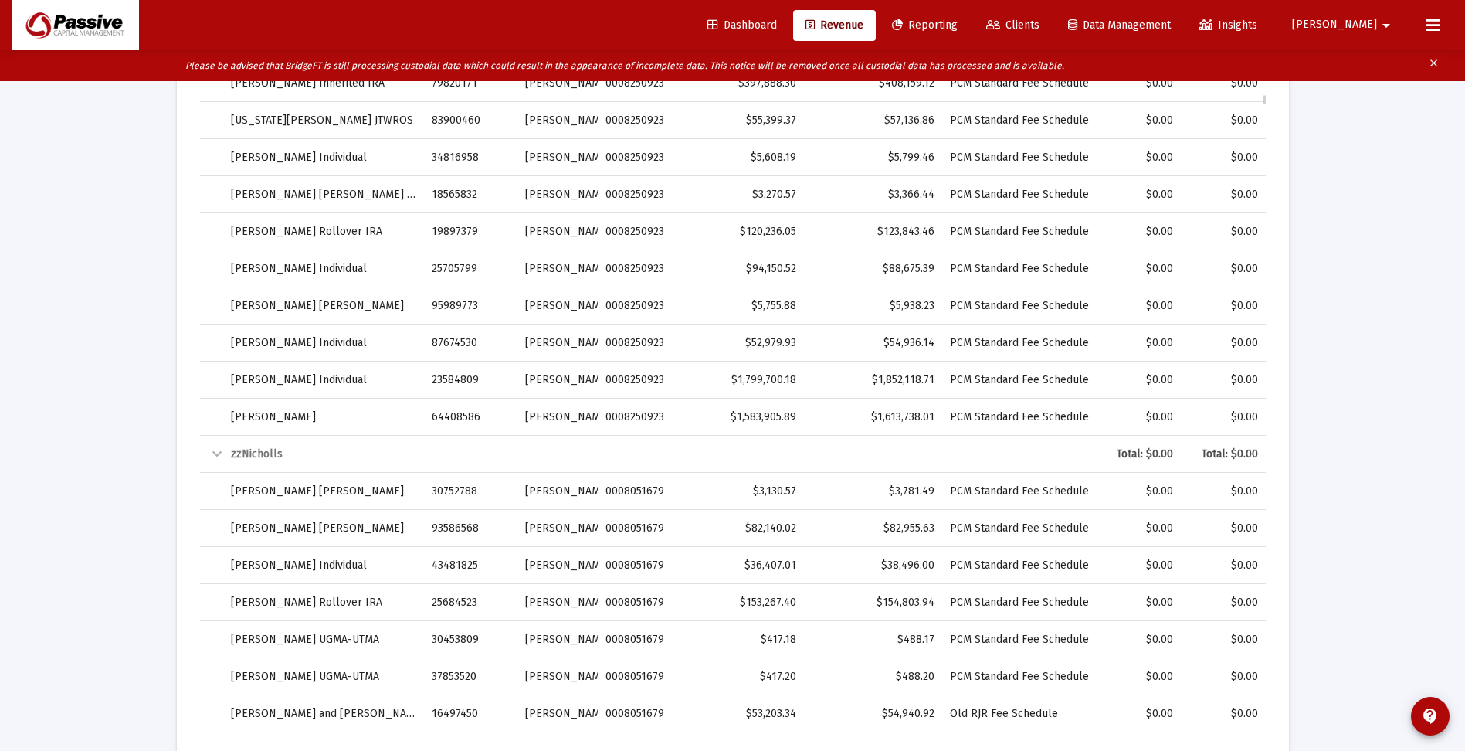
click at [214, 452] on div "Collapse" at bounding box center [217, 454] width 19 height 19
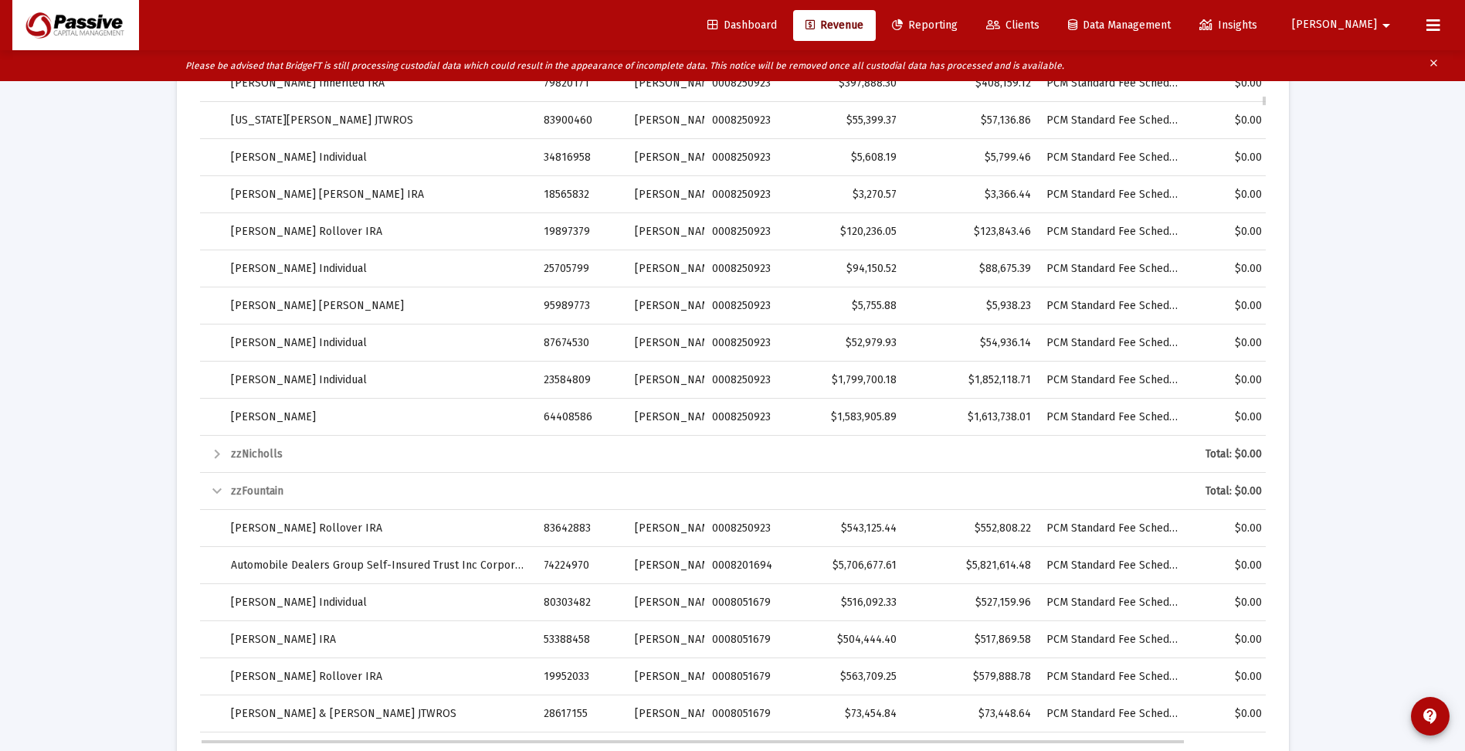
click at [215, 495] on div "Collapse" at bounding box center [217, 491] width 19 height 19
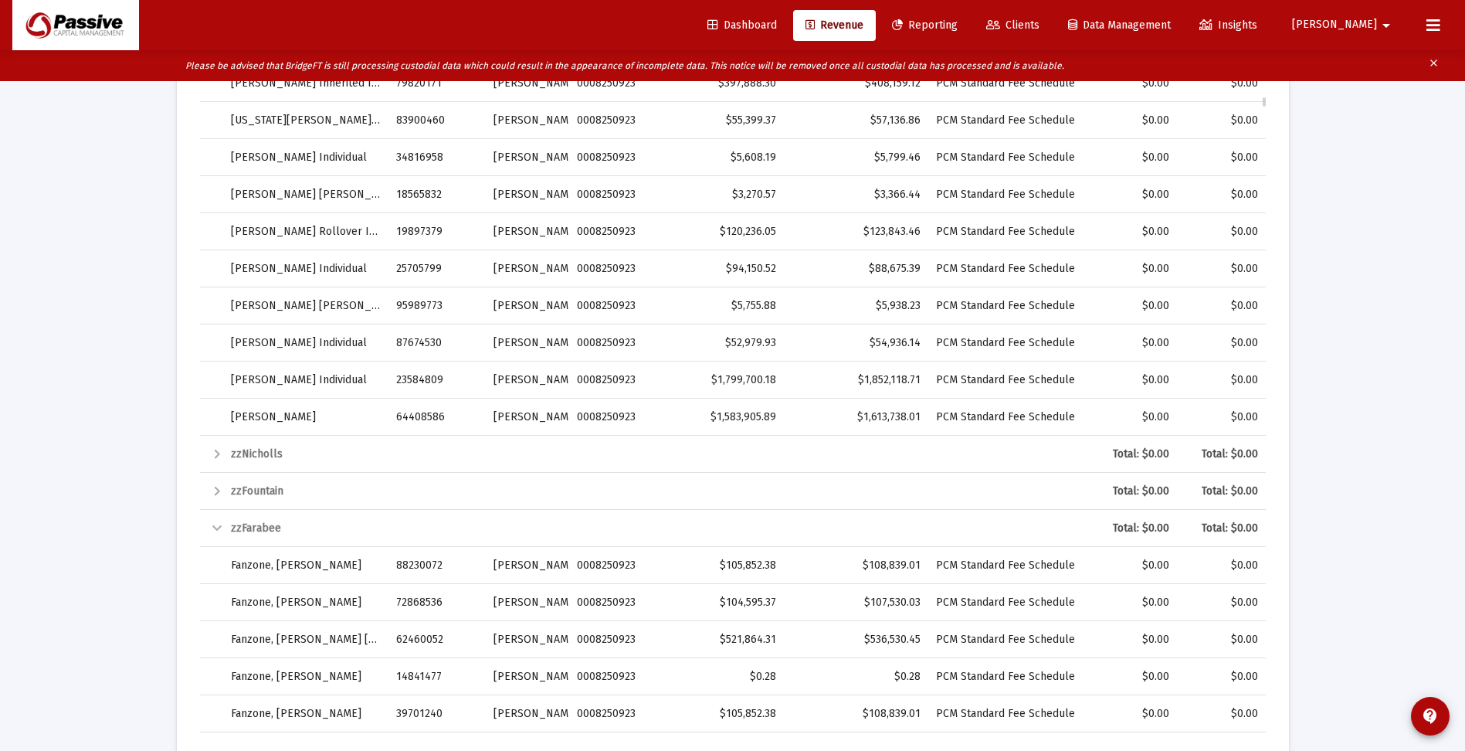
click at [212, 527] on div "Collapse" at bounding box center [217, 528] width 19 height 19
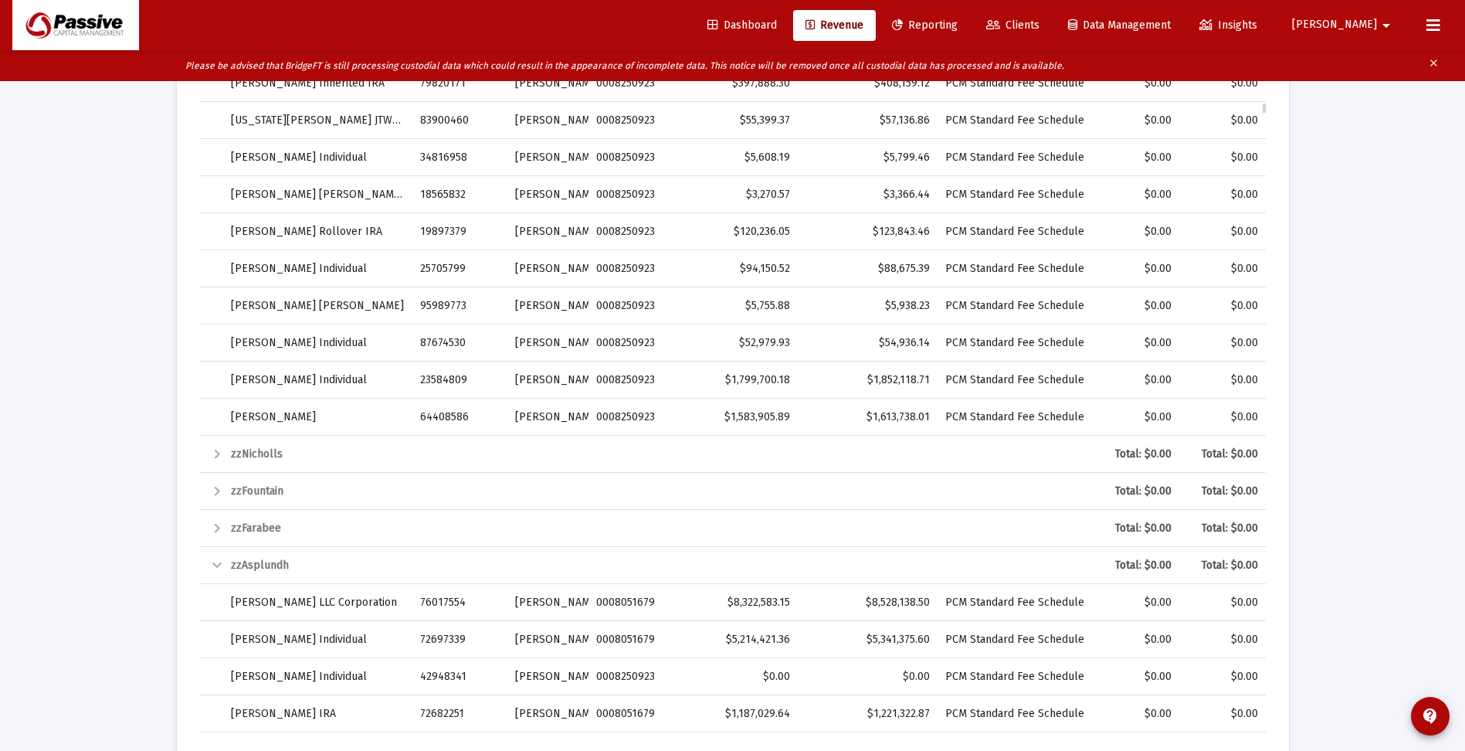
click at [212, 563] on div "Collapse" at bounding box center [217, 565] width 19 height 19
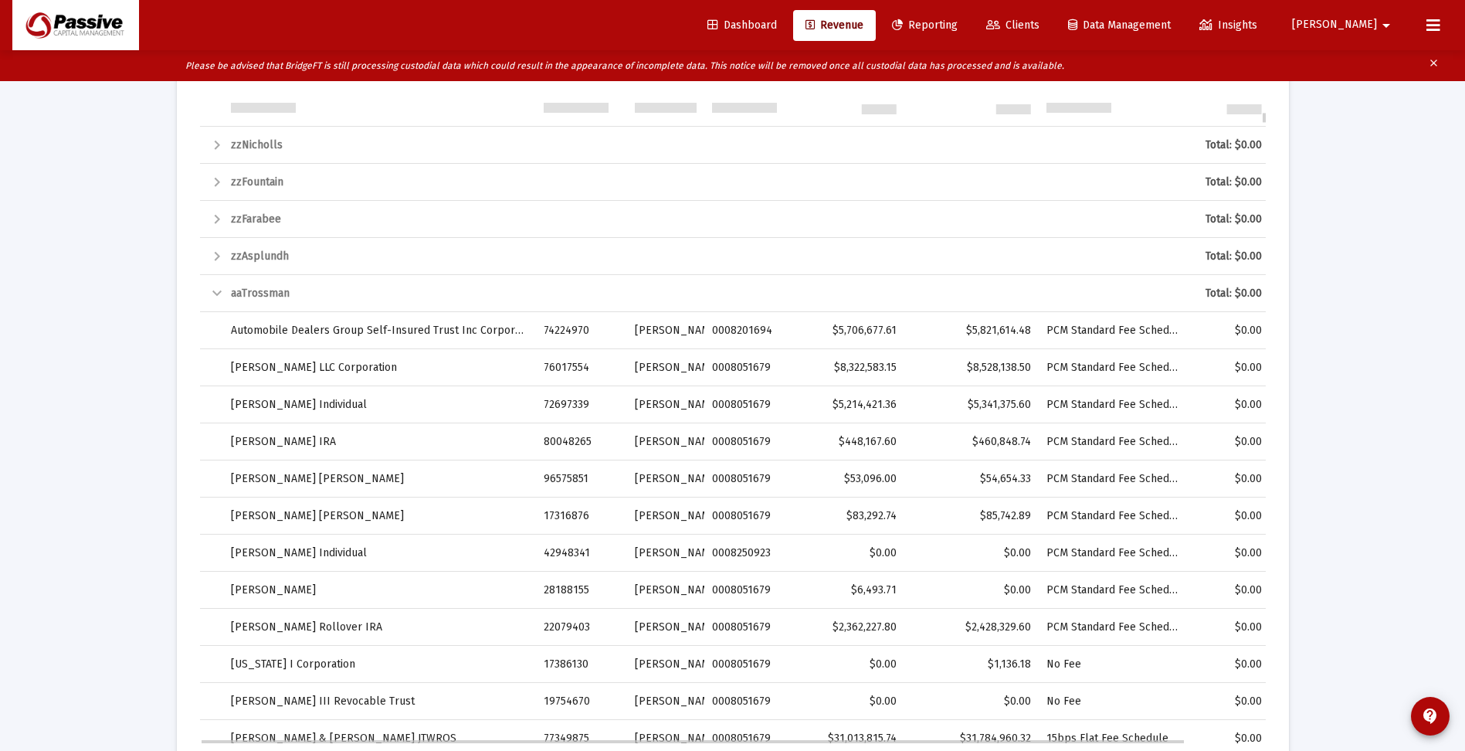
scroll to position [2316, 0]
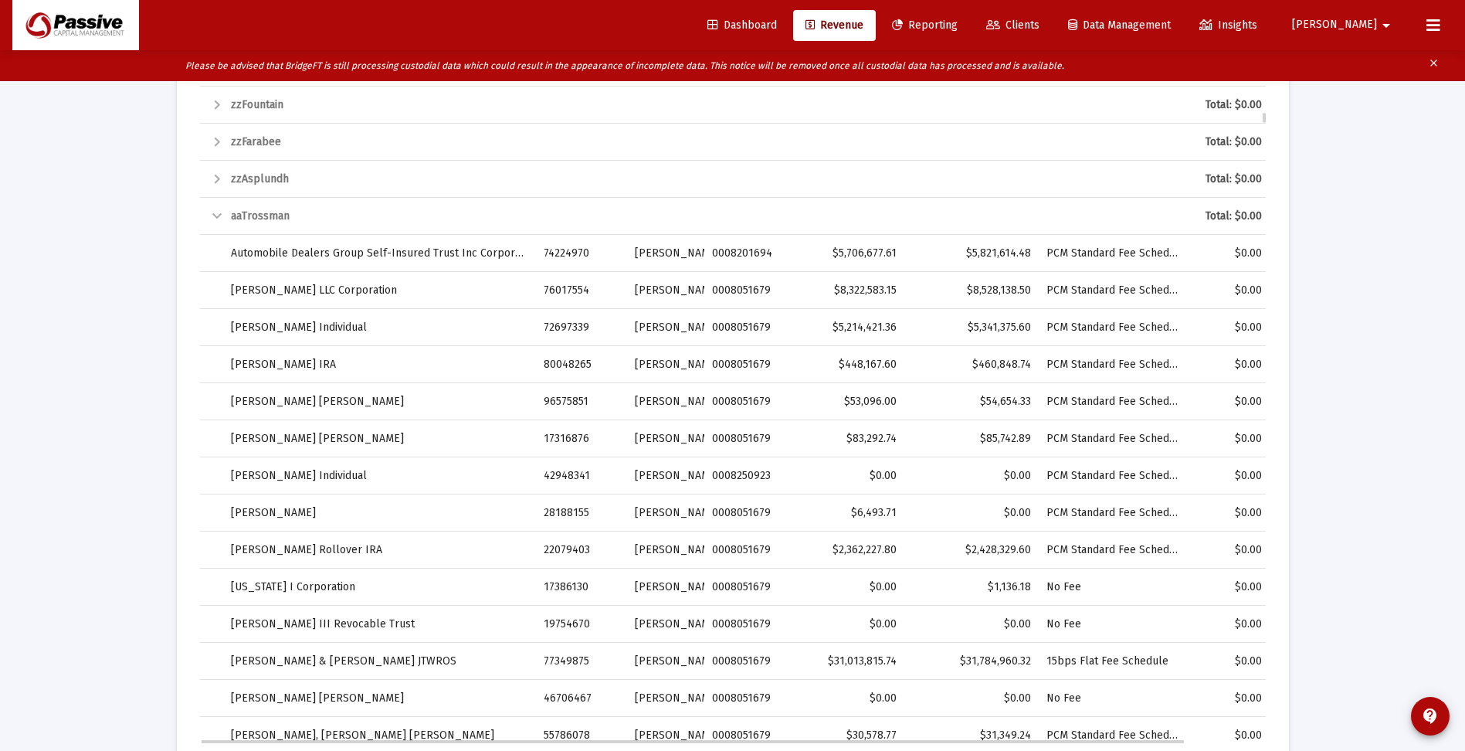
click at [217, 210] on div "Collapse" at bounding box center [217, 216] width 19 height 19
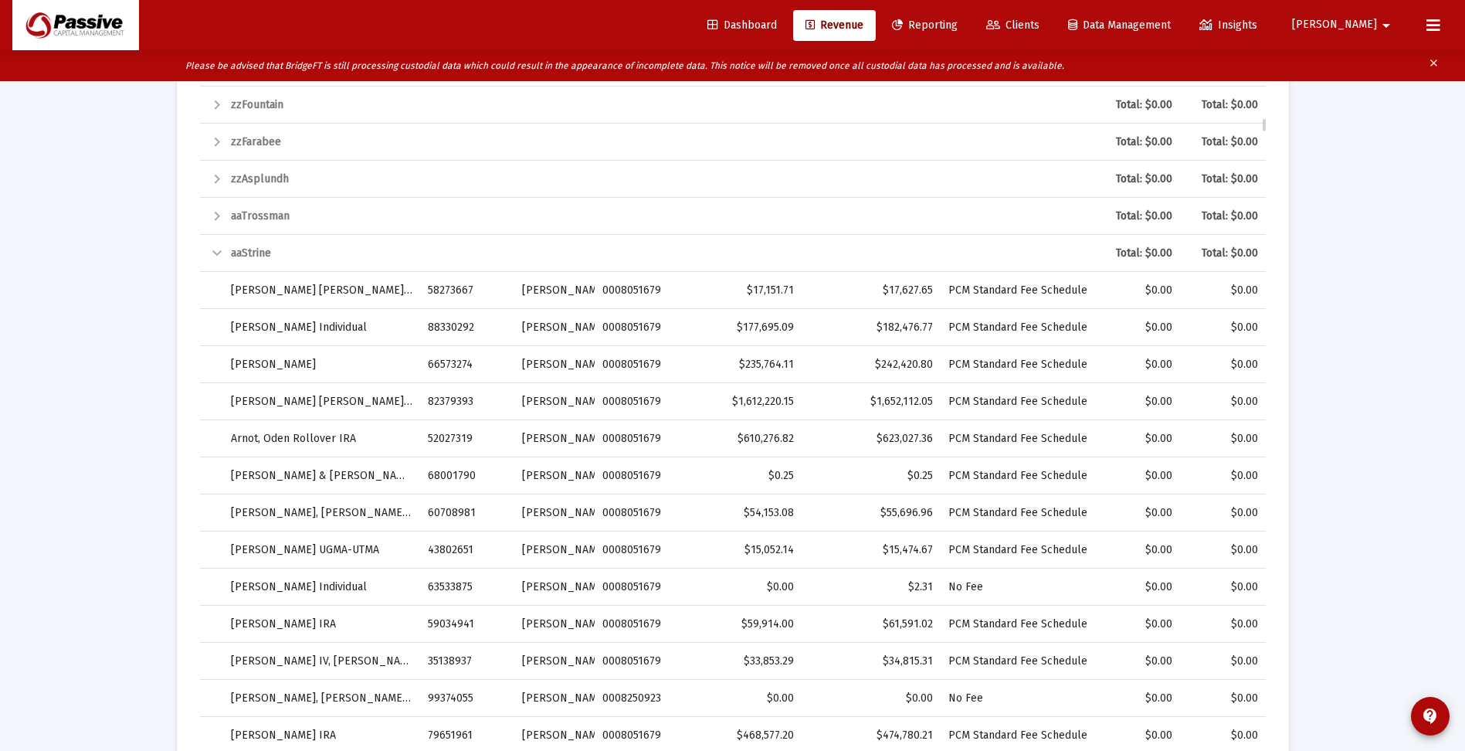
click at [217, 253] on div "Collapse" at bounding box center [217, 253] width 19 height 19
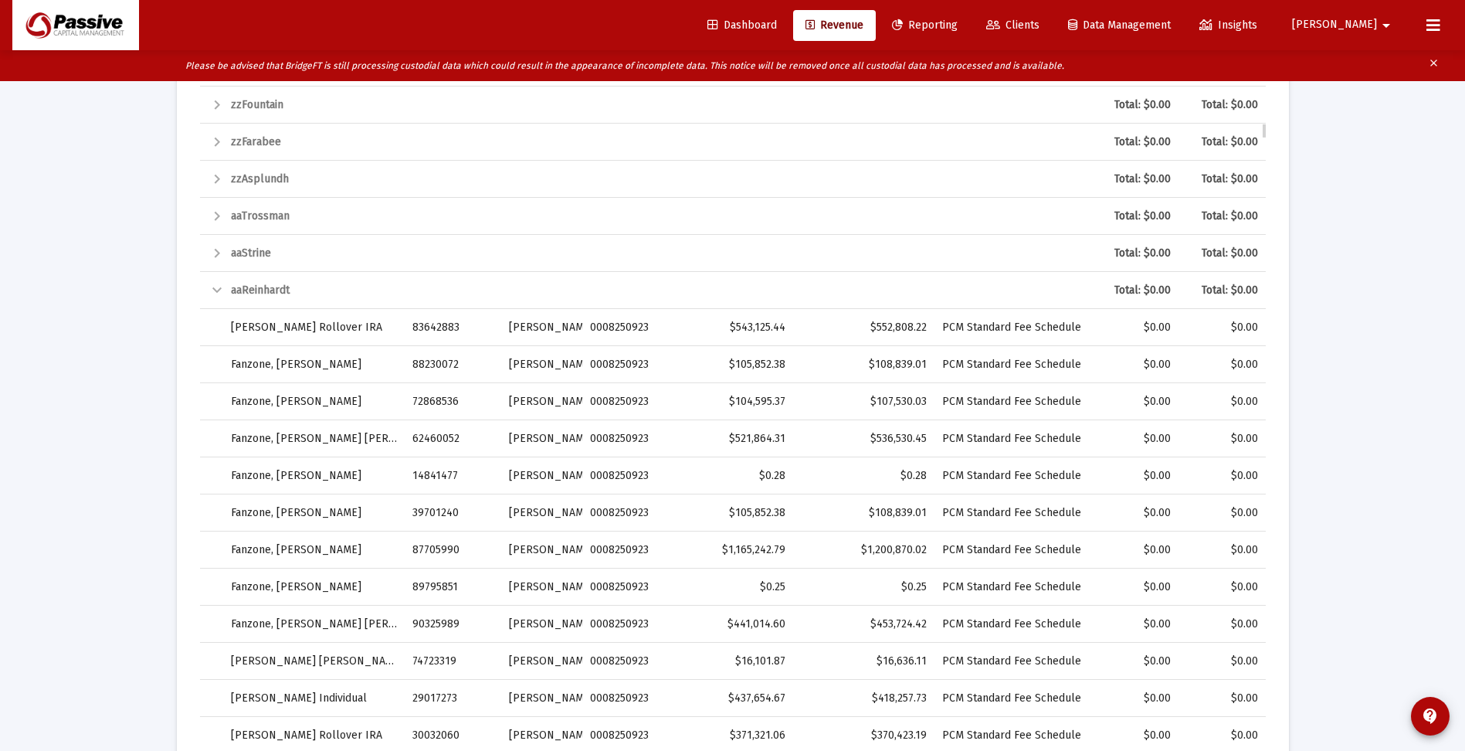
click at [215, 292] on div "Collapse" at bounding box center [217, 290] width 19 height 19
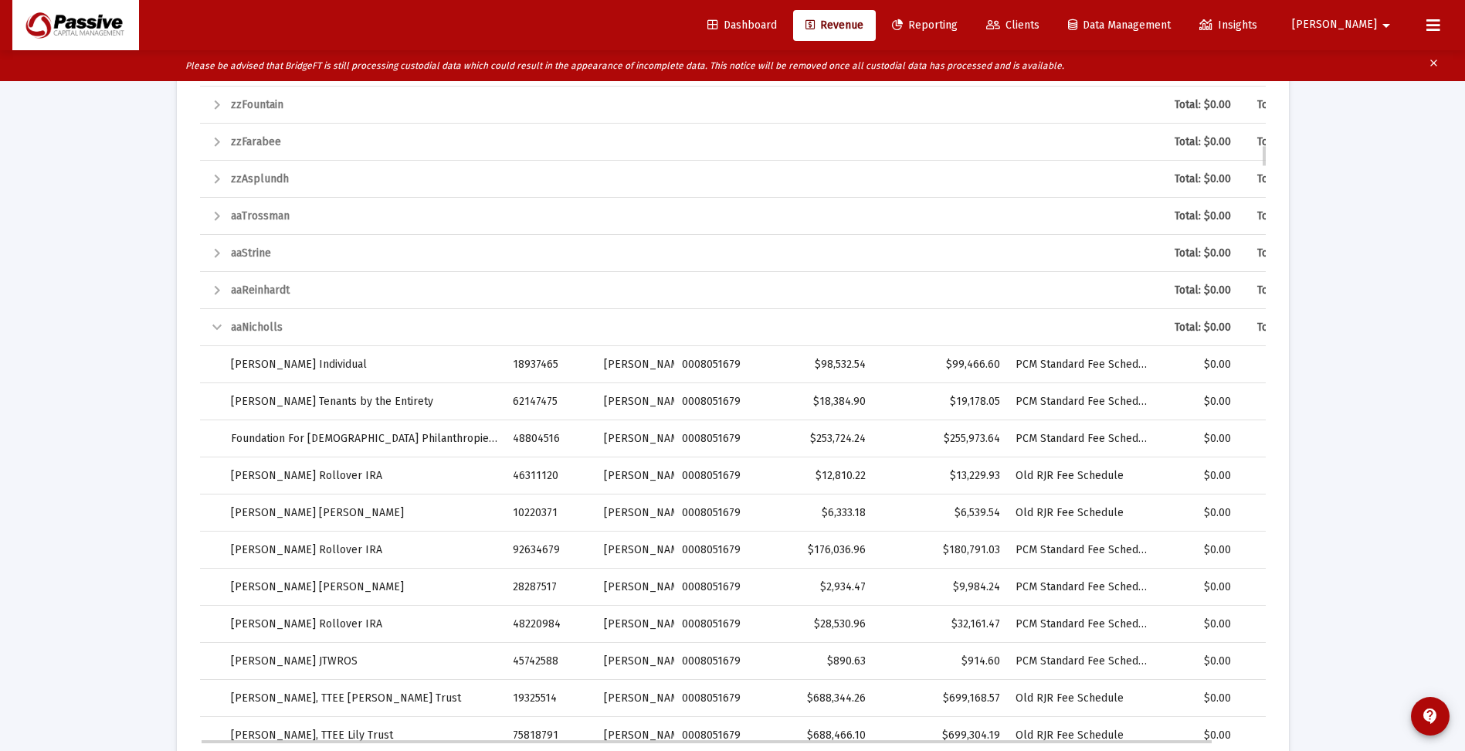
click at [221, 324] on div "Collapse" at bounding box center [217, 327] width 19 height 19
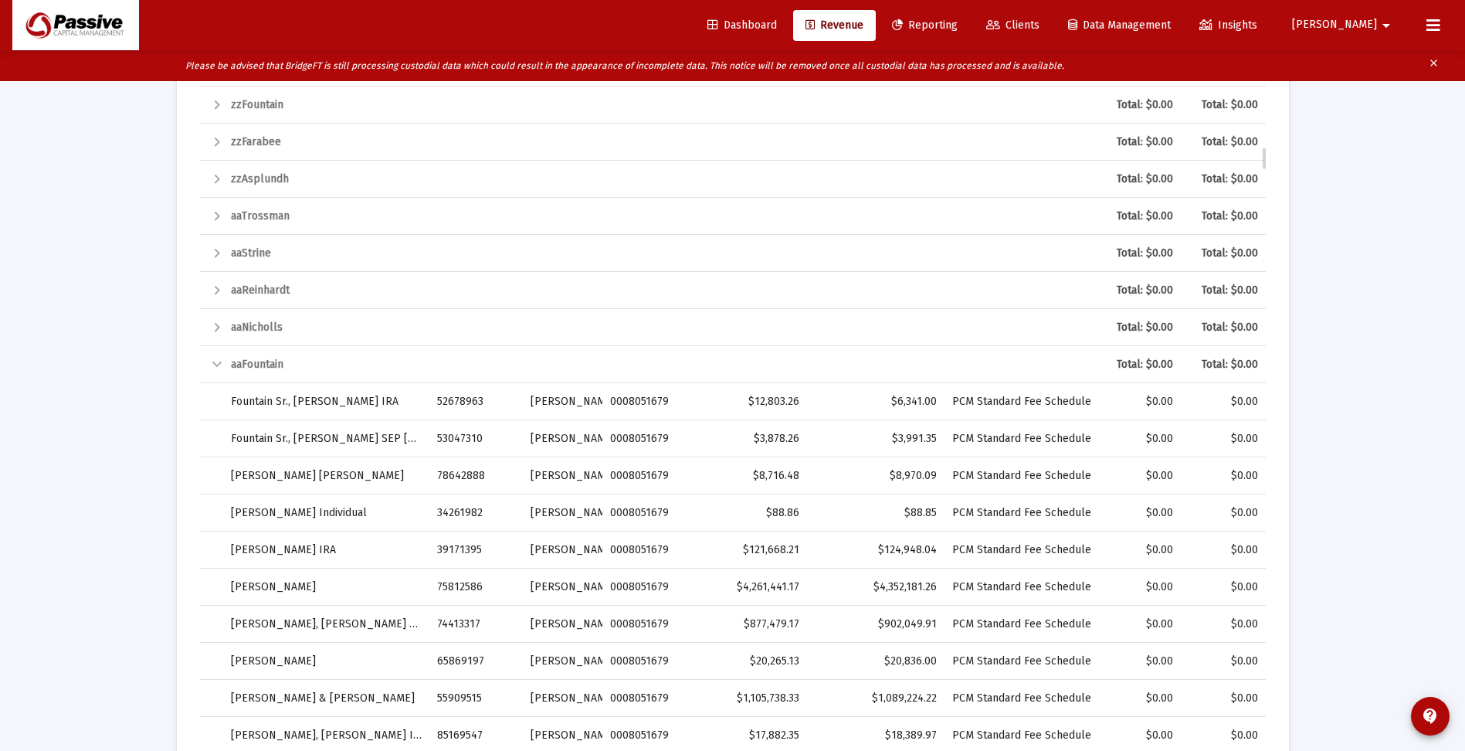
click at [215, 346] on td "Collapse" at bounding box center [211, 364] width 23 height 37
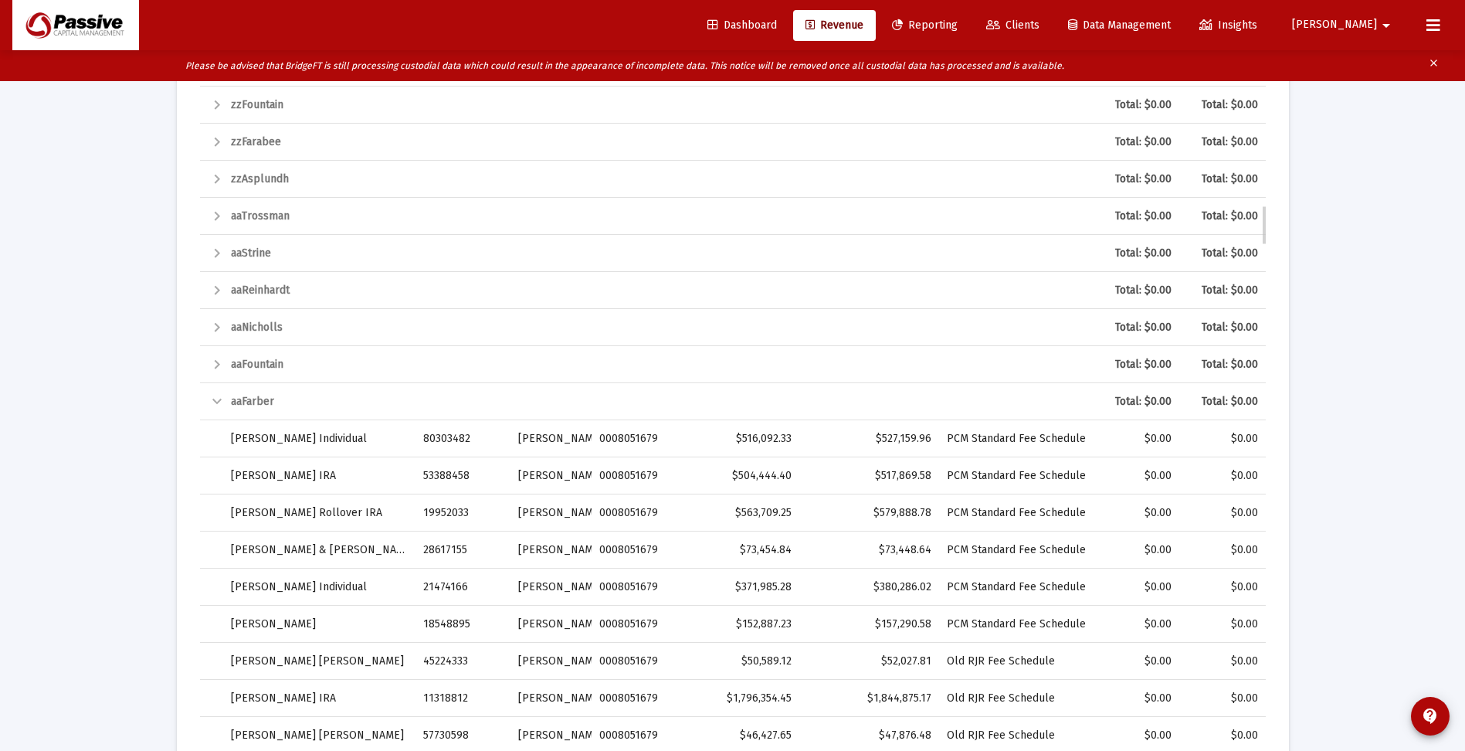
click at [215, 404] on div "Collapse" at bounding box center [217, 401] width 19 height 19
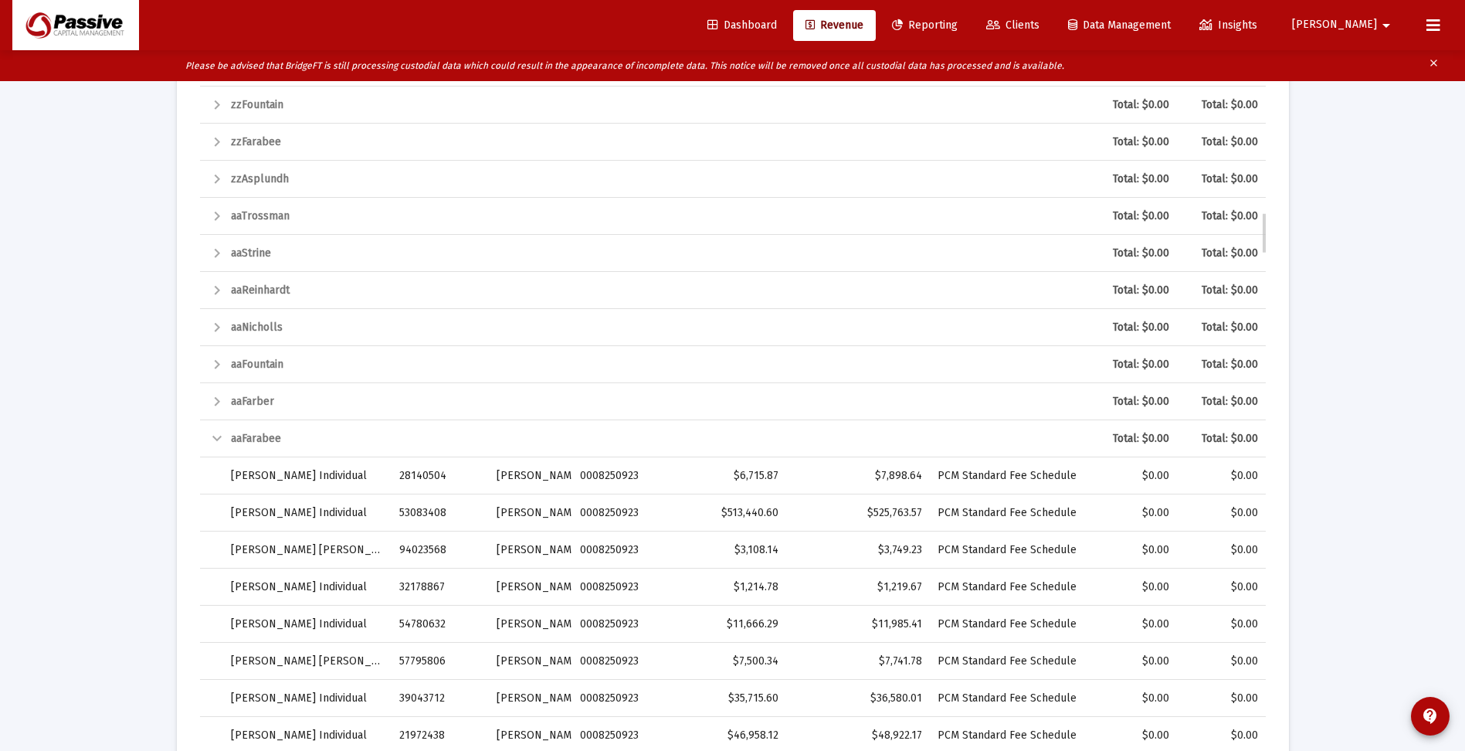
click at [222, 429] on div "Collapse" at bounding box center [217, 438] width 19 height 19
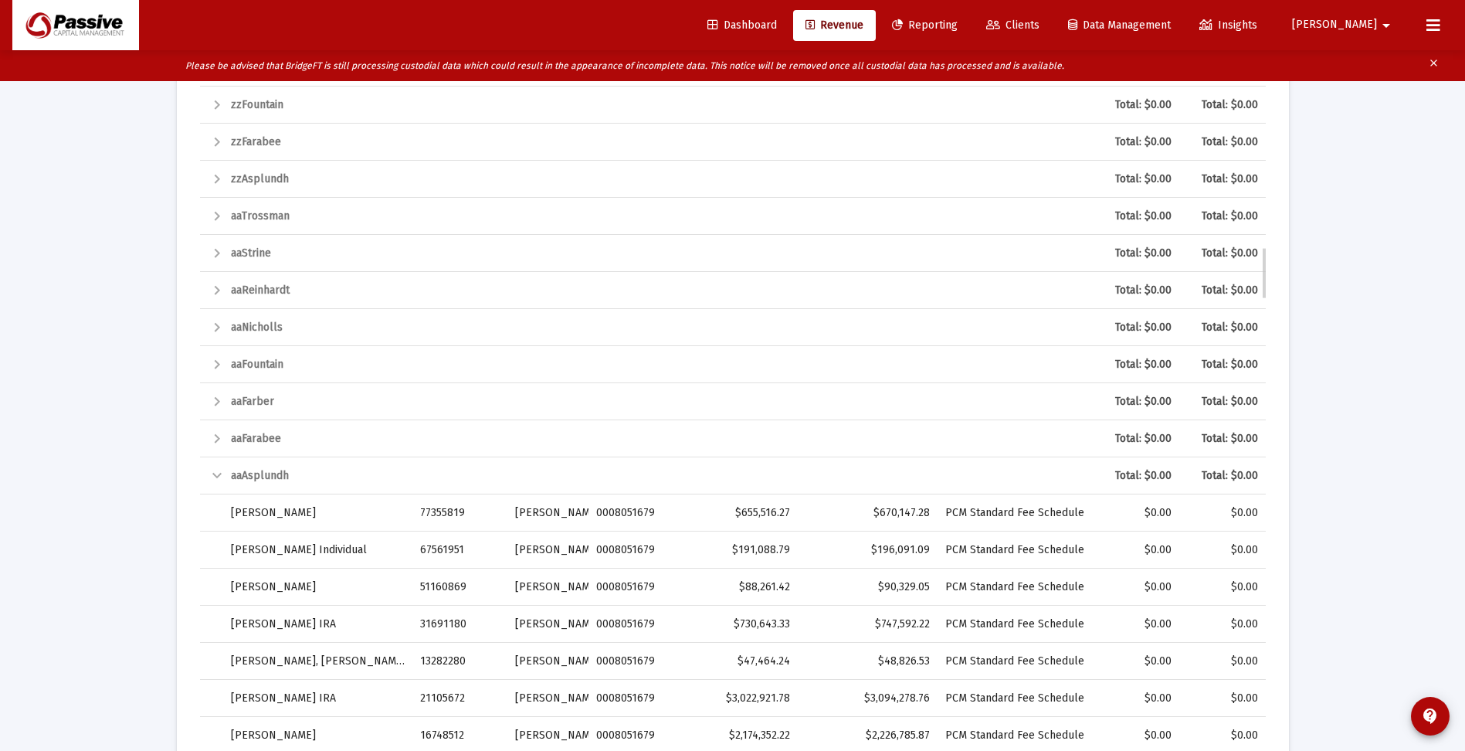
click at [214, 479] on div "Collapse" at bounding box center [217, 475] width 19 height 19
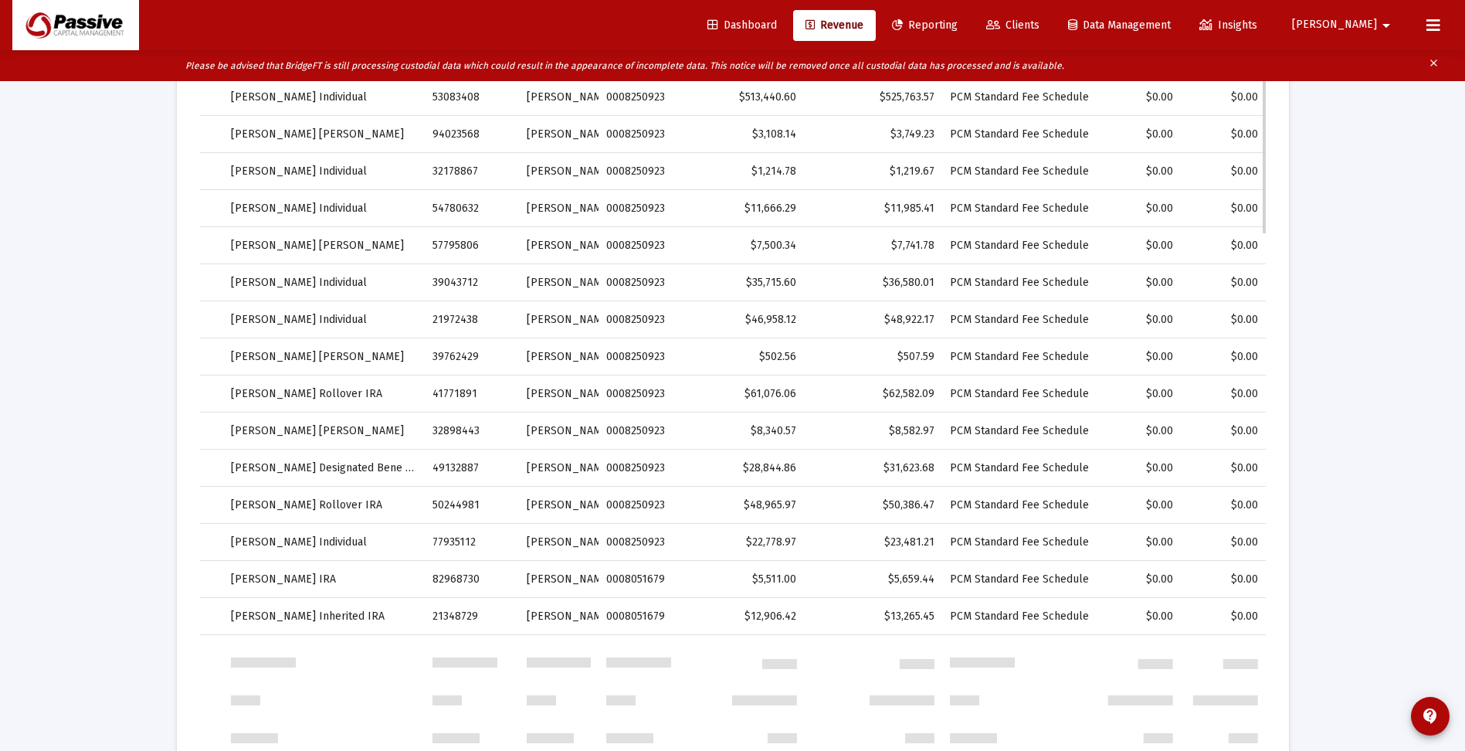
scroll to position [0, 0]
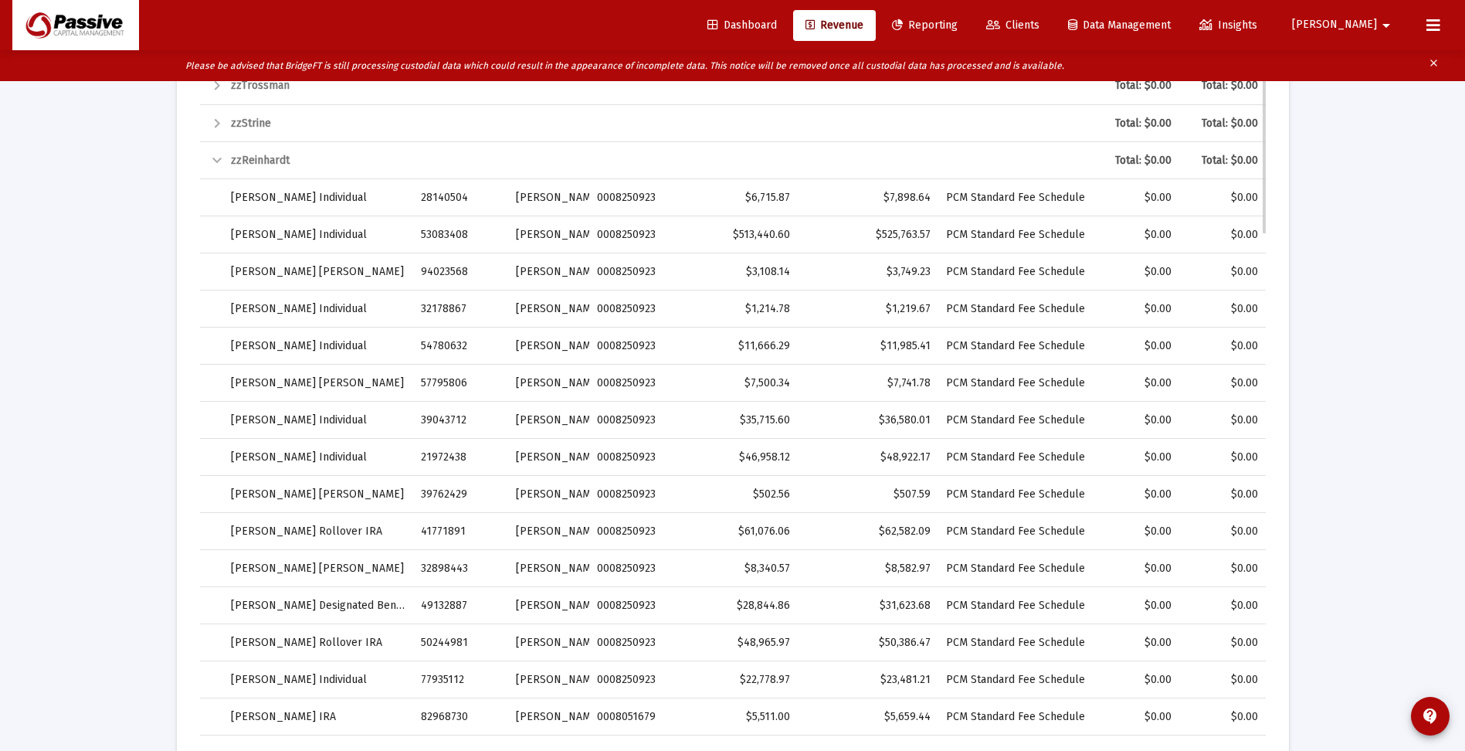
click at [212, 156] on div "Collapse" at bounding box center [217, 160] width 19 height 19
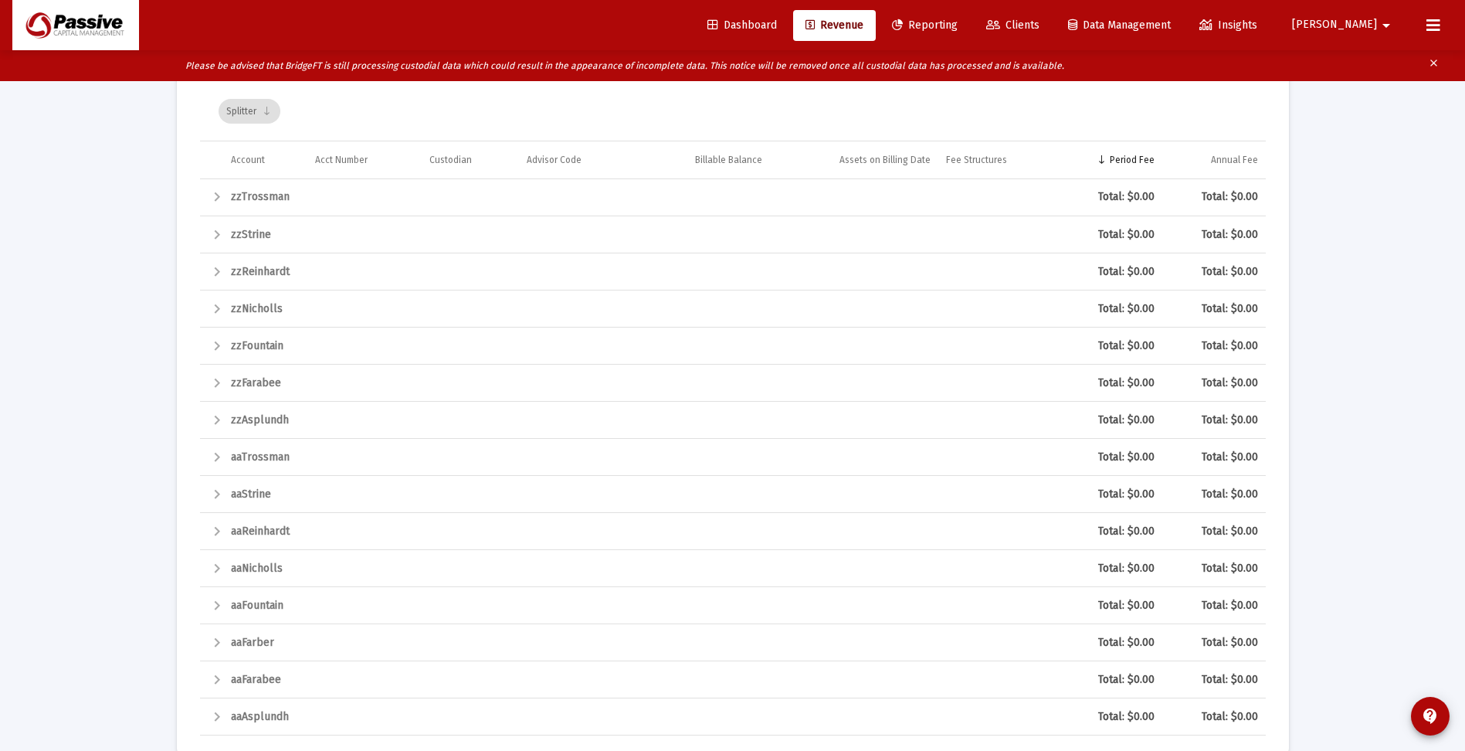
scroll to position [2582, 0]
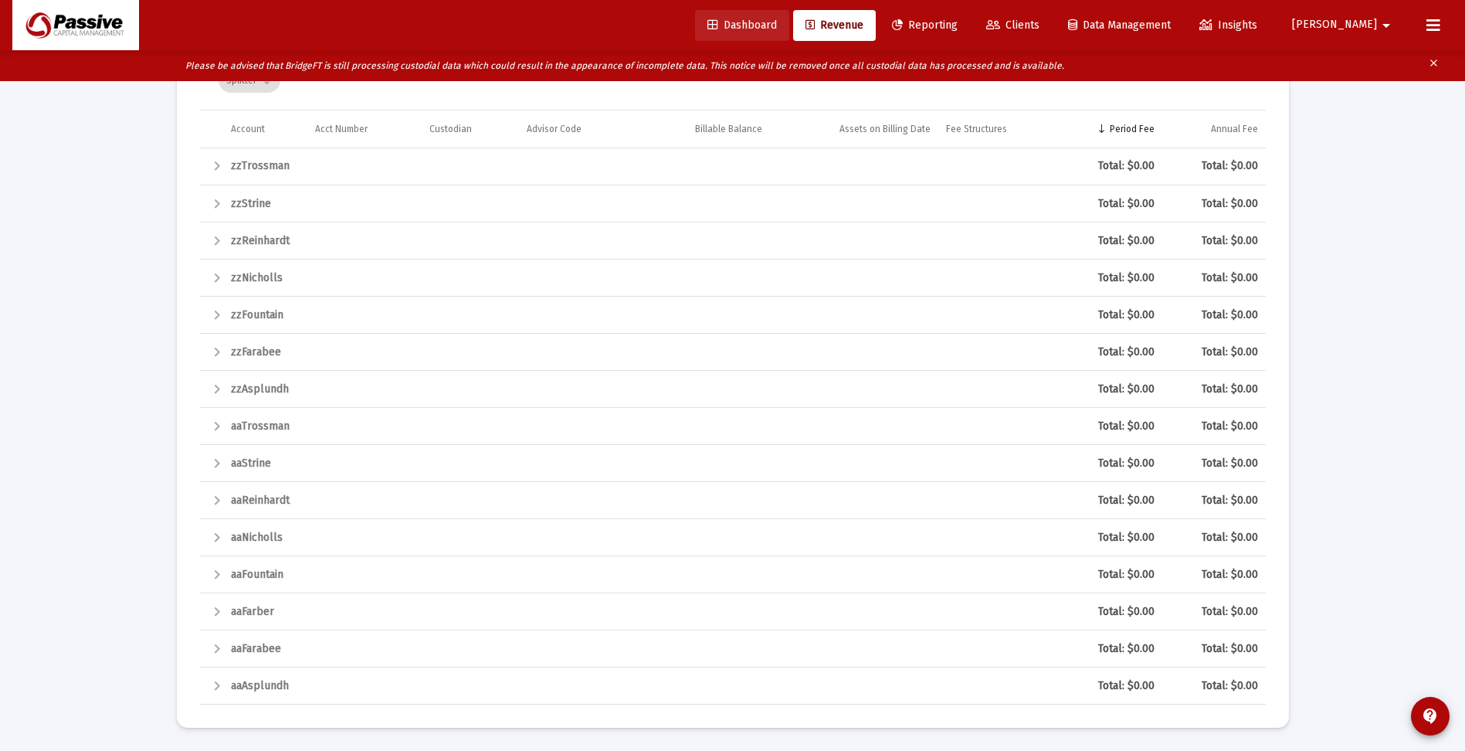
click at [777, 20] on span "Dashboard" at bounding box center [741, 25] width 69 height 13
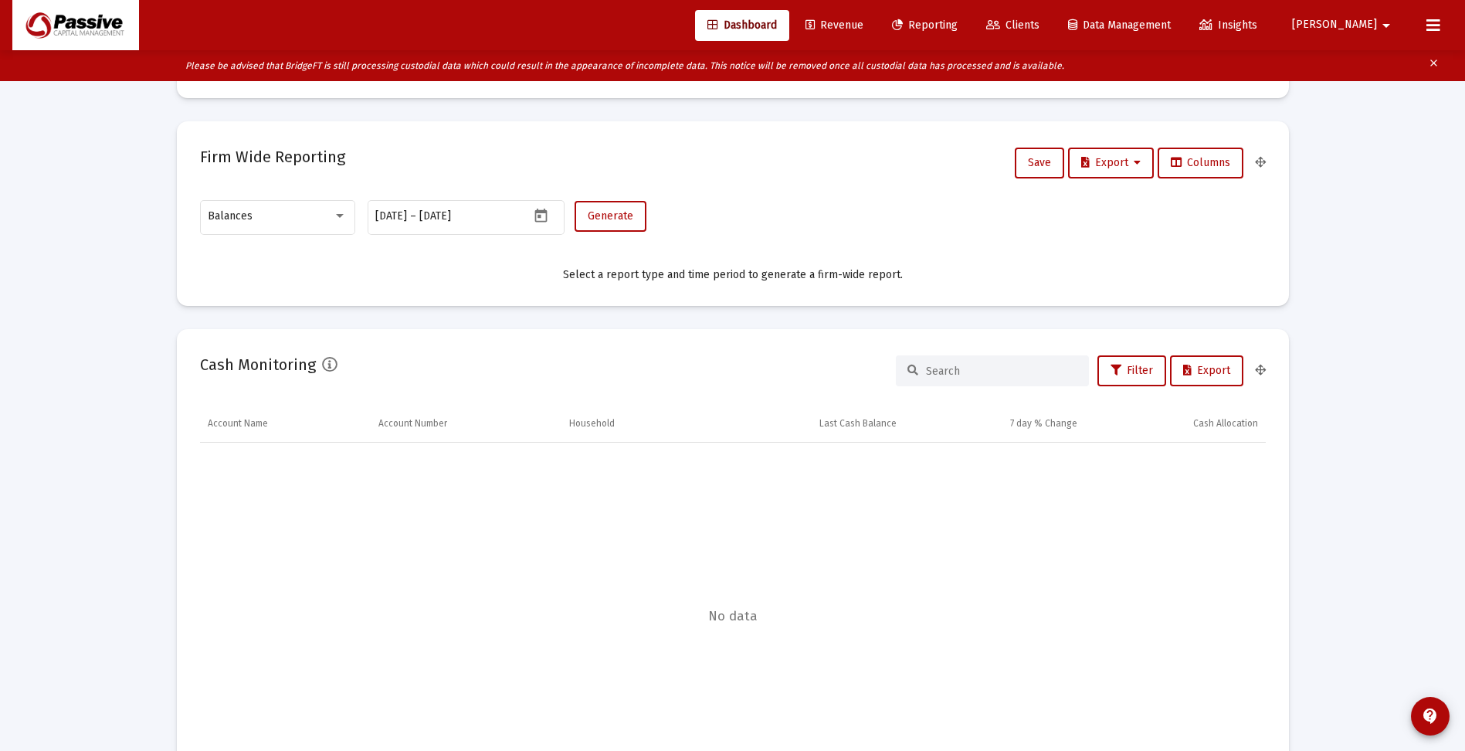
scroll to position [970, 0]
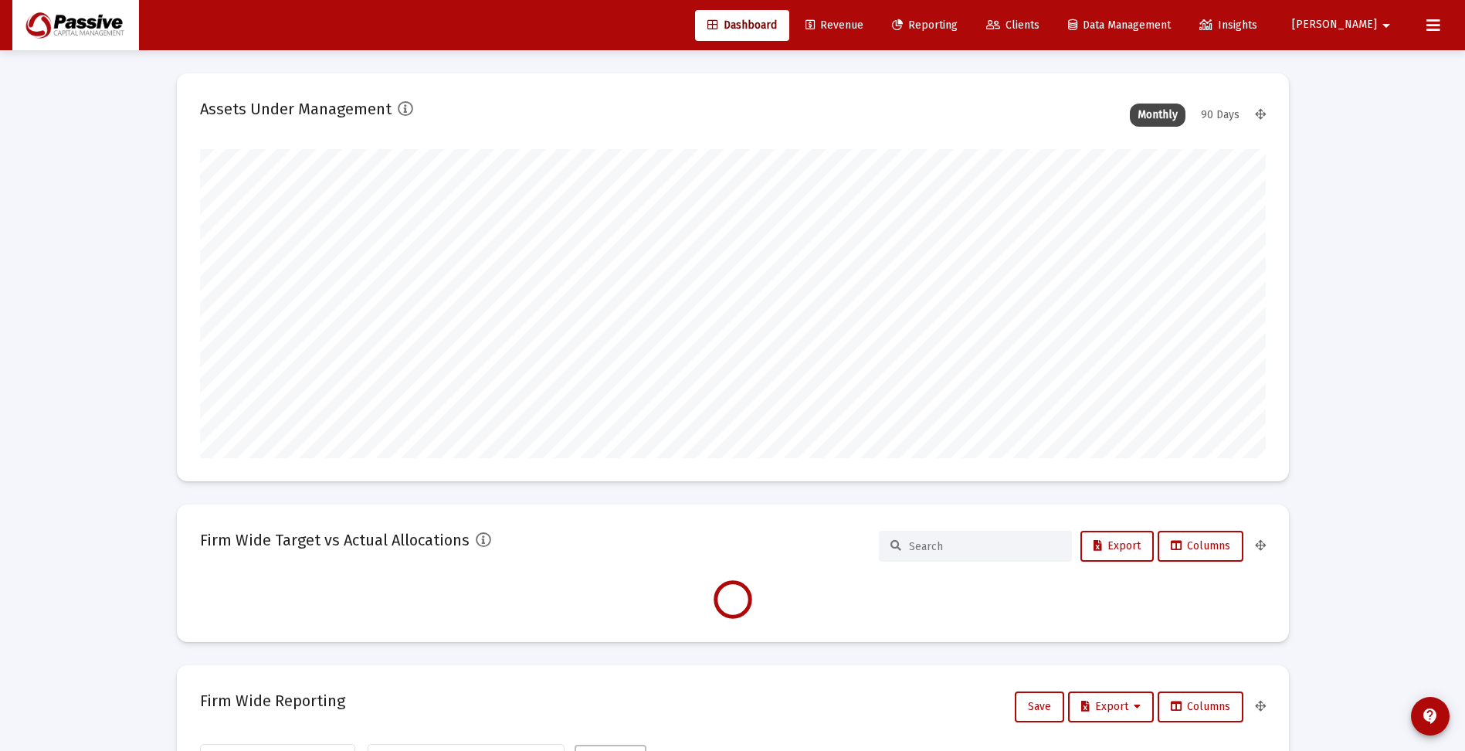
scroll to position [309, 574]
type input "2025-09-15"
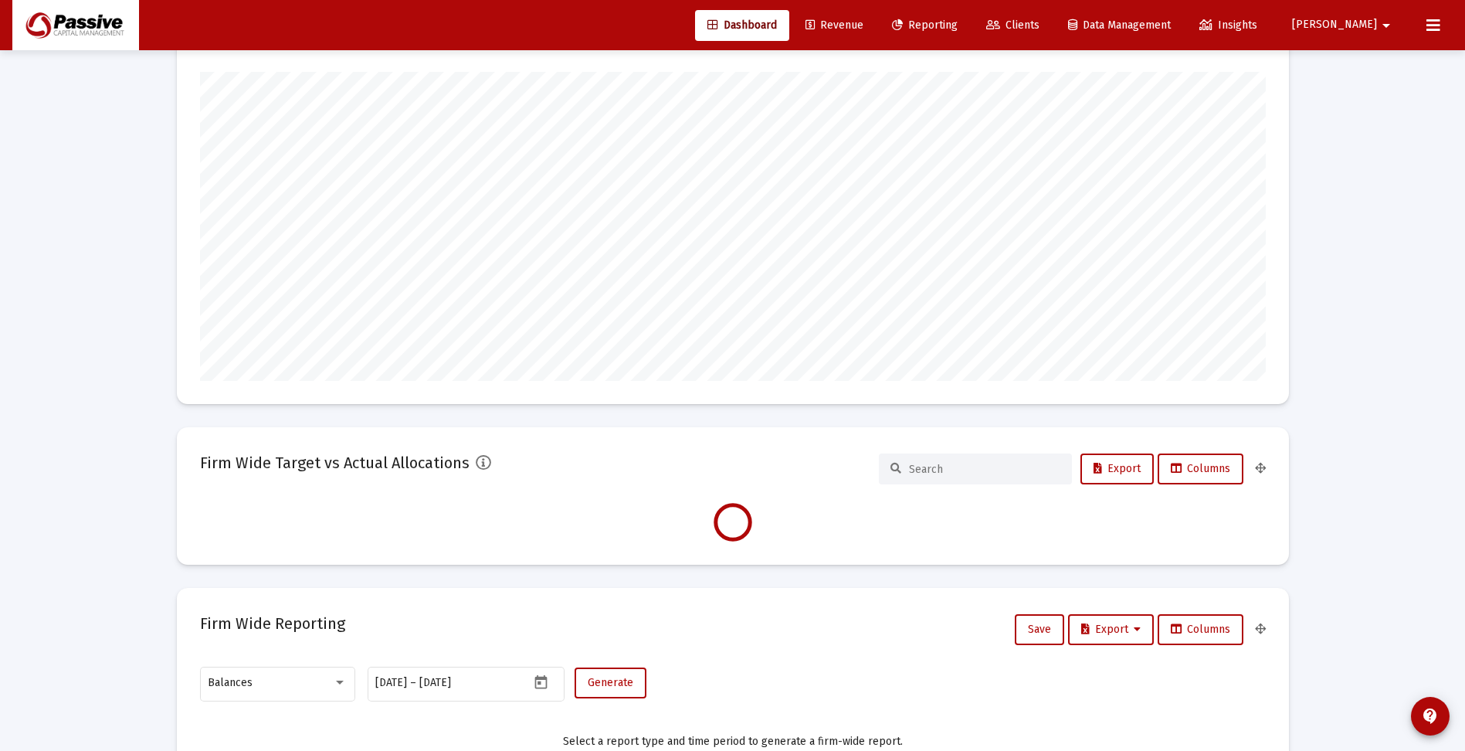
scroll to position [309, 498]
